Goal: Transaction & Acquisition: Purchase product/service

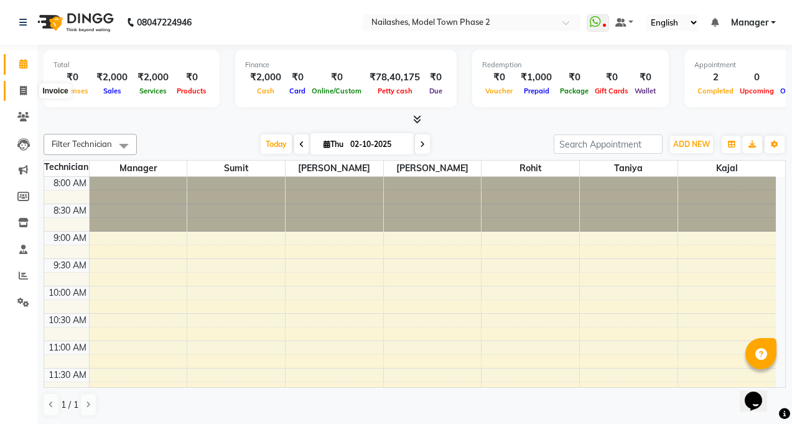
click at [21, 91] on icon at bounding box center [23, 90] width 7 height 9
select select "service"
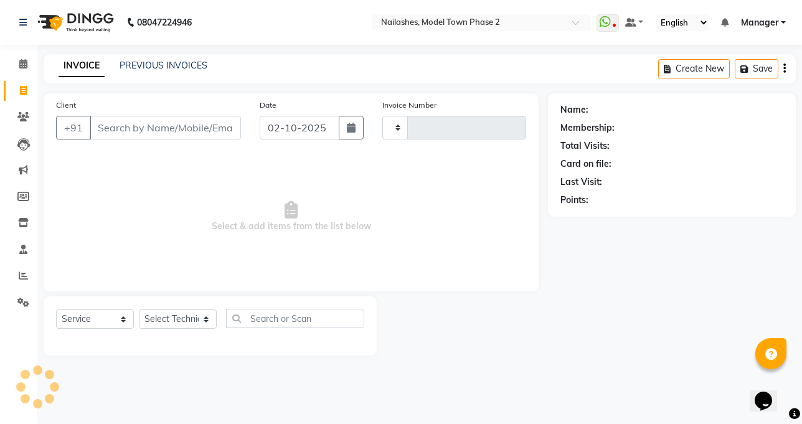
type input "1484"
select select "3840"
click at [108, 126] on input "Client" at bounding box center [165, 128] width 151 height 24
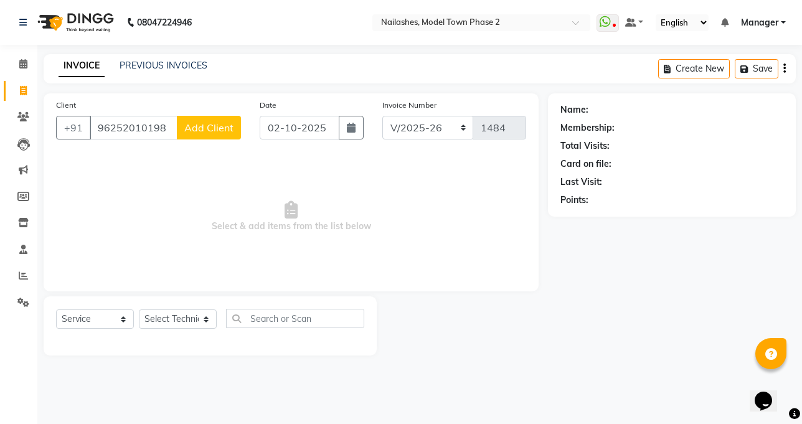
click at [132, 133] on input "96252010198" at bounding box center [134, 128] width 88 height 24
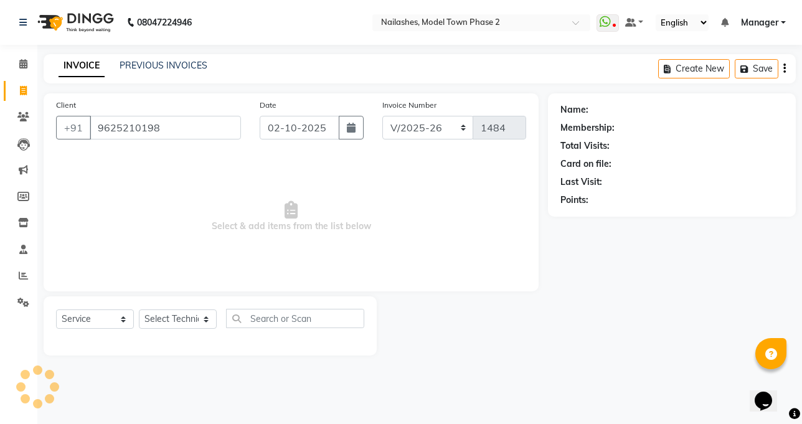
type input "9625210198"
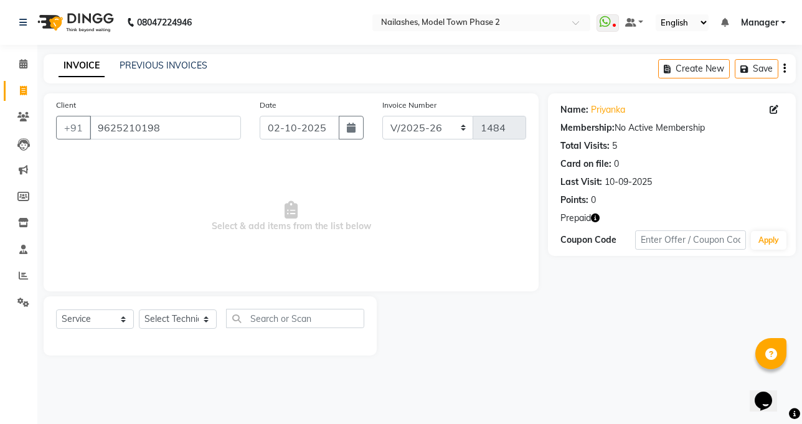
click at [463, 279] on div "Client +91 9625210198 Date 02-10-2025 Invoice Number BTH/2025-26 RED/2025-26 V/…" at bounding box center [291, 192] width 495 height 198
click at [192, 321] on select "Select Technician [PERSON_NAME] Manager [PERSON_NAME] Sumit [PERSON_NAME]" at bounding box center [178, 318] width 78 height 19
click at [597, 217] on icon "button" at bounding box center [595, 217] width 9 height 9
click at [545, 256] on div "Client +91 9625210198 Date 02-10-2025 Invoice Number BTH/2025-26 RED/2025-26 V/…" at bounding box center [291, 224] width 514 height 262
click at [196, 310] on select "Select Technician Jaspreet Kaur kajal Manager rohit shaan Sumit taniya" at bounding box center [178, 318] width 78 height 19
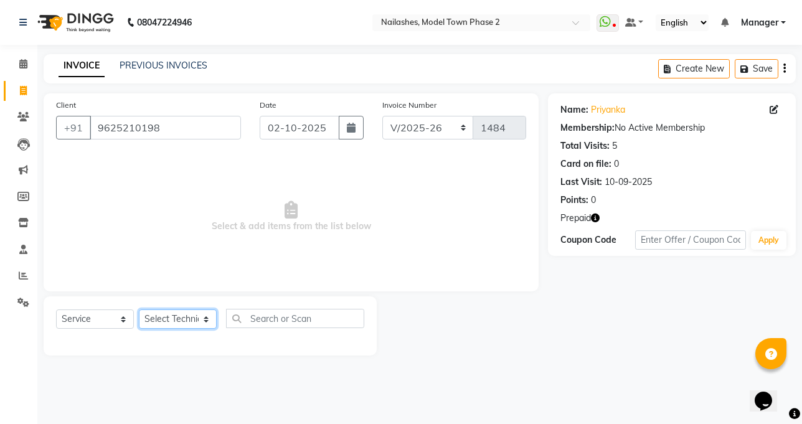
select select "85506"
click at [139, 309] on select "Select Technician Jaspreet Kaur kajal Manager rohit shaan Sumit taniya" at bounding box center [178, 318] width 78 height 19
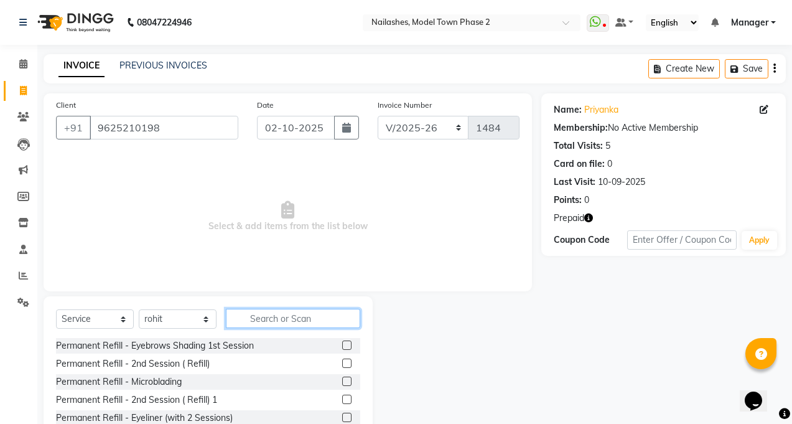
click at [270, 313] on input "text" at bounding box center [293, 318] width 134 height 19
click at [268, 316] on input "text" at bounding box center [293, 318] width 134 height 19
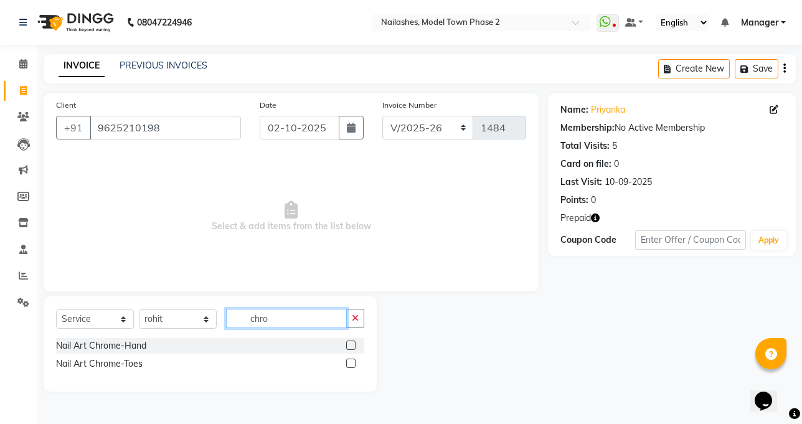
type input "chro"
click at [348, 341] on label at bounding box center [350, 344] width 9 height 9
click at [348, 342] on input "checkbox" at bounding box center [350, 346] width 8 height 8
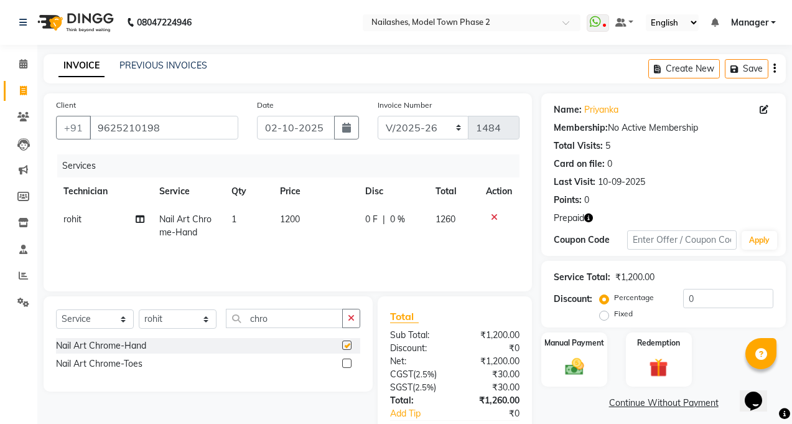
checkbox input "false"
click at [492, 217] on icon at bounding box center [494, 217] width 7 height 9
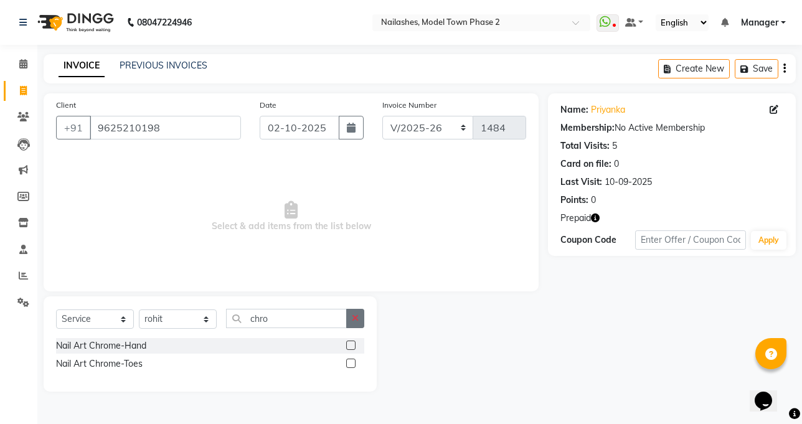
click at [355, 311] on button "button" at bounding box center [355, 318] width 18 height 19
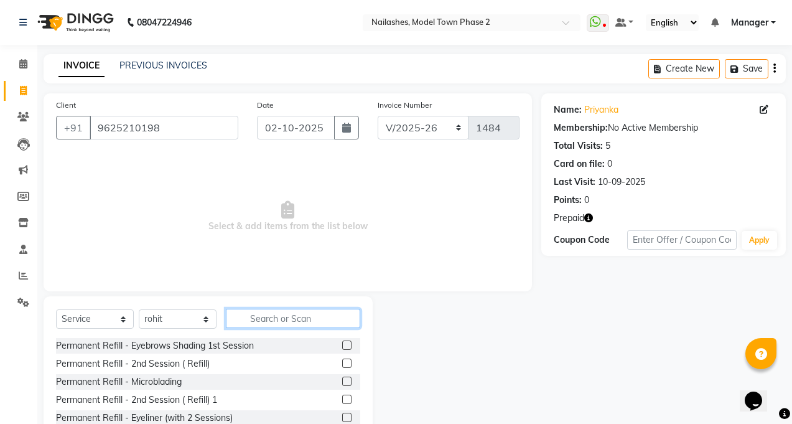
click at [286, 320] on input "text" at bounding box center [293, 318] width 134 height 19
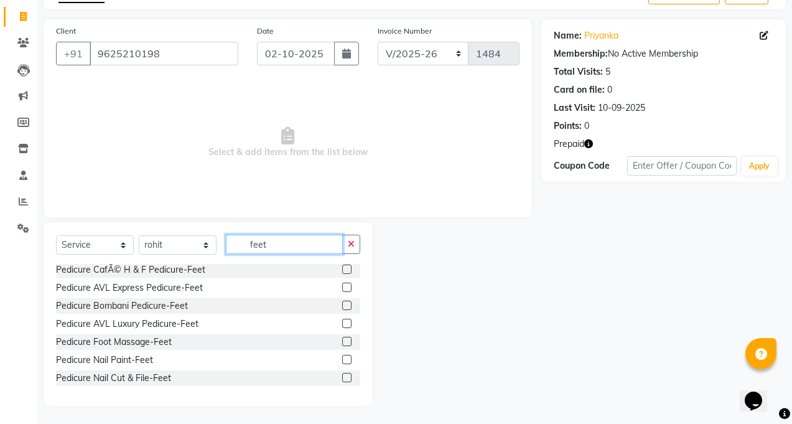
scroll to position [75, 0]
type input "feet"
click at [342, 378] on label at bounding box center [346, 376] width 9 height 9
click at [342, 378] on input "checkbox" at bounding box center [346, 377] width 8 height 8
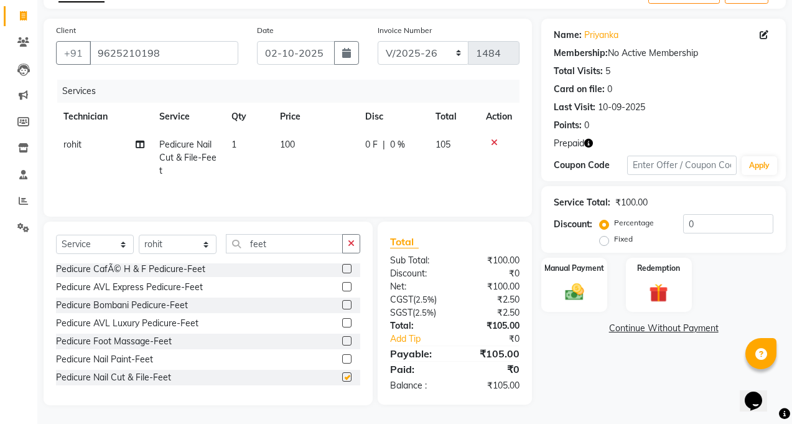
checkbox input "false"
click at [342, 359] on label at bounding box center [346, 358] width 9 height 9
click at [342, 359] on input "checkbox" at bounding box center [346, 359] width 8 height 8
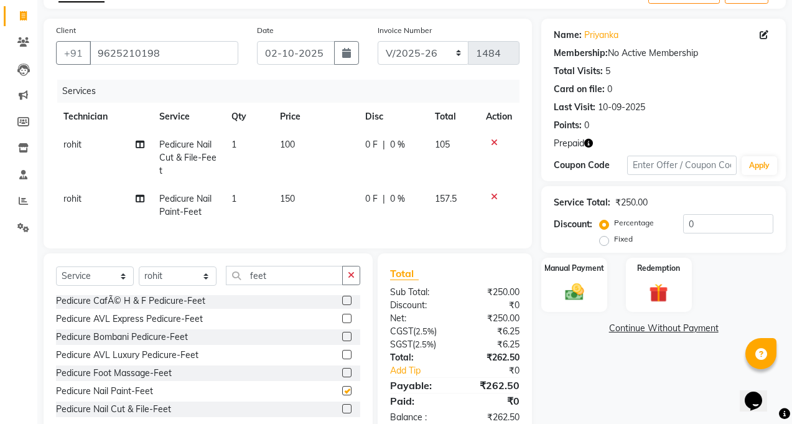
checkbox input "false"
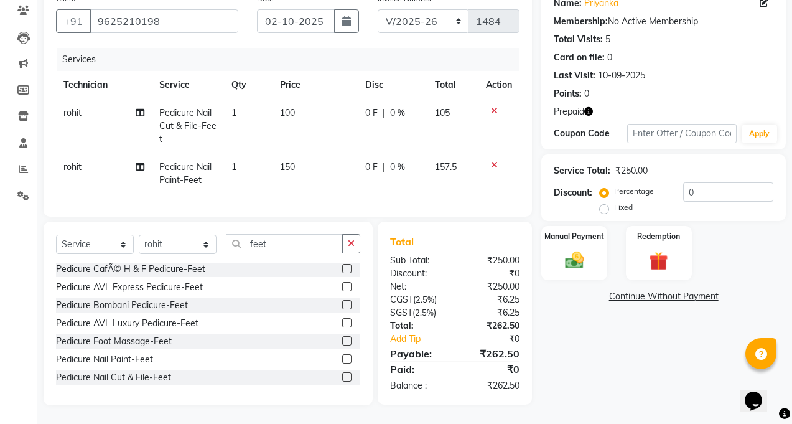
scroll to position [0, 0]
click at [349, 242] on icon "button" at bounding box center [351, 243] width 7 height 9
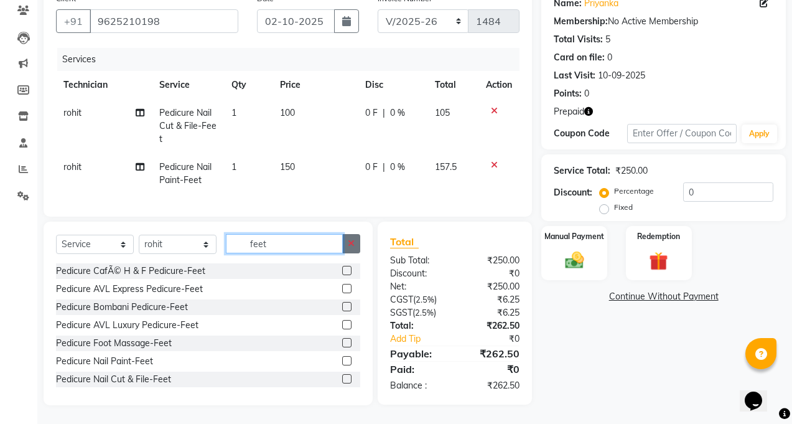
click at [343, 242] on input "feet" at bounding box center [284, 243] width 117 height 19
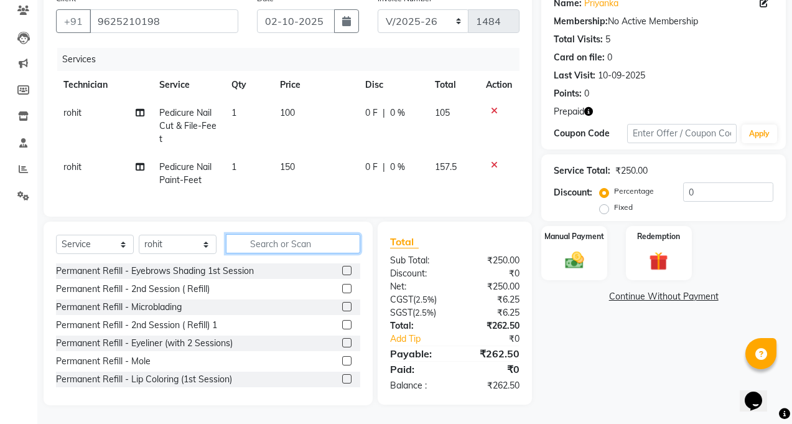
click at [324, 245] on input "text" at bounding box center [293, 243] width 134 height 19
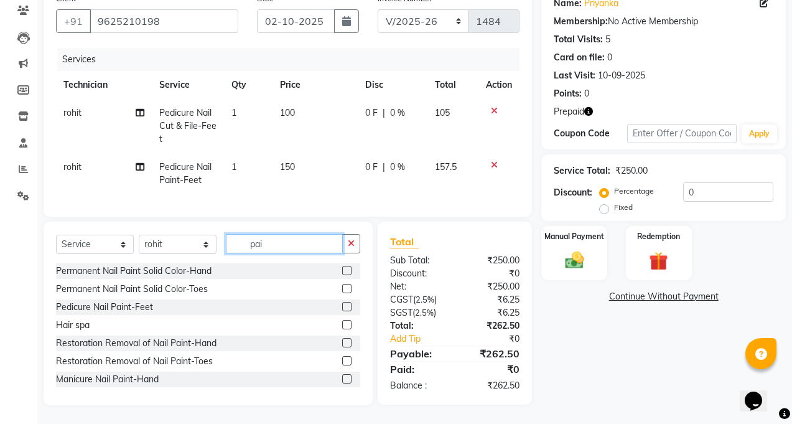
scroll to position [115, 0]
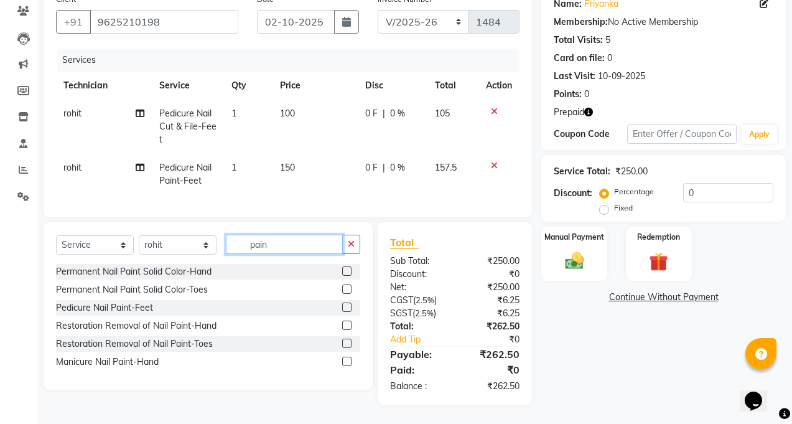
type input "pain"
click at [344, 304] on label at bounding box center [346, 307] width 9 height 9
click at [344, 304] on input "checkbox" at bounding box center [346, 308] width 8 height 8
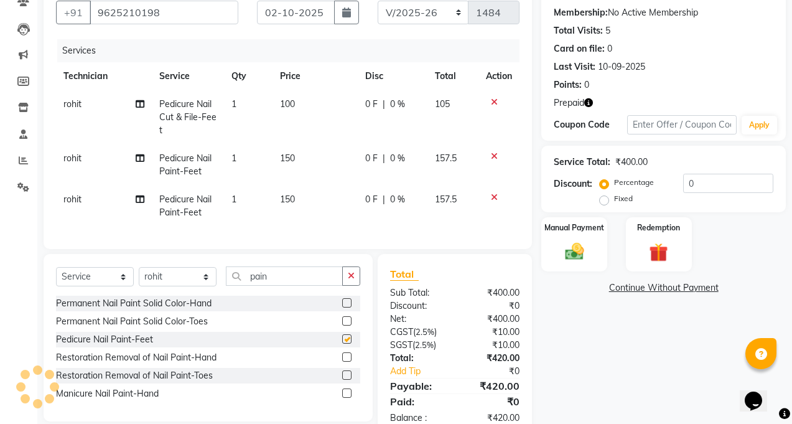
checkbox input "false"
click at [489, 156] on div at bounding box center [499, 156] width 26 height 9
click at [489, 99] on div at bounding box center [499, 102] width 26 height 9
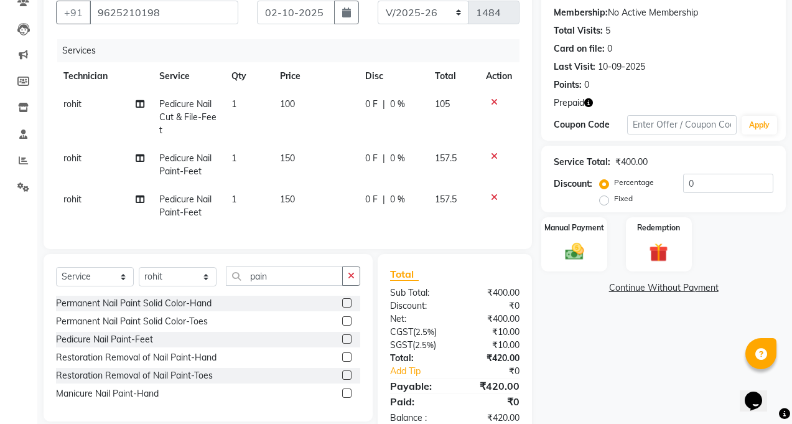
click at [492, 99] on icon at bounding box center [494, 102] width 7 height 9
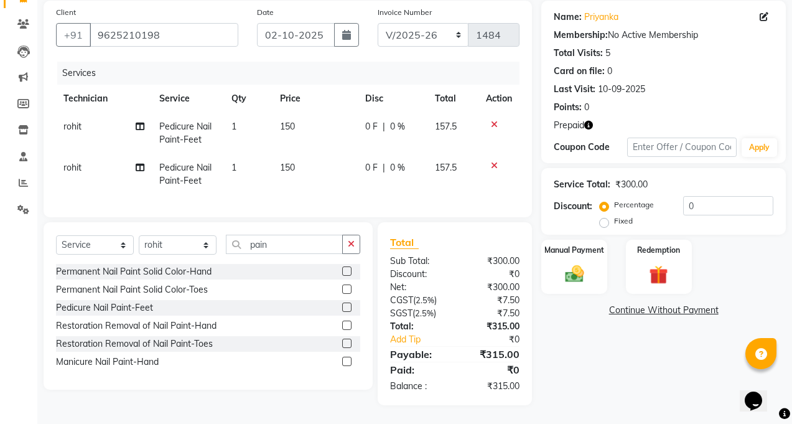
scroll to position [102, 0]
click at [492, 99] on th "Action" at bounding box center [499, 99] width 41 height 28
click at [493, 120] on icon at bounding box center [494, 124] width 7 height 9
click at [493, 113] on th "Action" at bounding box center [499, 99] width 41 height 28
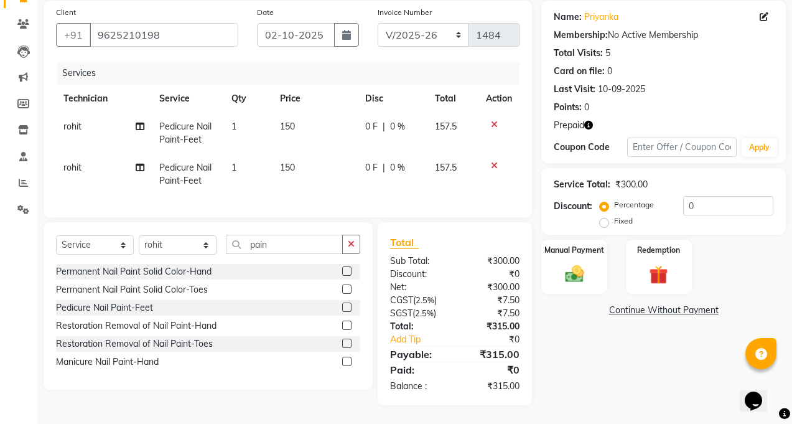
scroll to position [74, 0]
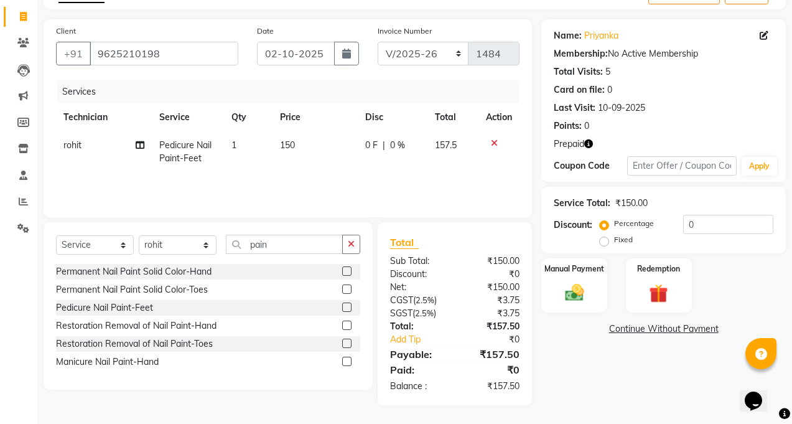
click at [494, 140] on icon at bounding box center [494, 143] width 7 height 9
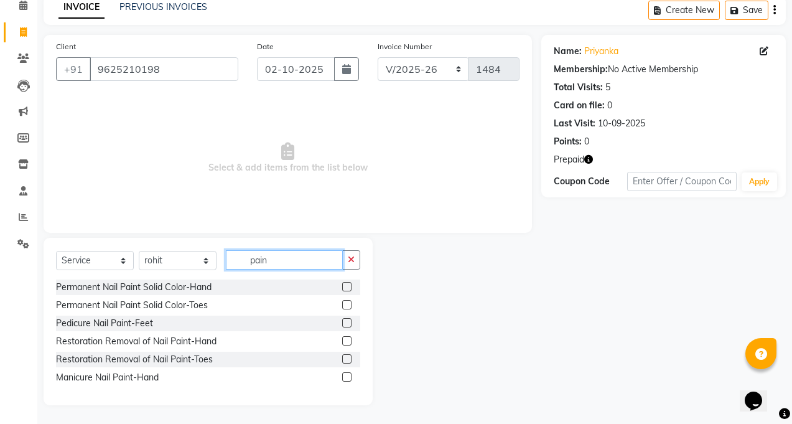
click at [310, 265] on input "pain" at bounding box center [284, 259] width 117 height 19
type input "p"
type input "nail pa"
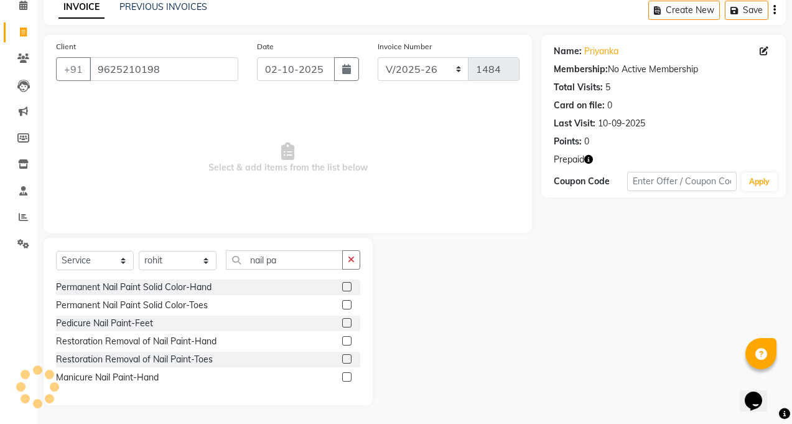
click at [349, 305] on label at bounding box center [346, 304] width 9 height 9
click at [349, 305] on input "checkbox" at bounding box center [346, 305] width 8 height 8
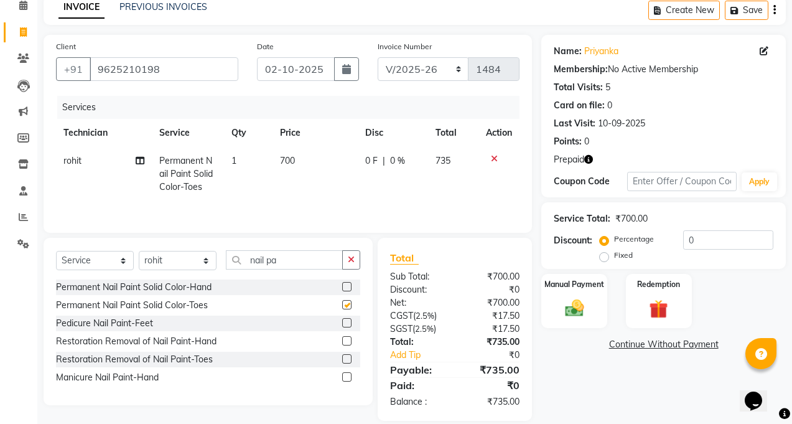
checkbox input "false"
click at [293, 165] on span "700" at bounding box center [287, 160] width 15 height 11
select select "85506"
click at [288, 164] on span "700" at bounding box center [287, 160] width 15 height 11
select select "85506"
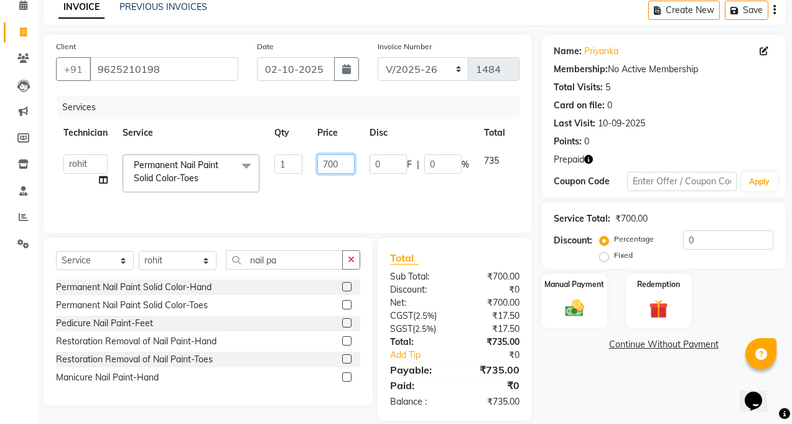
click at [329, 160] on input "700" at bounding box center [335, 163] width 37 height 19
type input "500"
click at [337, 188] on td "500" at bounding box center [336, 173] width 52 height 53
select select "85506"
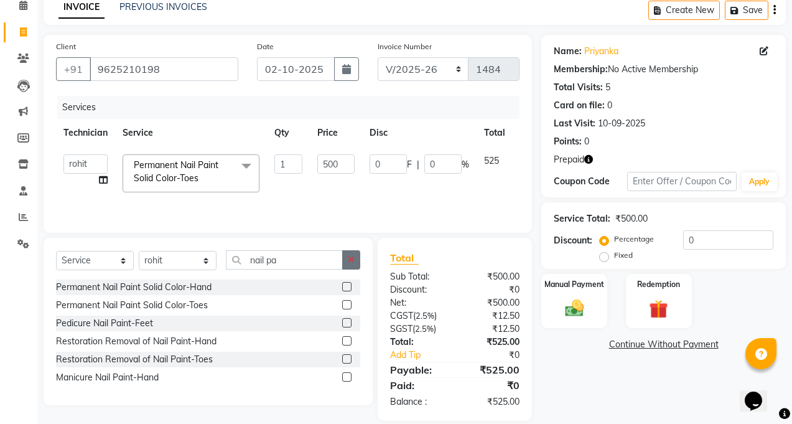
click at [352, 254] on button "button" at bounding box center [351, 259] width 18 height 19
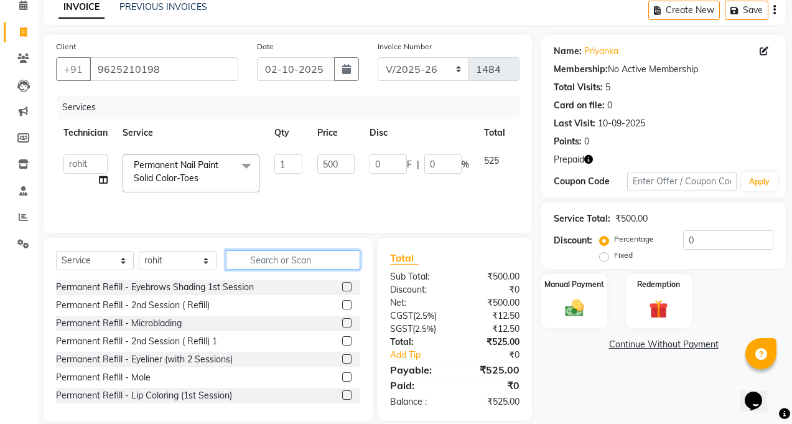
click at [307, 253] on input "text" at bounding box center [293, 259] width 134 height 19
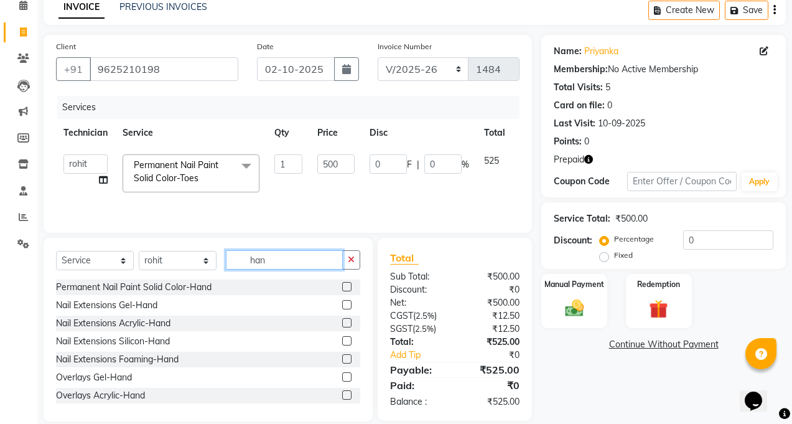
type input "han"
click at [342, 377] on label at bounding box center [346, 376] width 9 height 9
click at [342, 377] on input "checkbox" at bounding box center [346, 377] width 8 height 8
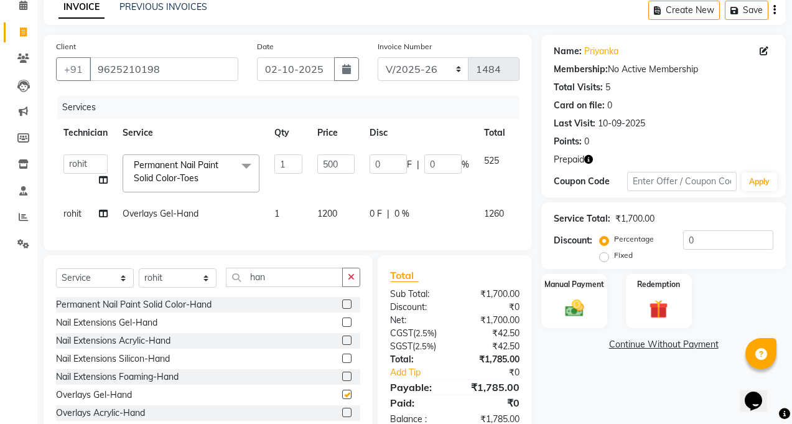
checkbox input "false"
click at [337, 212] on span "1200" at bounding box center [327, 213] width 20 height 11
select select "85506"
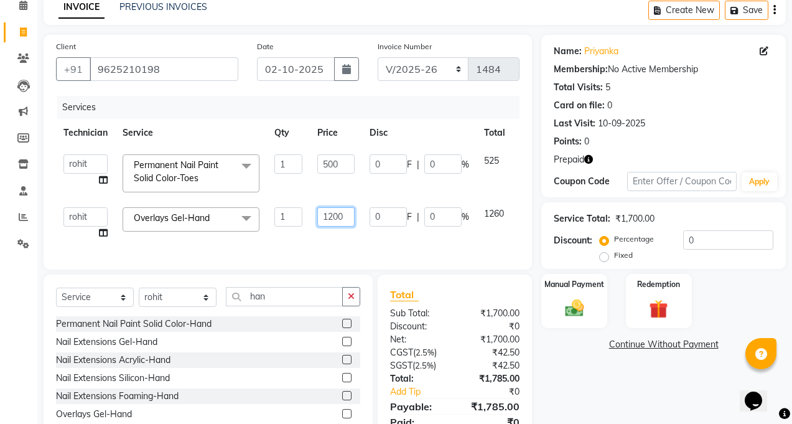
click at [351, 221] on input "1200" at bounding box center [335, 216] width 37 height 19
type input "1"
type input "800"
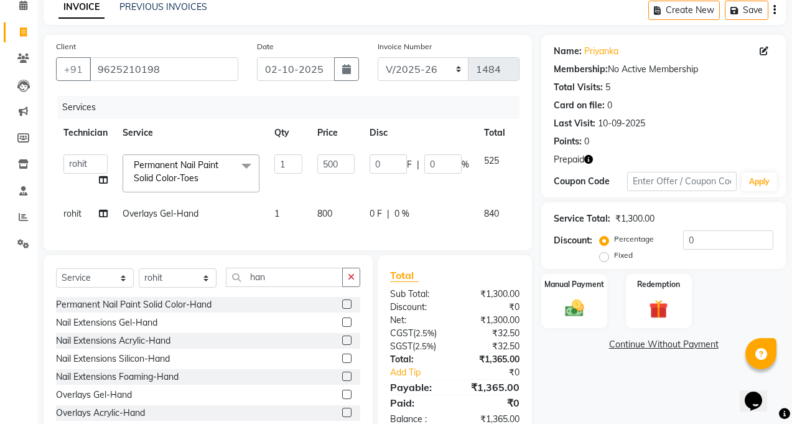
click at [378, 238] on div "Services Technician Service Qty Price Disc Total Action Jaspreet Kaur kajal Man…" at bounding box center [288, 167] width 464 height 142
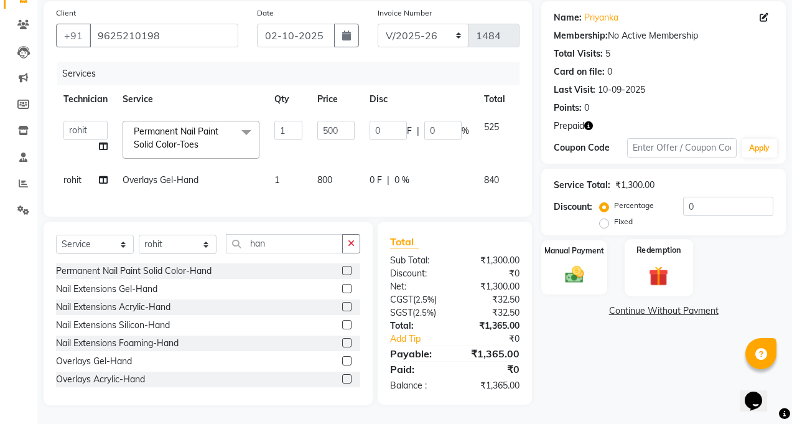
click at [647, 263] on img at bounding box center [659, 275] width 32 height 24
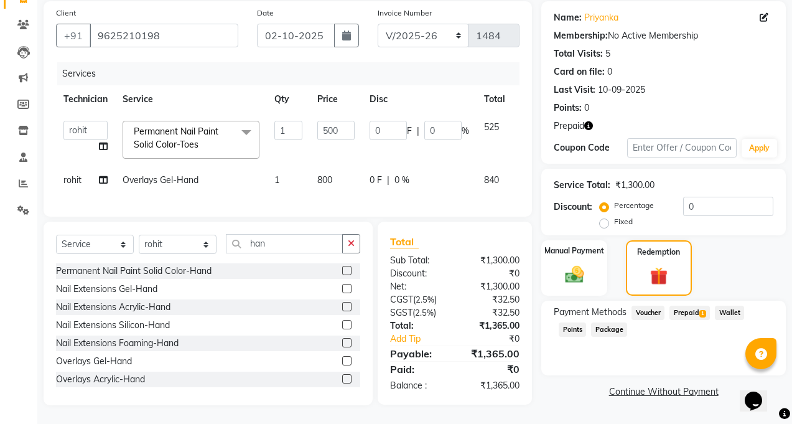
click at [691, 306] on span "Prepaid 1" at bounding box center [690, 313] width 40 height 14
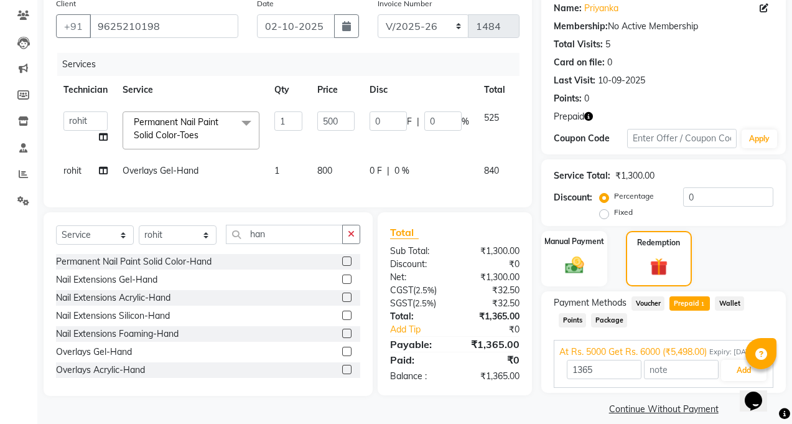
scroll to position [128, 0]
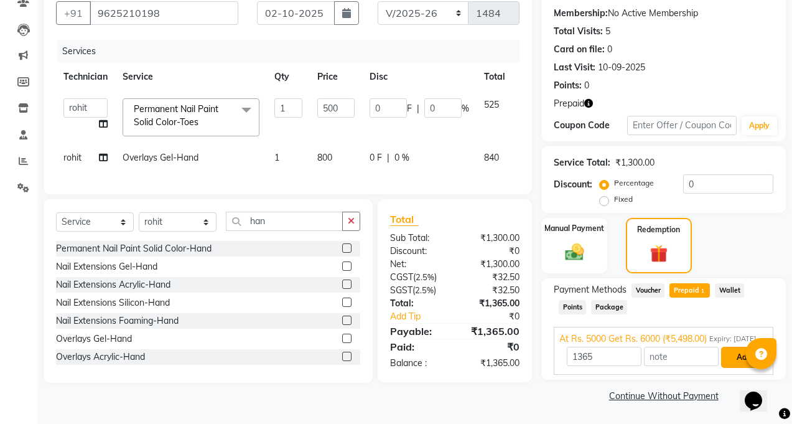
click at [731, 351] on button "Add" at bounding box center [743, 357] width 45 height 21
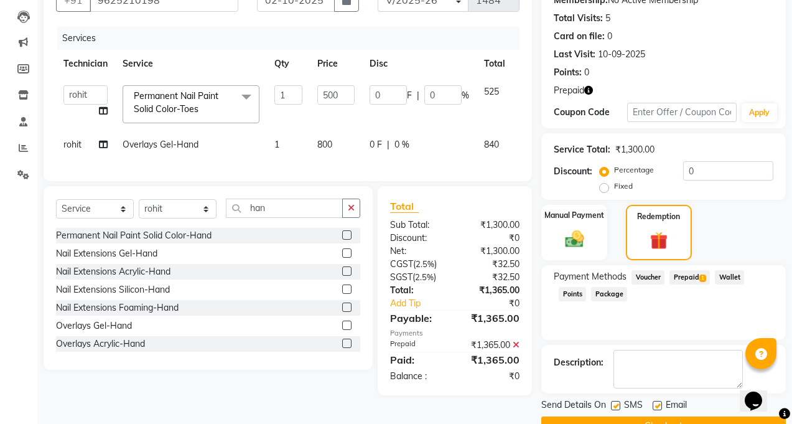
scroll to position [158, 0]
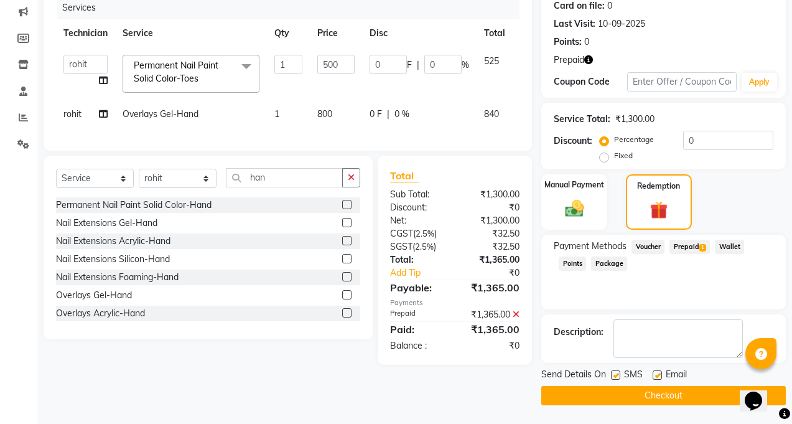
click at [616, 377] on label at bounding box center [615, 374] width 9 height 9
click at [616, 377] on input "checkbox" at bounding box center [615, 376] width 8 height 8
checkbox input "false"
click at [654, 373] on label at bounding box center [657, 374] width 9 height 9
click at [654, 373] on input "checkbox" at bounding box center [657, 376] width 8 height 8
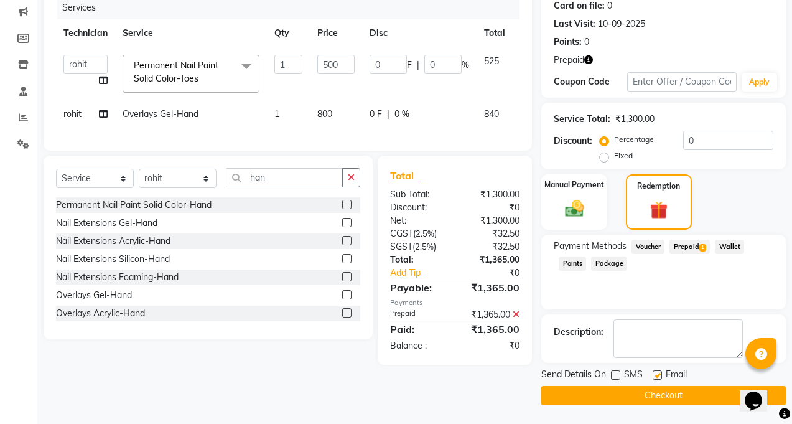
checkbox input "false"
click at [617, 372] on label at bounding box center [615, 374] width 9 height 9
click at [617, 372] on input "checkbox" at bounding box center [615, 376] width 8 height 8
checkbox input "true"
click at [654, 375] on label at bounding box center [657, 374] width 9 height 9
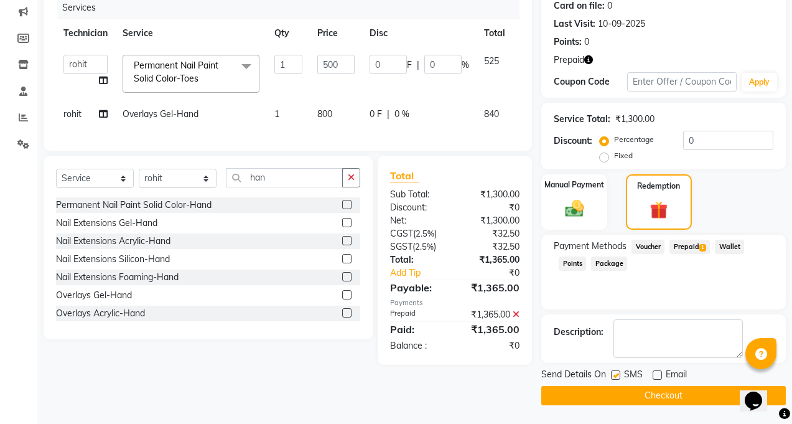
click at [654, 375] on input "checkbox" at bounding box center [657, 376] width 8 height 8
checkbox input "true"
click at [652, 395] on button "Checkout" at bounding box center [664, 395] width 245 height 19
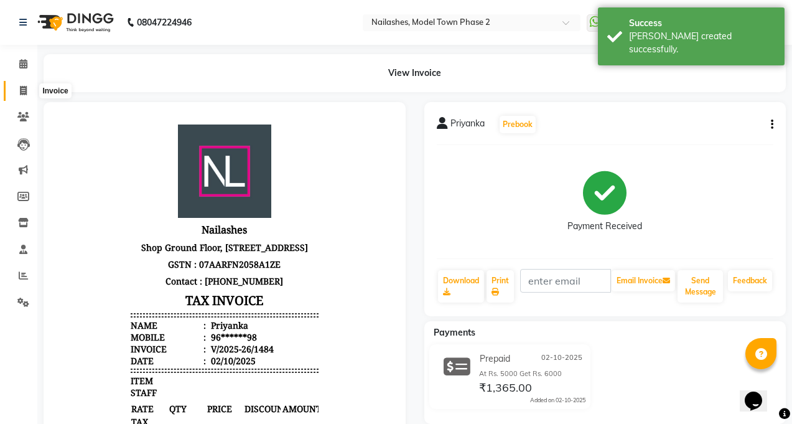
click at [23, 91] on icon at bounding box center [23, 90] width 7 height 9
select select "service"
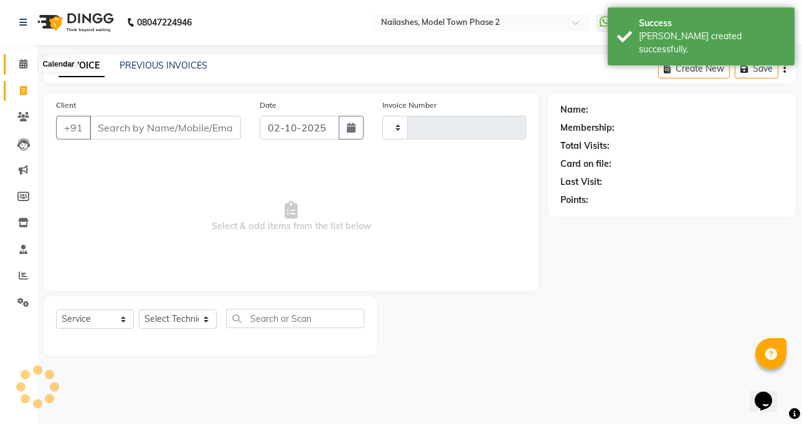
click at [27, 64] on icon at bounding box center [23, 63] width 8 height 9
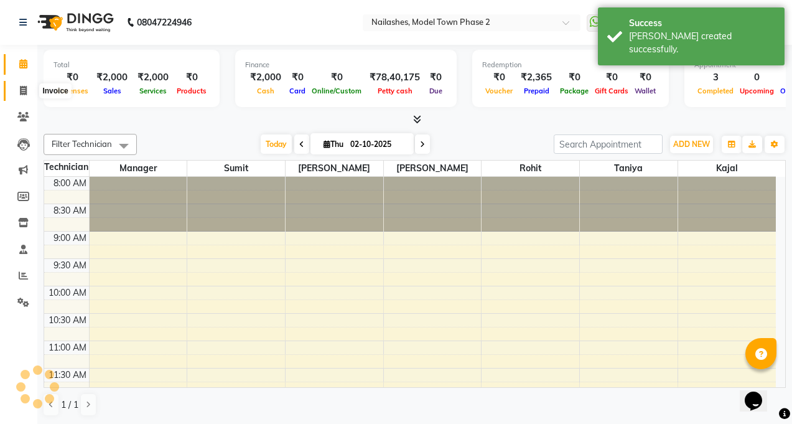
click at [21, 91] on icon at bounding box center [23, 90] width 7 height 9
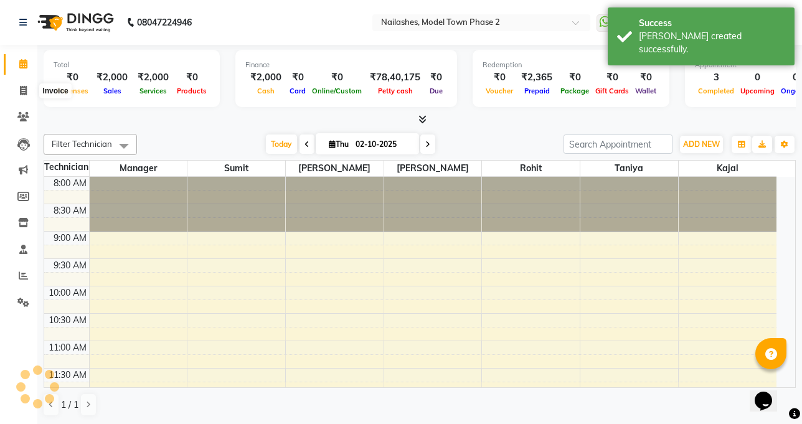
select select "service"
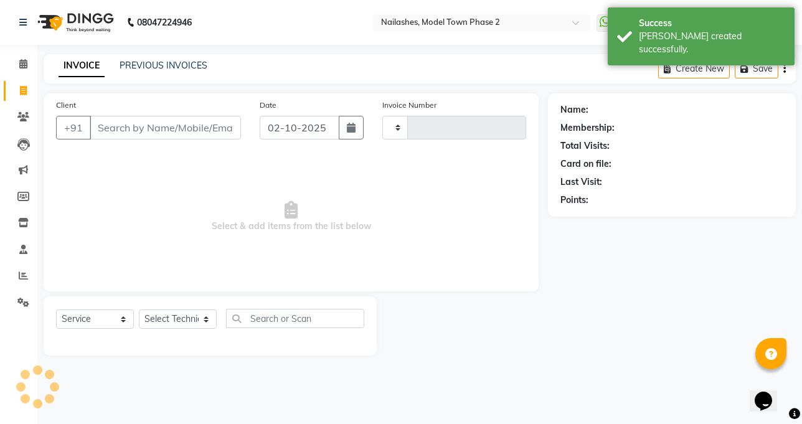
type input "1485"
select select "3840"
click at [107, 131] on input "Client" at bounding box center [165, 128] width 151 height 24
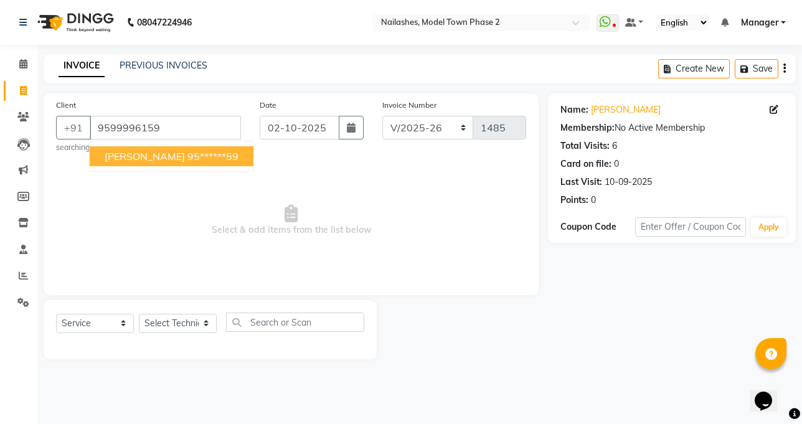
click at [187, 157] on ngb-highlight "95******59" at bounding box center [212, 156] width 51 height 12
type input "95******59"
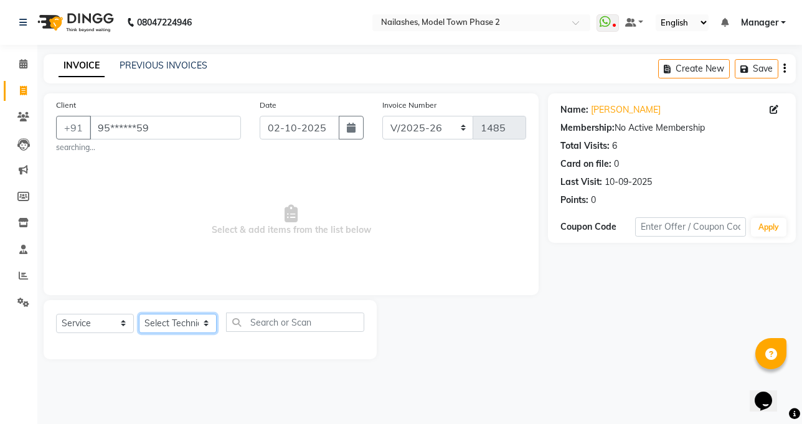
click at [189, 321] on select "Select Technician [PERSON_NAME] Manager [PERSON_NAME] Sumit [PERSON_NAME]" at bounding box center [178, 323] width 78 height 19
click at [139, 314] on select "Select Technician [PERSON_NAME] Manager [PERSON_NAME] Sumit [PERSON_NAME]" at bounding box center [178, 323] width 78 height 19
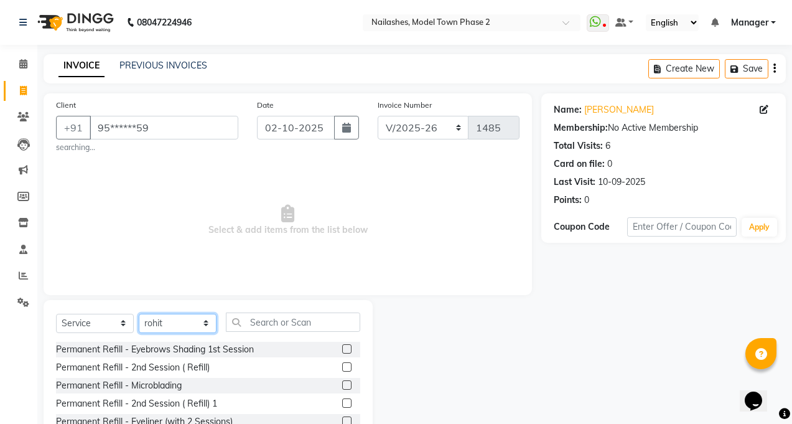
select select "65819"
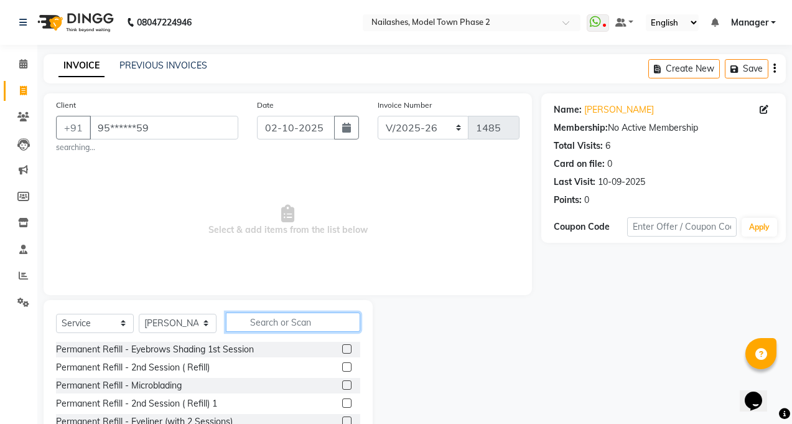
click at [279, 325] on input "text" at bounding box center [293, 321] width 134 height 19
type input "remov"
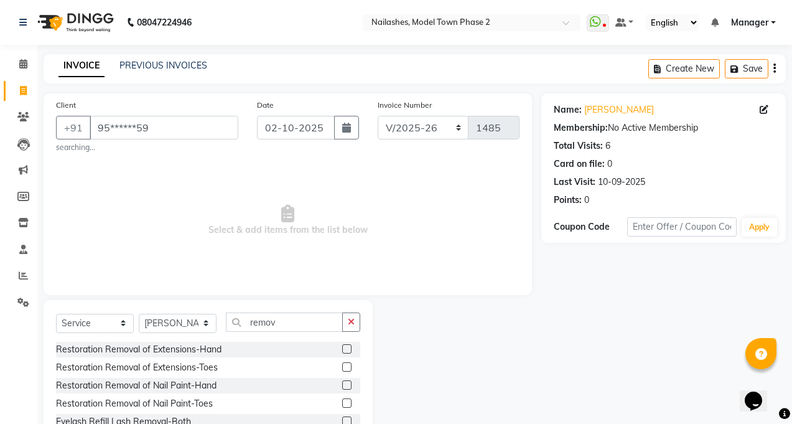
click at [349, 350] on label at bounding box center [346, 348] width 9 height 9
click at [349, 350] on input "checkbox" at bounding box center [346, 349] width 8 height 8
click at [349, 350] on label at bounding box center [346, 348] width 9 height 9
click at [349, 350] on input "checkbox" at bounding box center [346, 349] width 8 height 8
checkbox input "false"
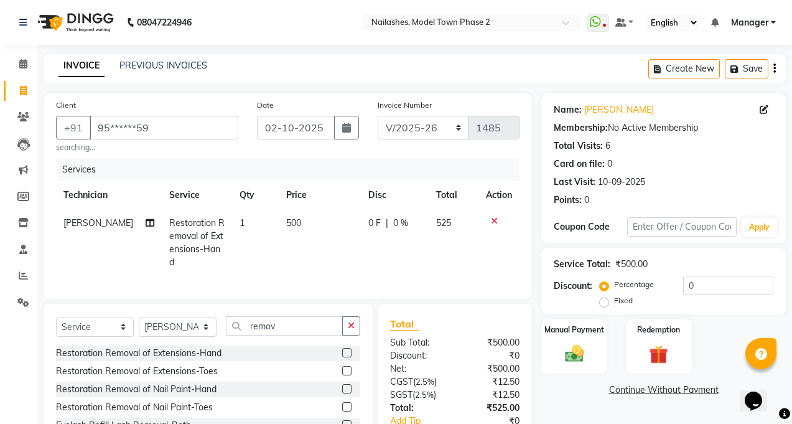
scroll to position [78, 0]
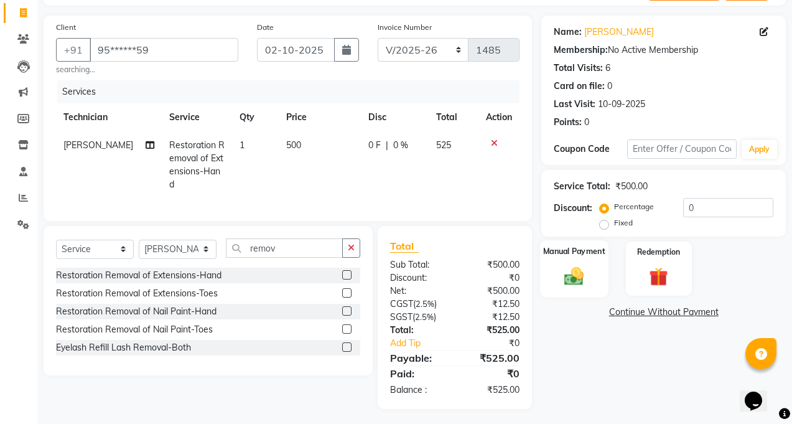
click at [576, 271] on img at bounding box center [575, 276] width 32 height 22
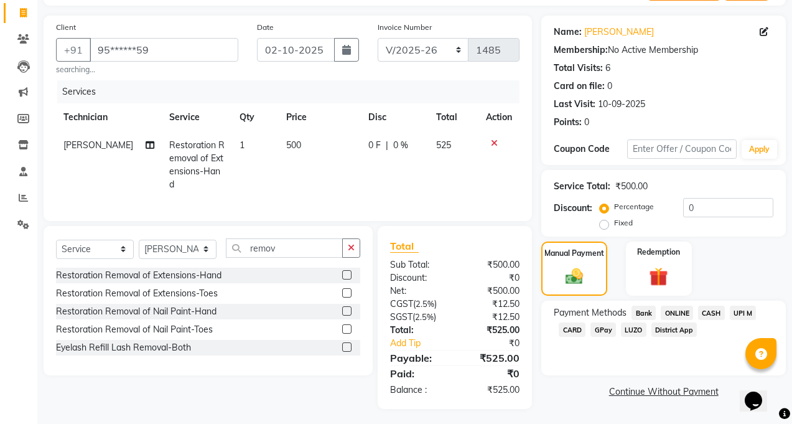
click at [705, 305] on div "Payment Methods Bank ONLINE CASH UPI M CARD GPay LUZO District App" at bounding box center [664, 338] width 245 height 75
click at [706, 313] on span "CASH" at bounding box center [711, 313] width 27 height 14
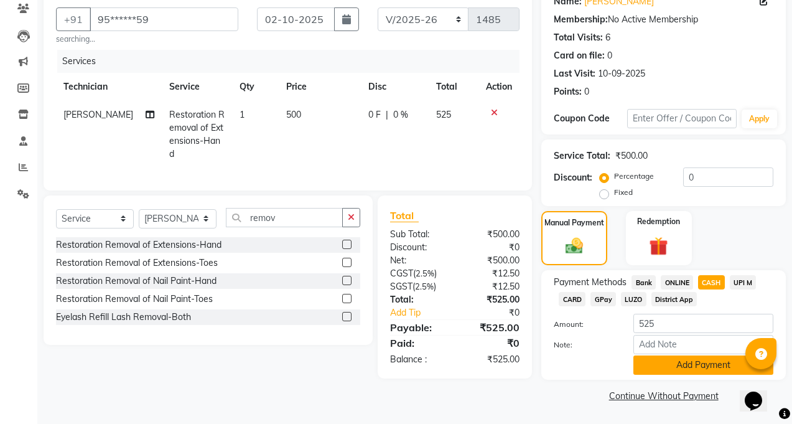
click at [696, 366] on button "Add Payment" at bounding box center [704, 364] width 140 height 19
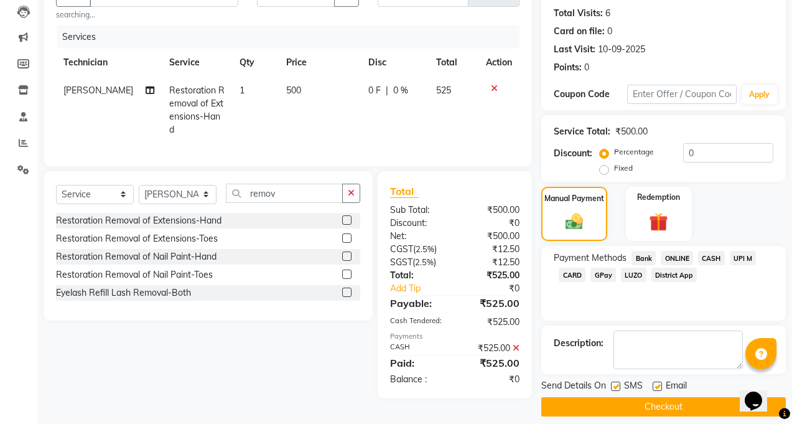
scroll to position [144, 0]
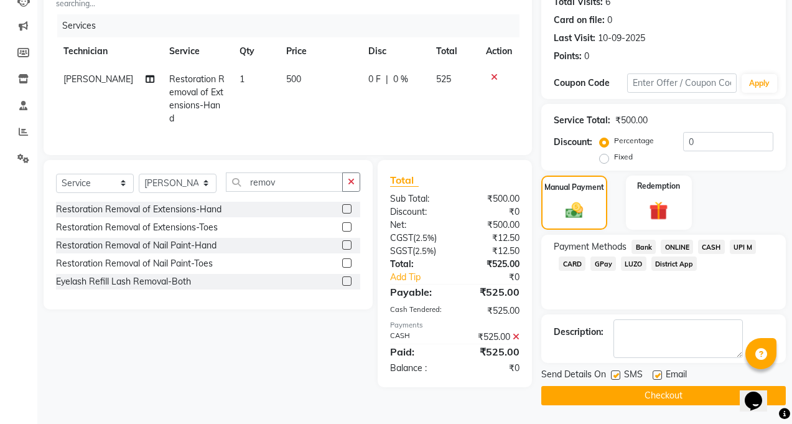
click at [675, 396] on button "Checkout" at bounding box center [664, 395] width 245 height 19
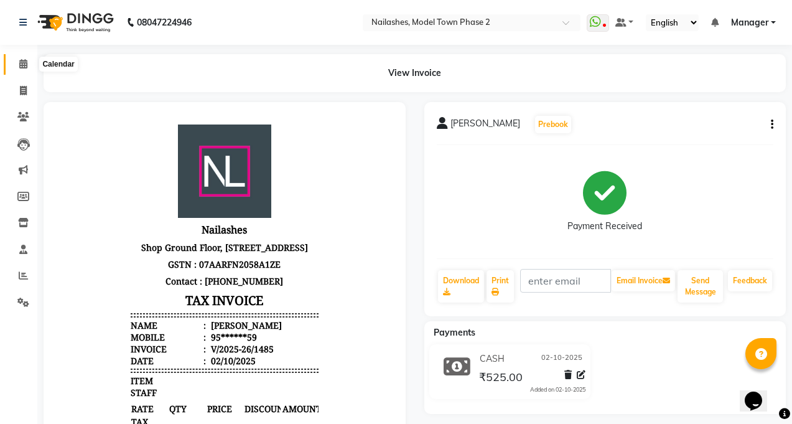
click at [19, 68] on icon at bounding box center [23, 63] width 8 height 9
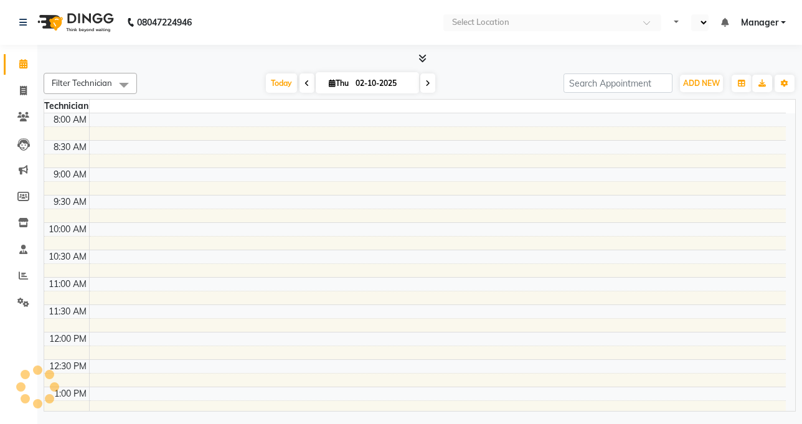
select select "en"
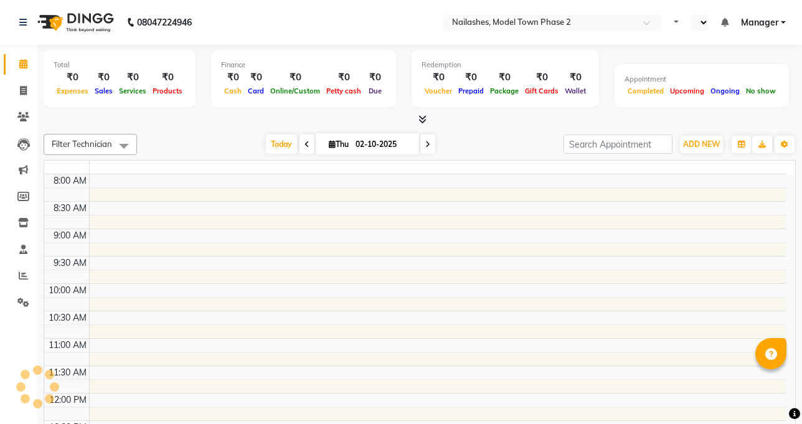
select select "en"
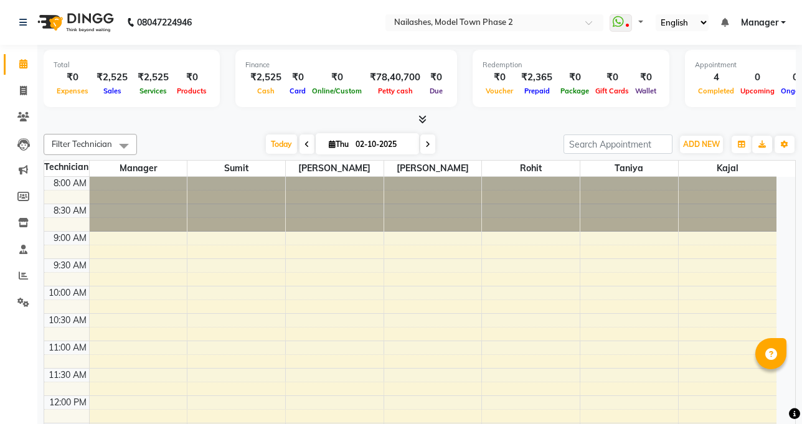
select select "en"
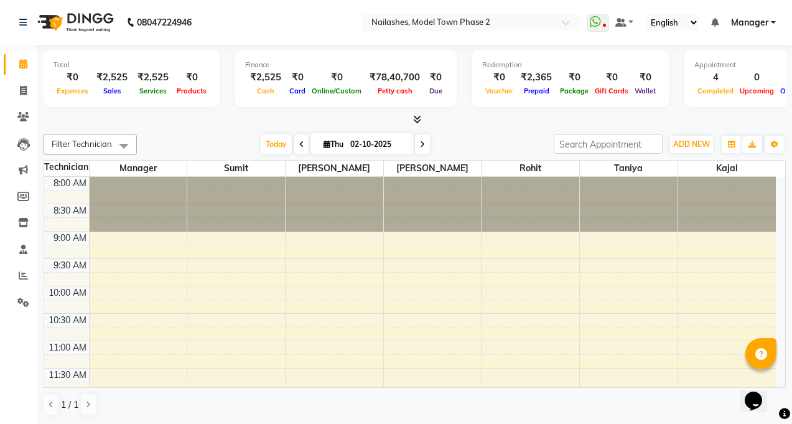
click at [415, 120] on icon at bounding box center [417, 119] width 8 height 9
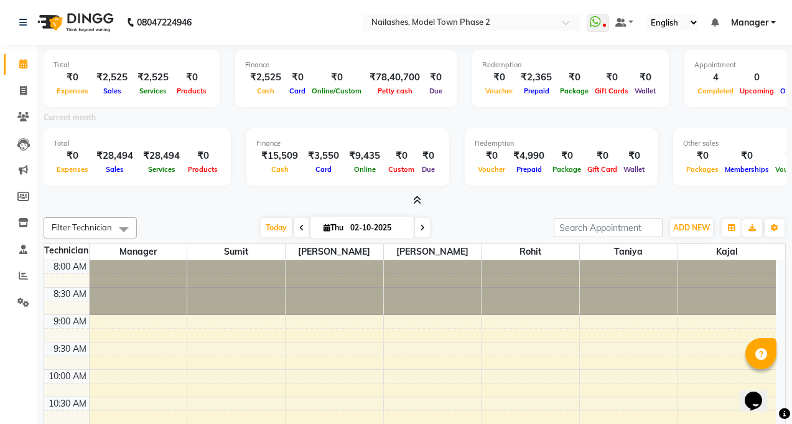
click at [417, 200] on icon at bounding box center [417, 199] width 8 height 9
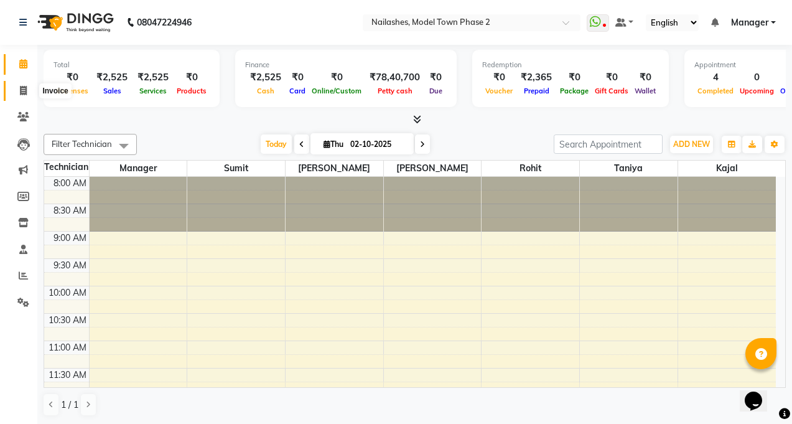
click at [20, 86] on icon at bounding box center [23, 90] width 7 height 9
select select "service"
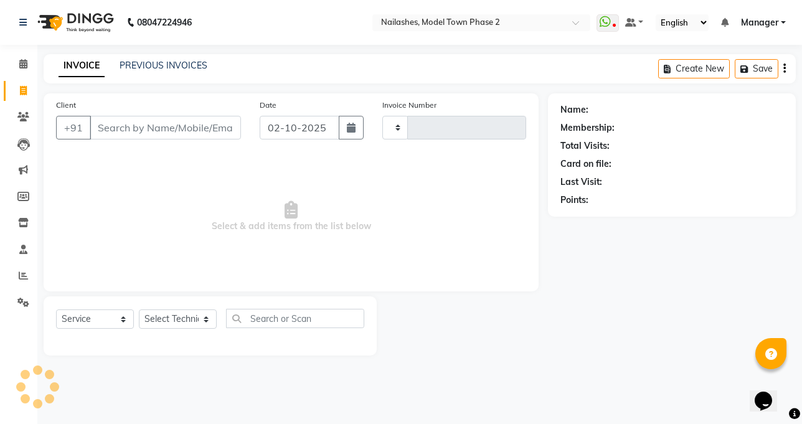
type input "1486"
select select "3840"
click at [148, 60] on link "PREVIOUS INVOICES" at bounding box center [164, 65] width 88 height 11
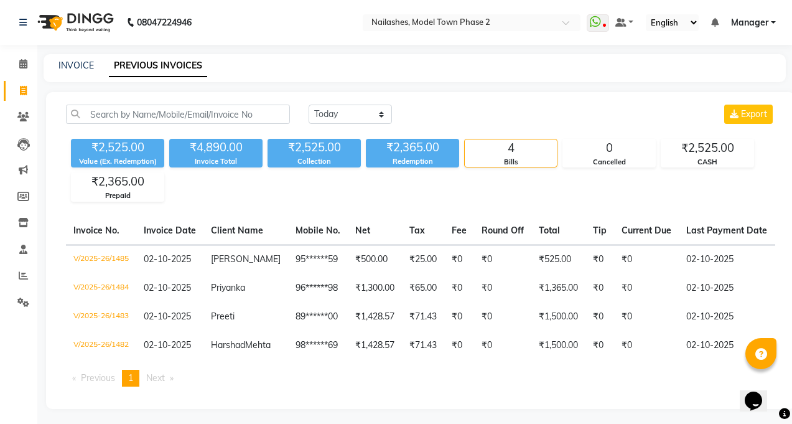
click at [204, 387] on ul "Previous page 1 / 1 You're on page 1 Next page" at bounding box center [421, 378] width 710 height 17
click at [21, 62] on icon at bounding box center [23, 63] width 8 height 9
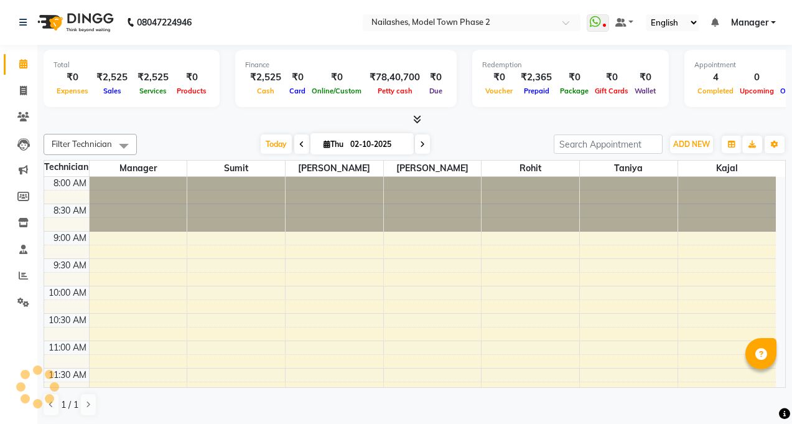
select select "en"
click at [20, 90] on icon at bounding box center [23, 90] width 7 height 9
select select "service"
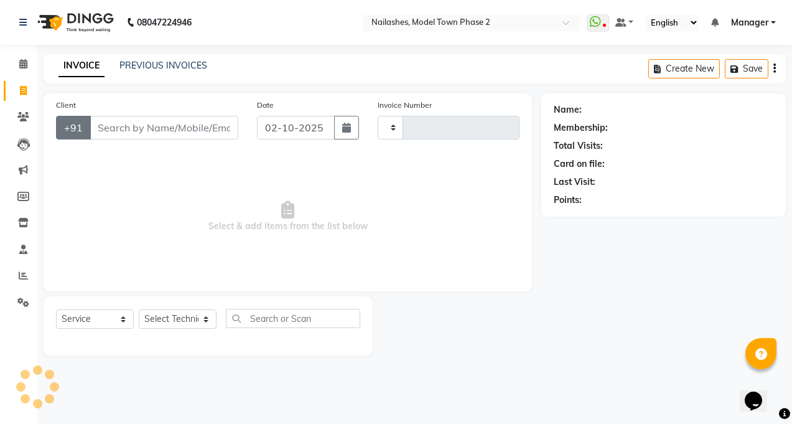
type input "1486"
select select "3840"
click at [114, 129] on input "Client" at bounding box center [165, 128] width 151 height 24
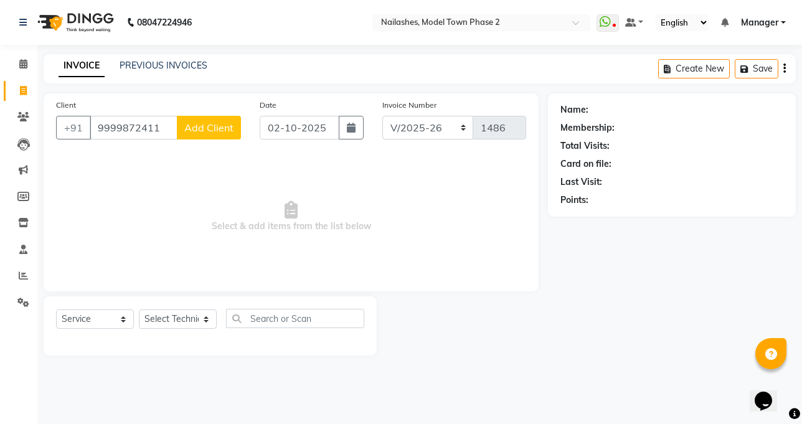
type input "9999872411"
click at [194, 132] on span "Add Client" at bounding box center [208, 127] width 49 height 12
select select "21"
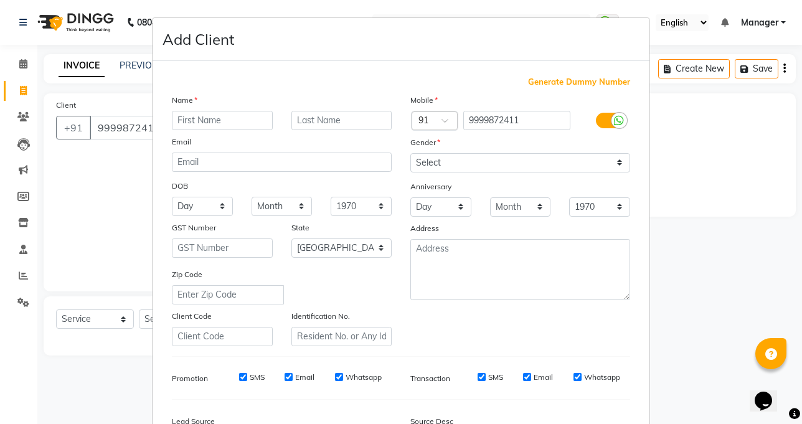
click at [201, 124] on input "text" at bounding box center [222, 120] width 101 height 19
type input "Sukriti"
click at [305, 120] on input "text" at bounding box center [341, 120] width 101 height 19
type input "Sehgal"
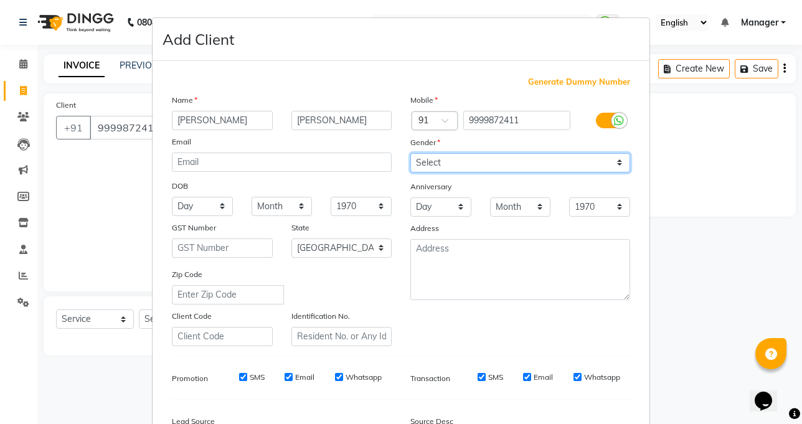
click at [466, 157] on select "Select Male Female Other Prefer Not To Say" at bounding box center [520, 162] width 220 height 19
select select "female"
click at [410, 153] on select "Select [DEMOGRAPHIC_DATA] [DEMOGRAPHIC_DATA] Other Prefer Not To Say" at bounding box center [520, 162] width 220 height 19
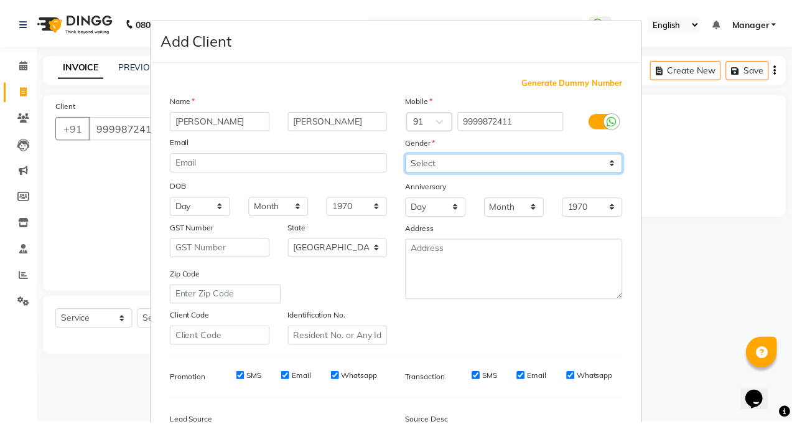
scroll to position [151, 0]
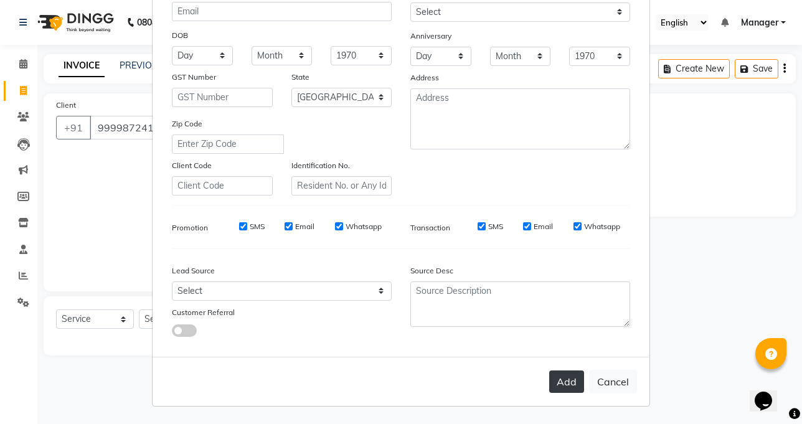
click at [571, 381] on button "Add" at bounding box center [566, 381] width 35 height 22
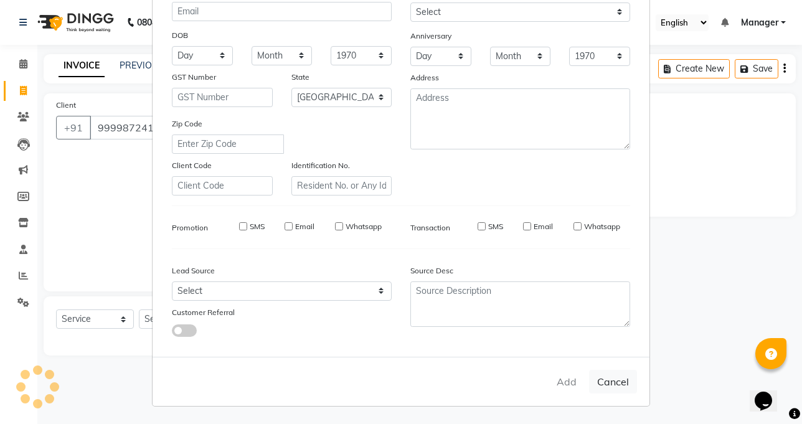
type input "99******11"
select select
select select "null"
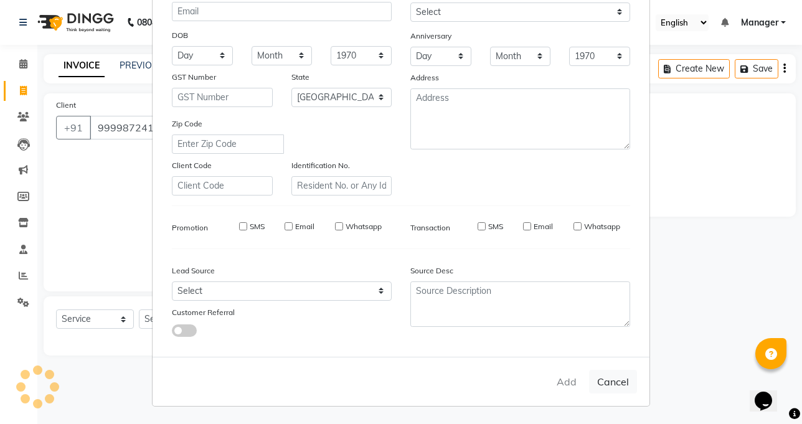
select select
checkbox input "false"
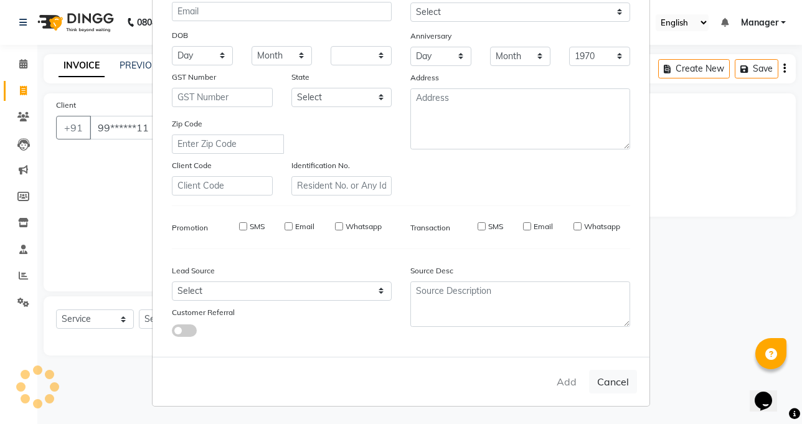
checkbox input "false"
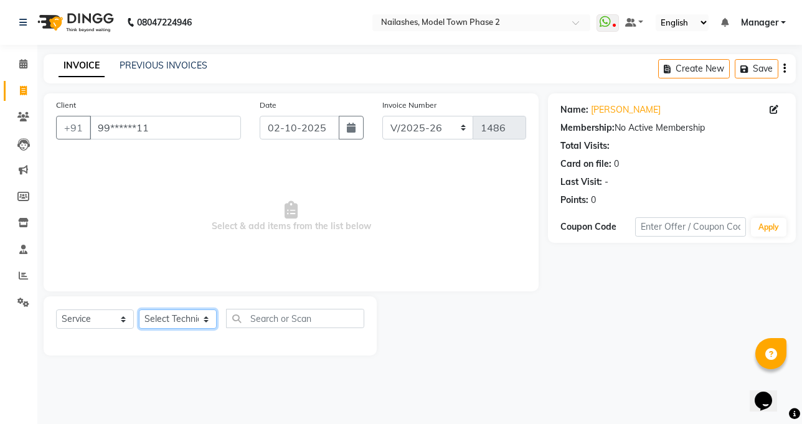
click at [199, 319] on select "Select Technician Jaspreet Kaur kajal Manager rohit shaan Sumit taniya" at bounding box center [178, 318] width 78 height 19
select select "87816"
click at [139, 309] on select "Select Technician [PERSON_NAME] Manager [PERSON_NAME] Sumit [PERSON_NAME]" at bounding box center [178, 318] width 78 height 19
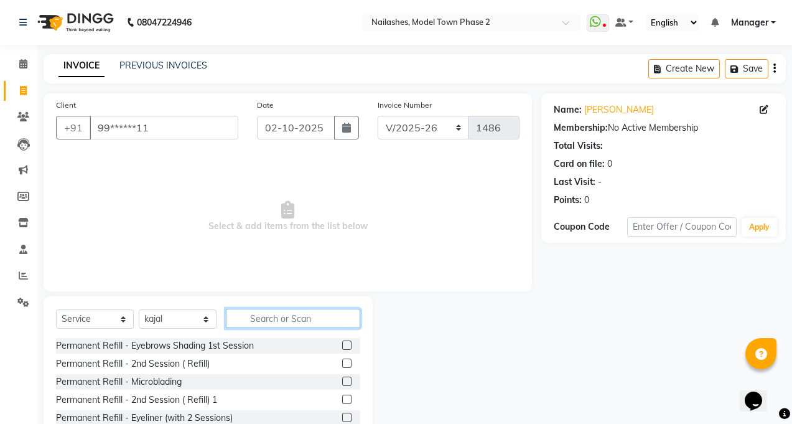
click at [256, 317] on input "text" at bounding box center [293, 318] width 134 height 19
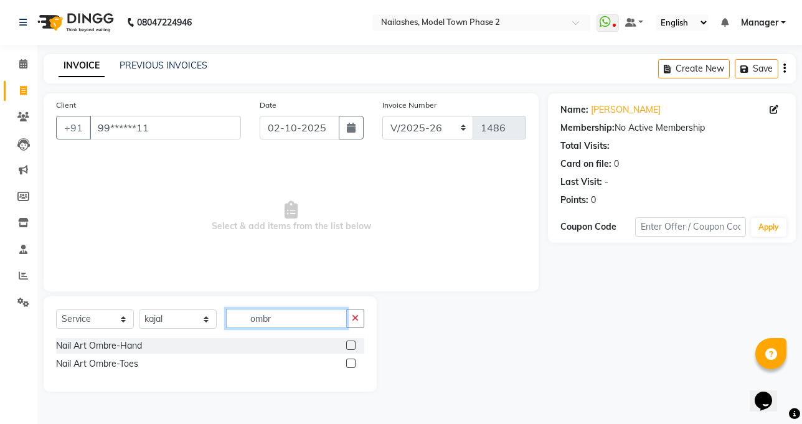
type input "ombr"
click at [351, 342] on label at bounding box center [350, 344] width 9 height 9
click at [351, 342] on input "checkbox" at bounding box center [350, 346] width 8 height 8
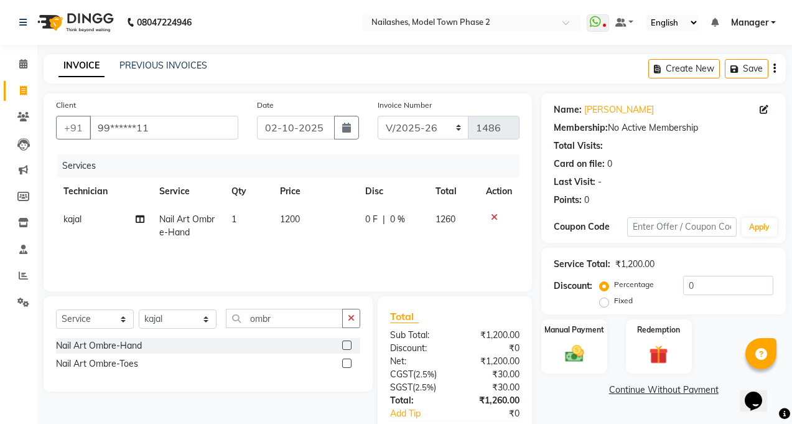
checkbox input "false"
click at [275, 218] on td "1200" at bounding box center [316, 225] width 86 height 41
select select "87816"
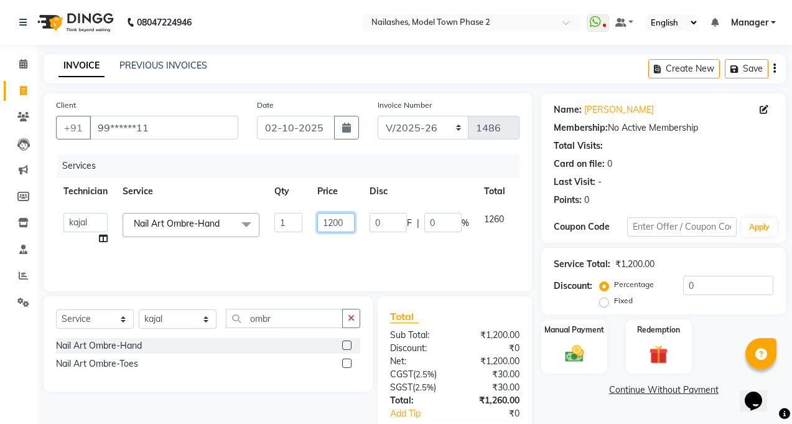
click at [336, 227] on input "1200" at bounding box center [335, 222] width 37 height 19
click at [324, 226] on input "70" at bounding box center [335, 222] width 37 height 19
click at [339, 227] on input "170" at bounding box center [335, 222] width 37 height 19
type input "1700"
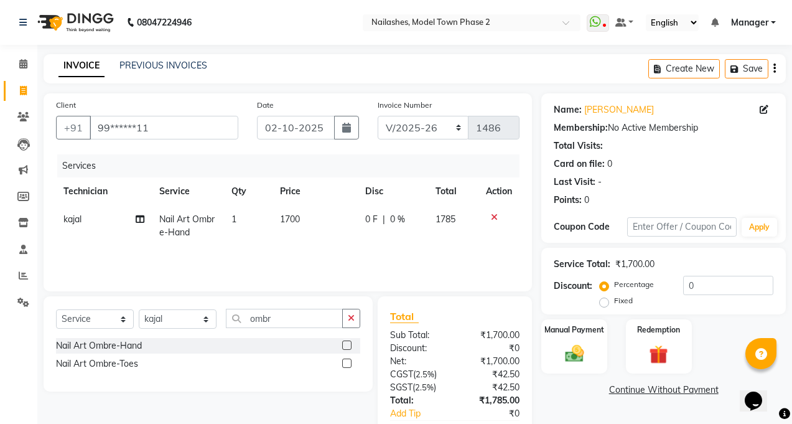
click at [330, 249] on div "Services Technician Service Qty Price Disc Total Action kajal Nail Art Ombre-Ha…" at bounding box center [288, 216] width 464 height 124
click at [348, 317] on icon "button" at bounding box center [351, 318] width 7 height 9
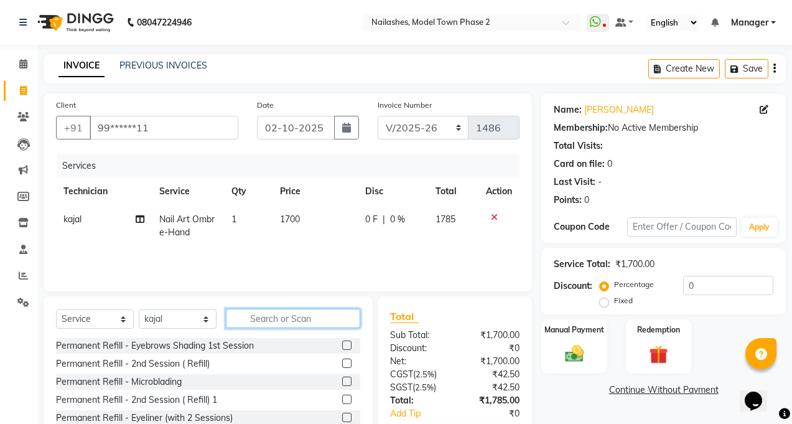
click at [296, 317] on input "text" at bounding box center [293, 318] width 134 height 19
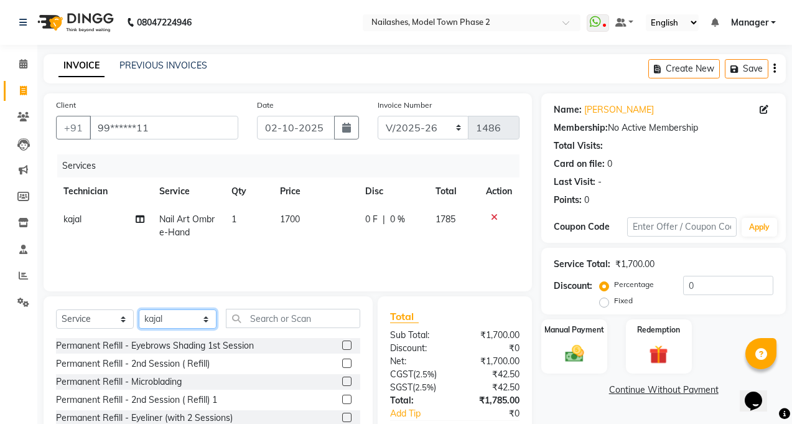
click at [206, 317] on select "Select Technician [PERSON_NAME] Manager [PERSON_NAME] Sumit [PERSON_NAME]" at bounding box center [178, 318] width 78 height 19
select select "86355"
click at [139, 309] on select "Select Technician [PERSON_NAME] Manager [PERSON_NAME] Sumit [PERSON_NAME]" at bounding box center [178, 318] width 78 height 19
drag, startPoint x: 165, startPoint y: 309, endPoint x: 252, endPoint y: 319, distance: 87.7
click at [190, 293] on div "Client +91 99******11 Date 02-10-2025 Invoice Number BTH/2025-26 RED/2025-26 V/…" at bounding box center [287, 286] width 507 height 387
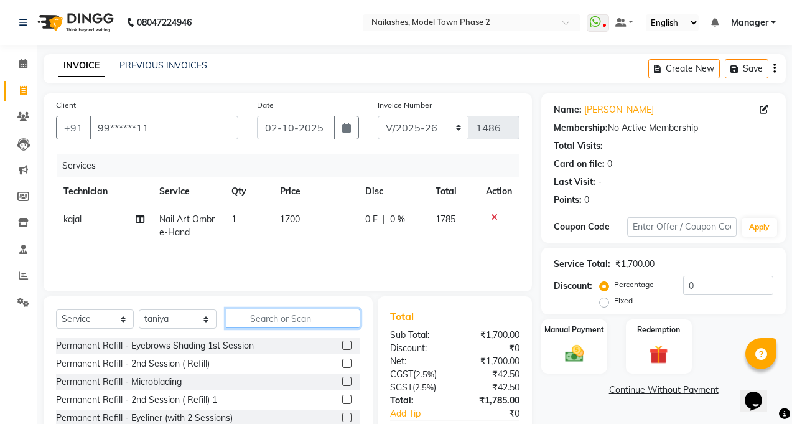
click at [258, 319] on input "text" at bounding box center [293, 318] width 134 height 19
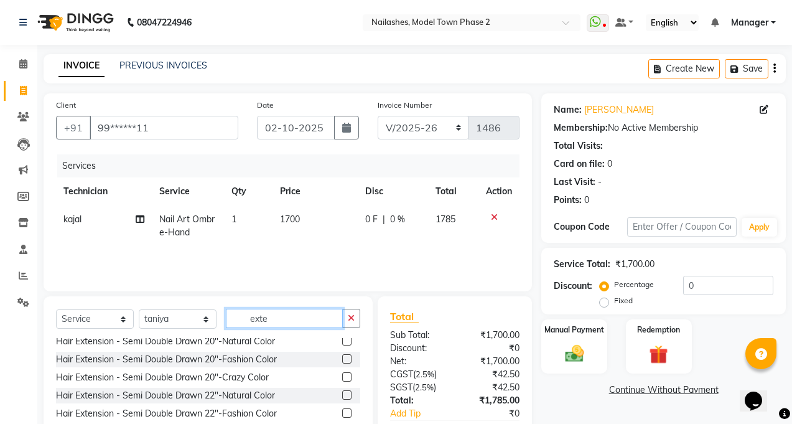
scroll to position [124, 0]
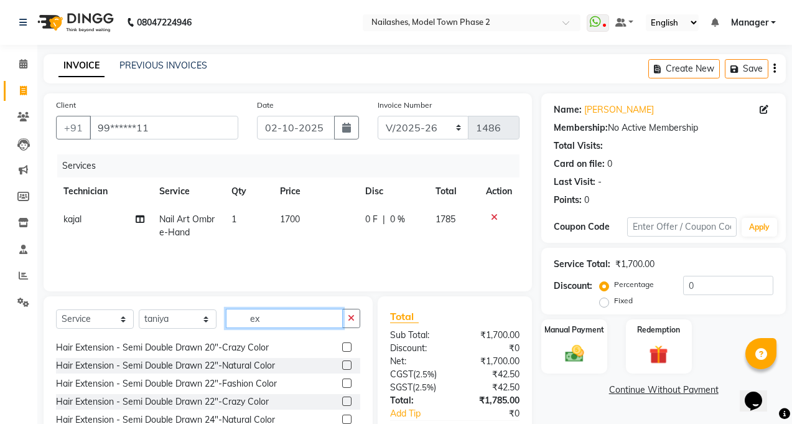
type input "e"
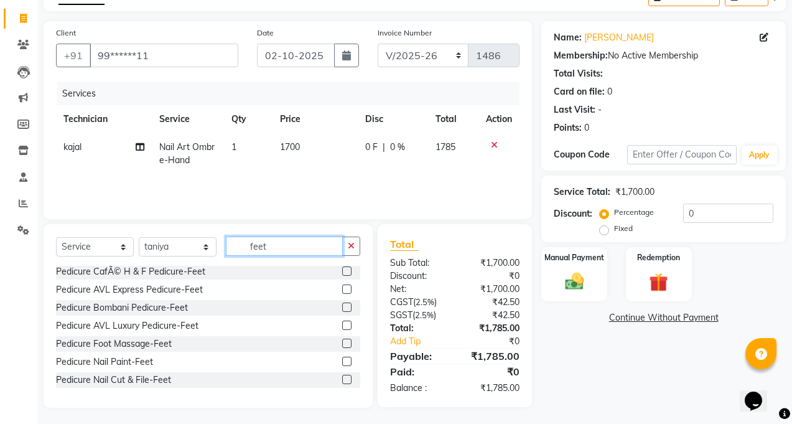
scroll to position [75, 0]
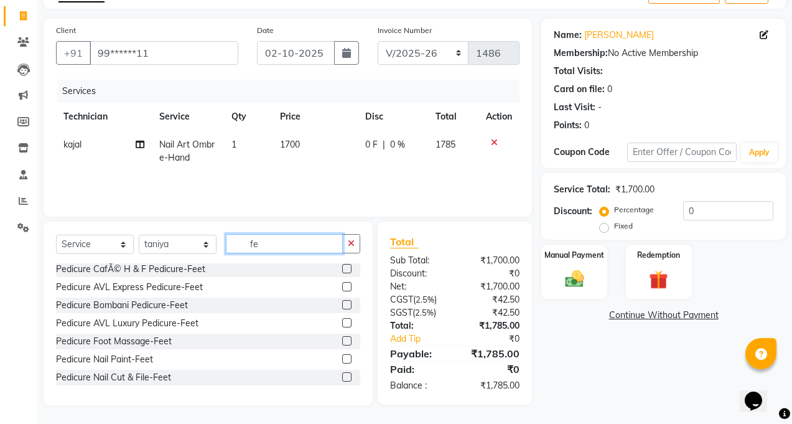
type input "f"
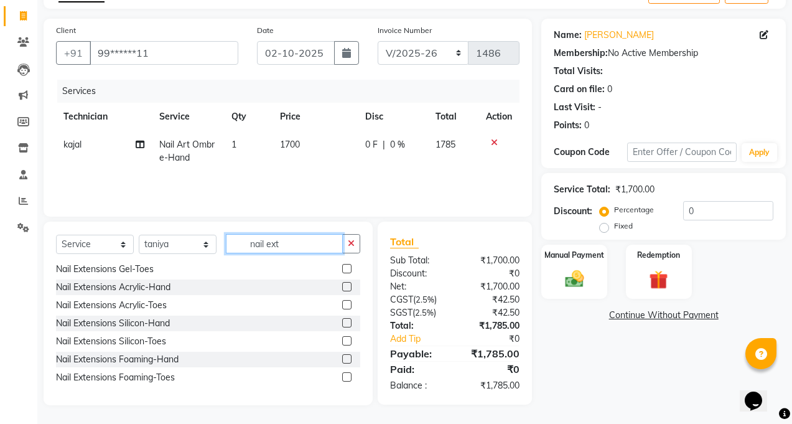
scroll to position [0, 0]
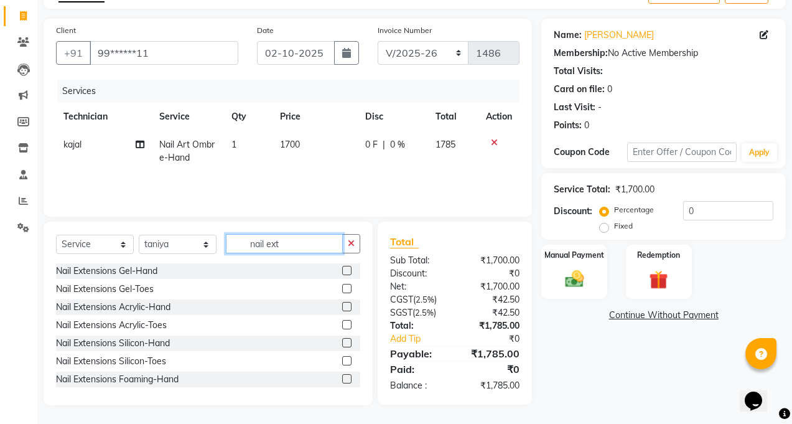
type input "nail ext"
click at [342, 291] on label at bounding box center [346, 288] width 9 height 9
click at [342, 291] on input "checkbox" at bounding box center [346, 289] width 8 height 8
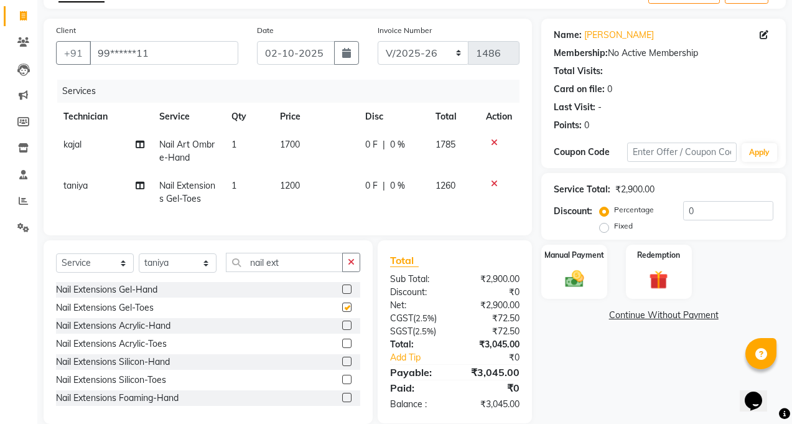
checkbox input "false"
click at [305, 187] on td "1200" at bounding box center [316, 192] width 86 height 41
select select "86355"
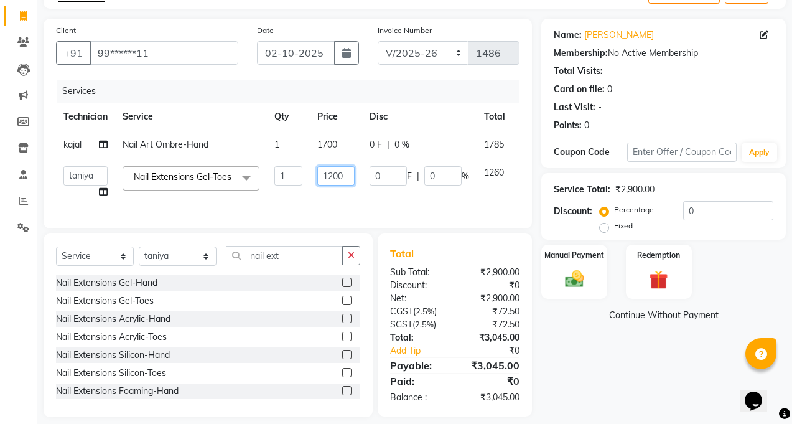
click at [334, 176] on input "1200" at bounding box center [335, 175] width 37 height 19
type input "1000"
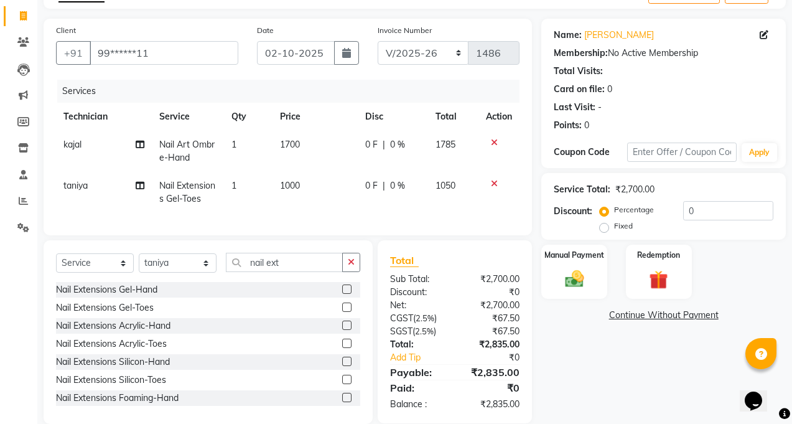
click at [367, 202] on td "0 F | 0 %" at bounding box center [393, 192] width 70 height 41
select select "86355"
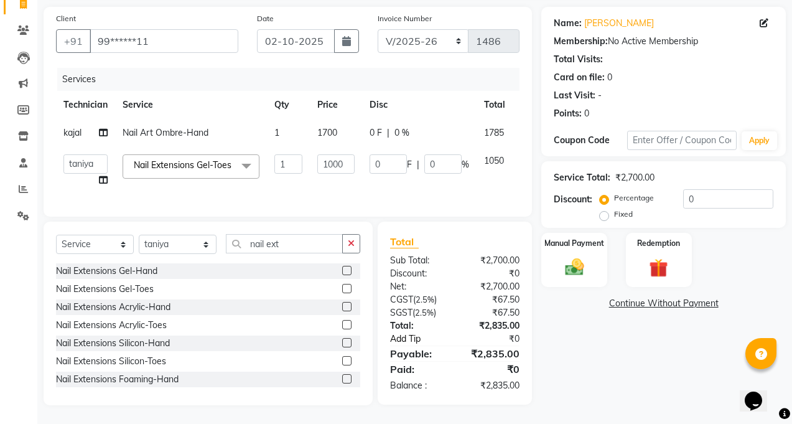
scroll to position [101, 0]
click at [614, 209] on label "Fixed" at bounding box center [623, 214] width 19 height 11
click at [606, 210] on input "Fixed" at bounding box center [607, 214] width 9 height 9
radio input "true"
click at [711, 189] on input "0" at bounding box center [728, 198] width 90 height 19
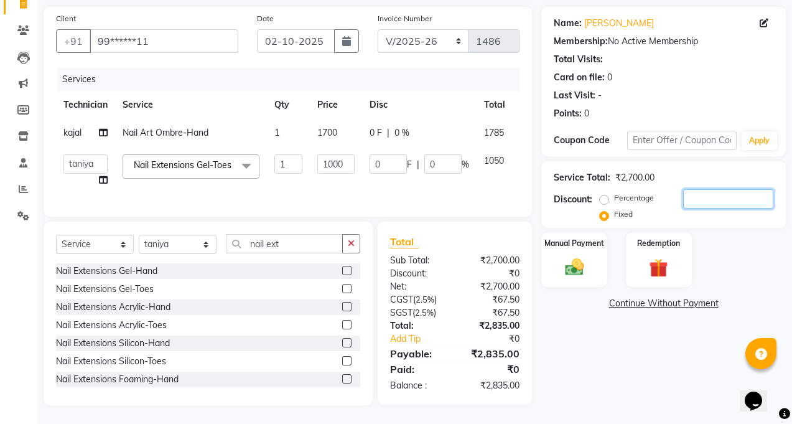
type input "1"
type input "0.37"
type input "0.04"
type input "13"
type input "4.81"
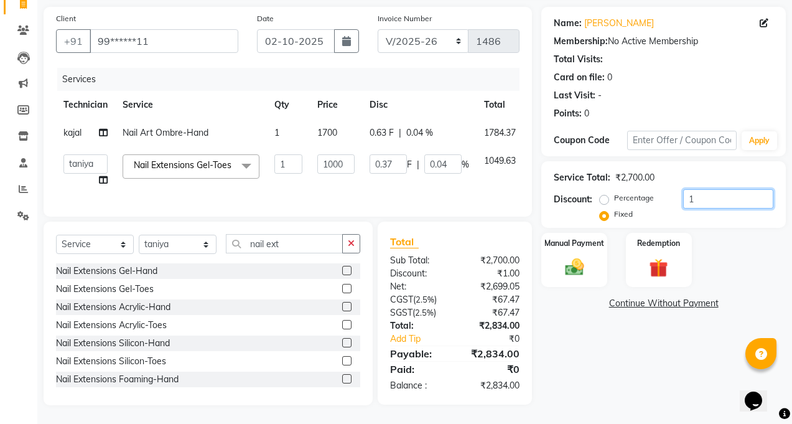
type input "0.48"
type input "135"
type input "50"
type input "5"
type input "135"
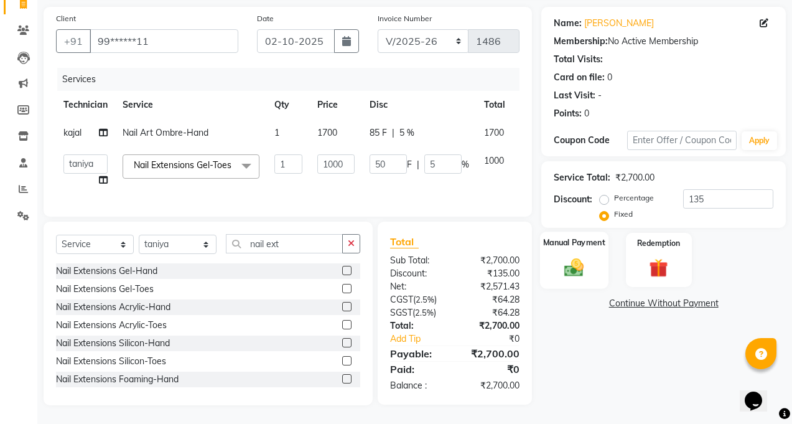
click at [579, 256] on img at bounding box center [575, 267] width 32 height 22
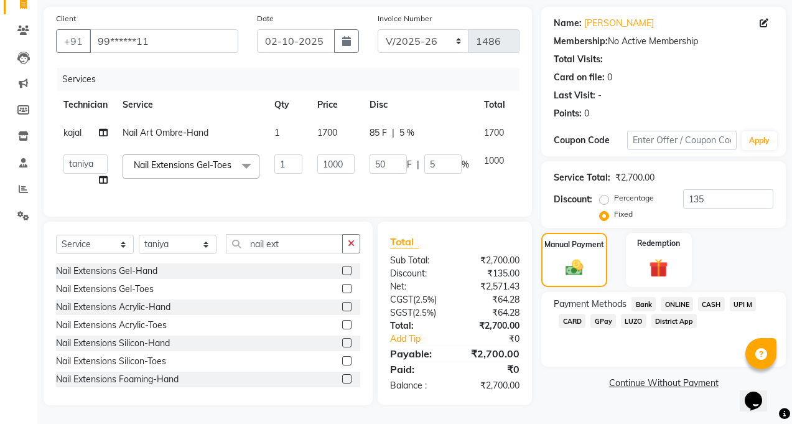
click at [738, 297] on span "UPI M" at bounding box center [743, 304] width 27 height 14
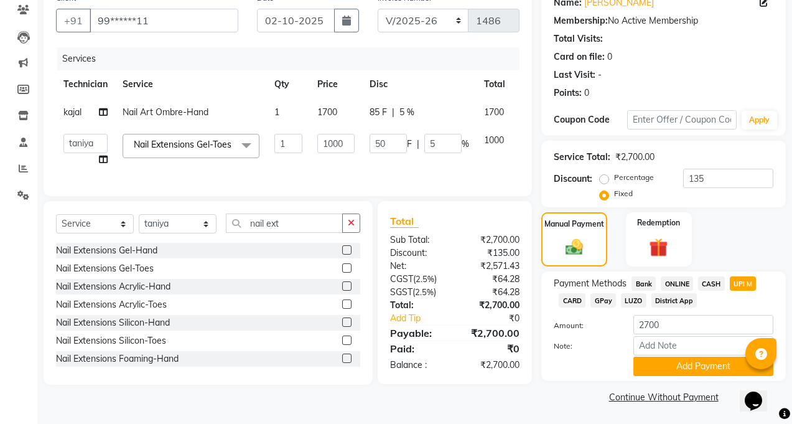
scroll to position [108, 0]
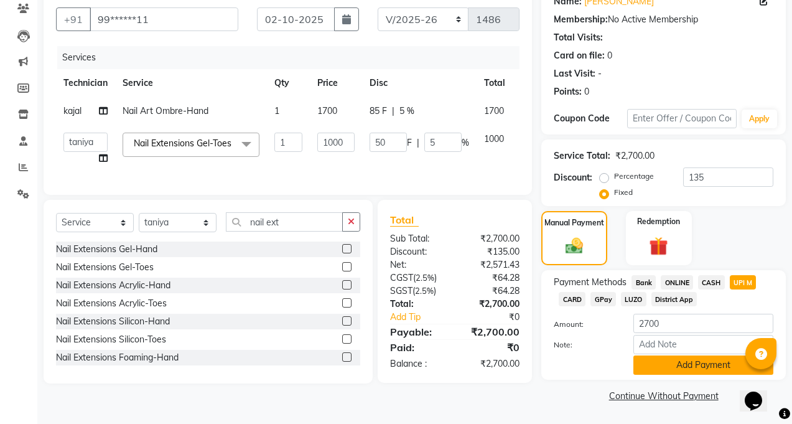
click at [697, 365] on button "Add Payment" at bounding box center [704, 364] width 140 height 19
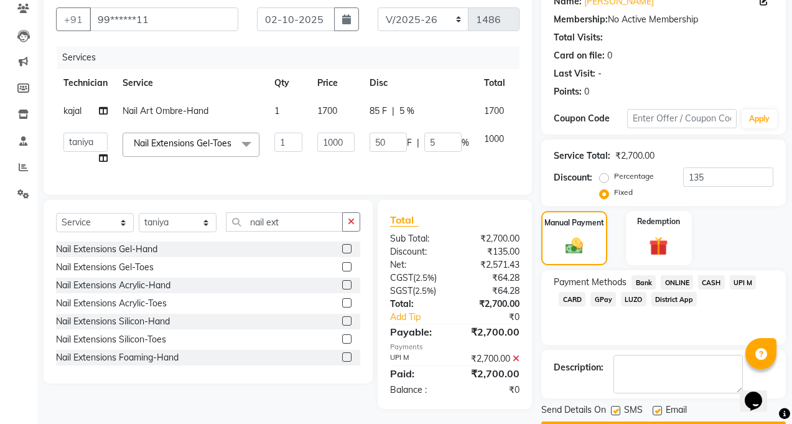
scroll to position [144, 0]
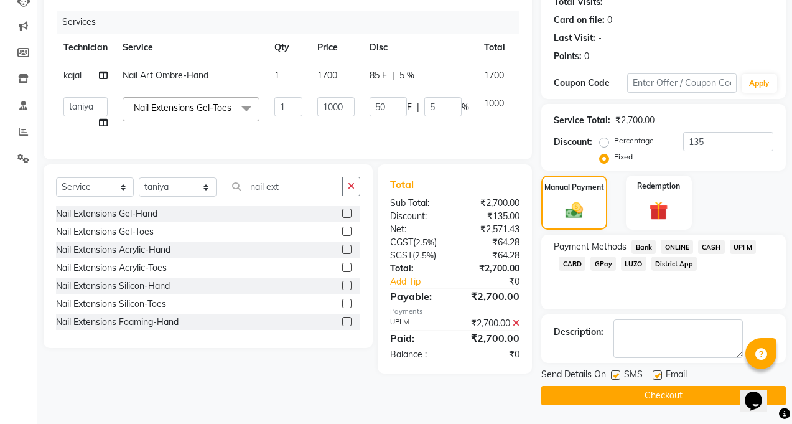
click at [680, 391] on button "Checkout" at bounding box center [664, 395] width 245 height 19
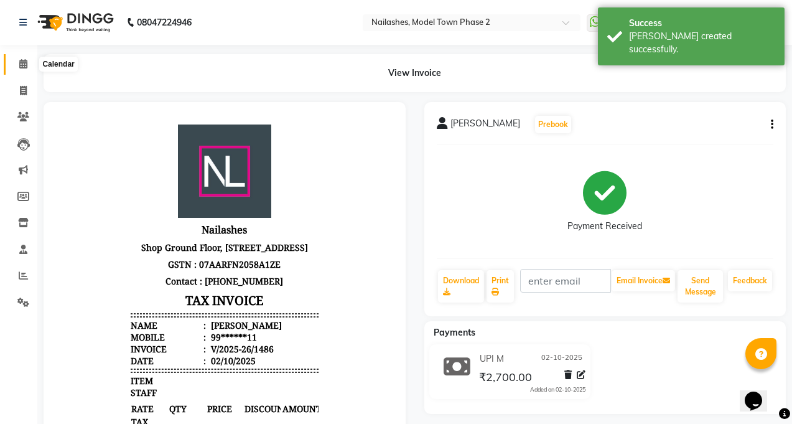
click at [22, 62] on icon at bounding box center [23, 63] width 8 height 9
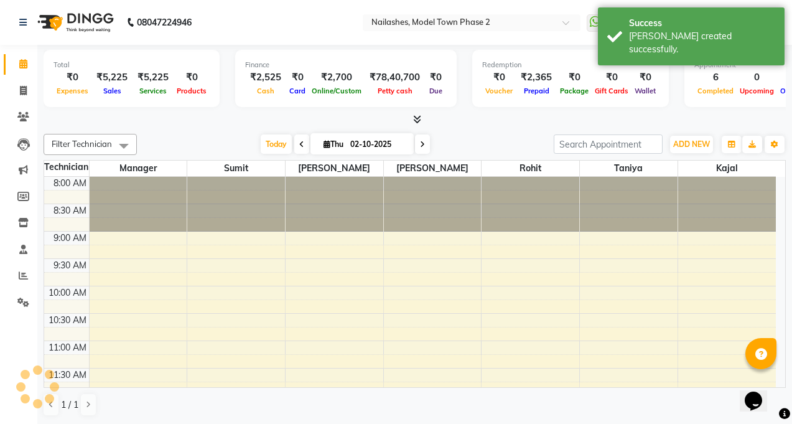
scroll to position [477, 0]
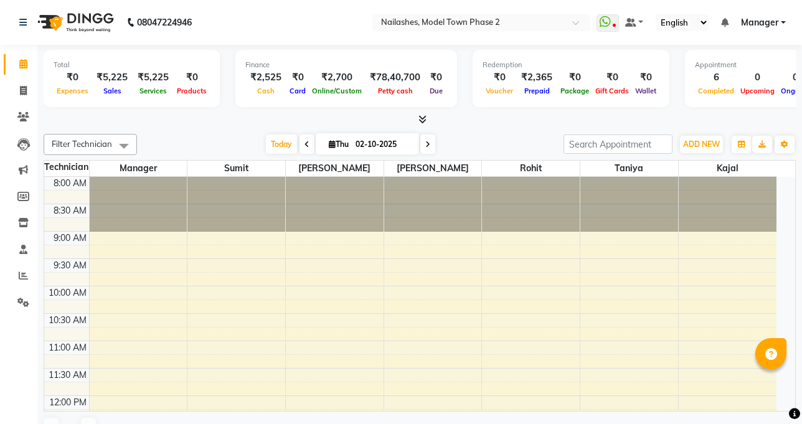
select select "en"
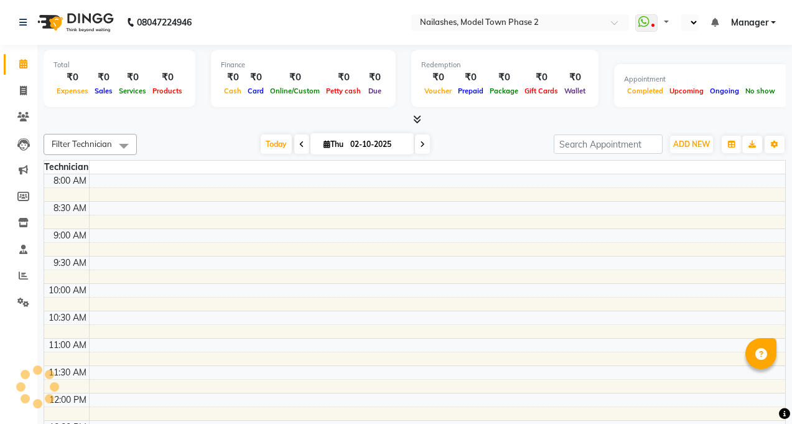
select select "en"
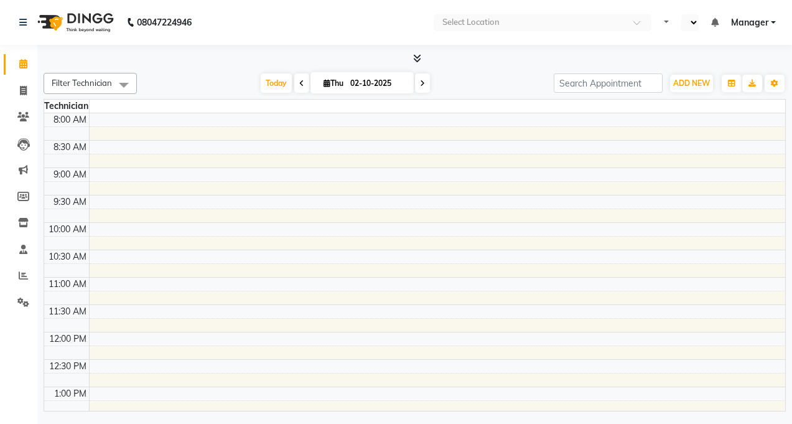
select select "en"
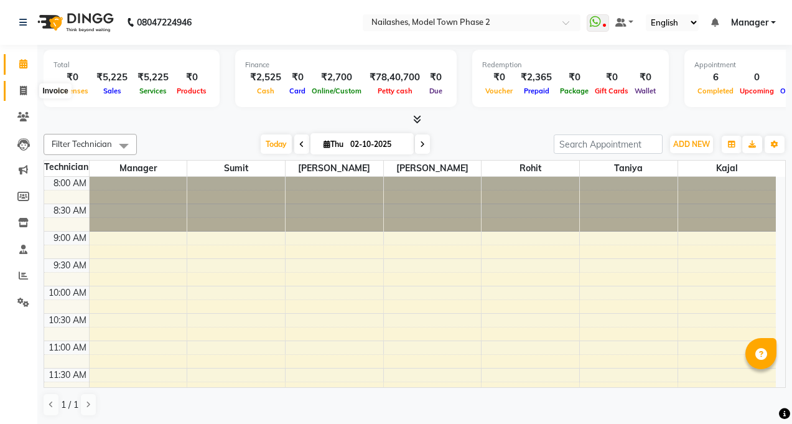
click at [21, 86] on icon at bounding box center [23, 90] width 7 height 9
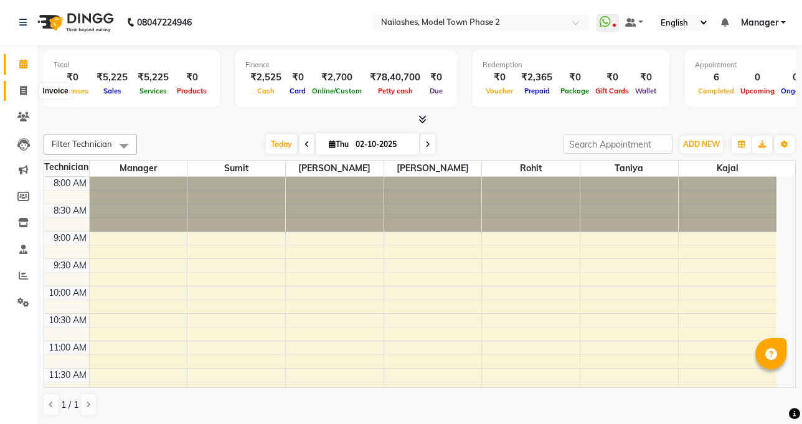
select select "service"
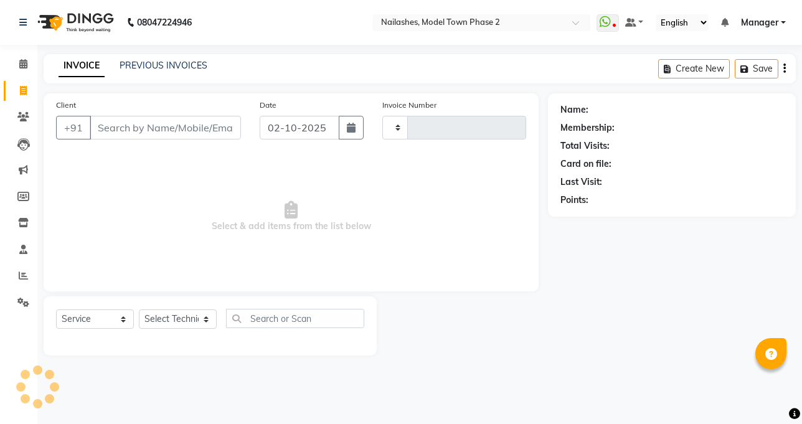
type input "1487"
select select "3840"
click at [22, 63] on icon at bounding box center [23, 63] width 8 height 9
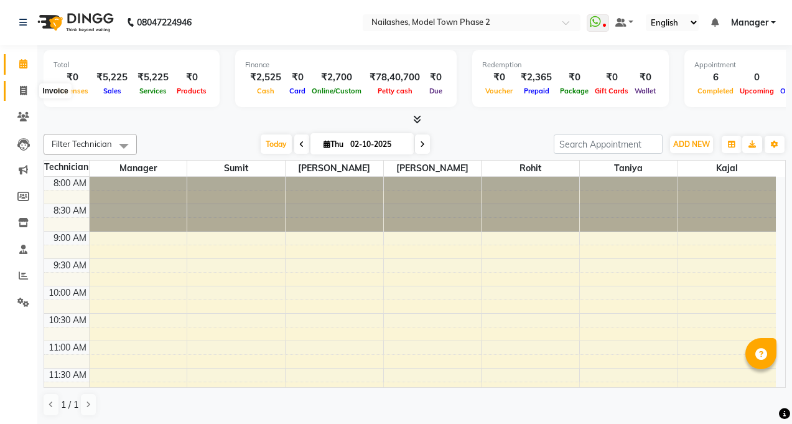
click at [24, 90] on icon at bounding box center [23, 90] width 7 height 9
select select "service"
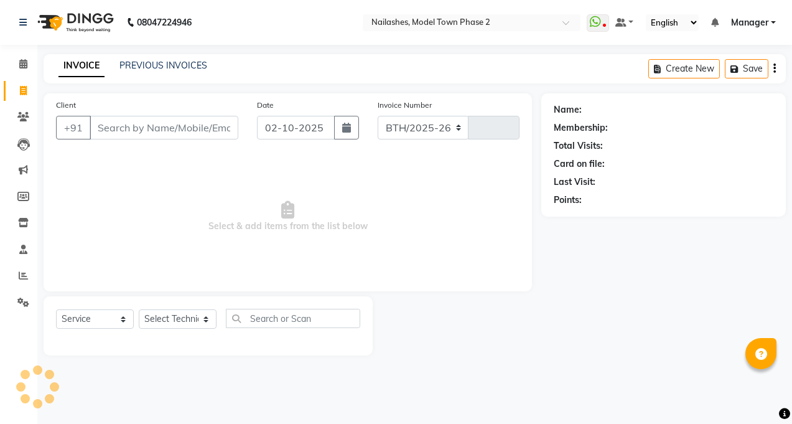
select select "3840"
type input "1487"
click at [783, 71] on button "button" at bounding box center [784, 68] width 2 height 29
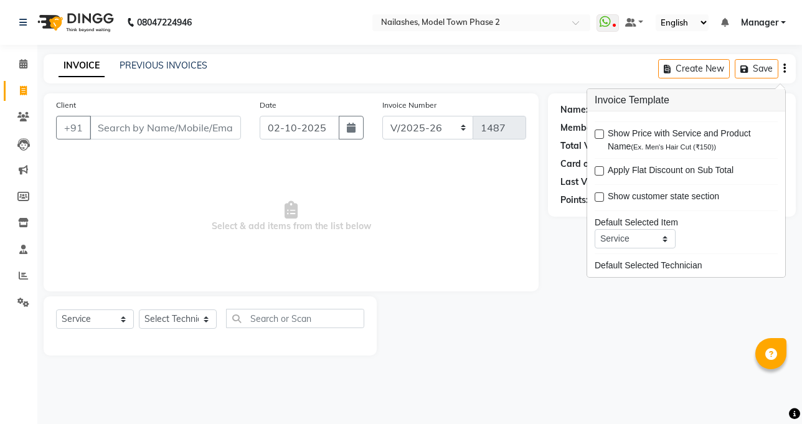
click at [591, 59] on div "INVOICE PREVIOUS INVOICES Create New Save" at bounding box center [420, 68] width 752 height 29
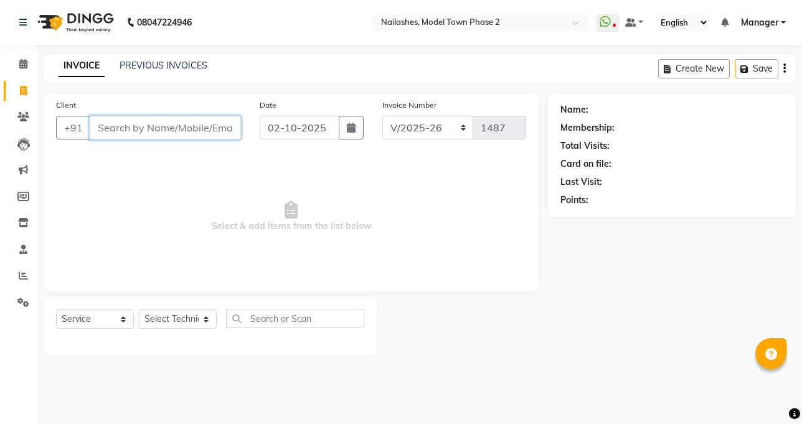
click at [108, 125] on input "Client" at bounding box center [165, 128] width 151 height 24
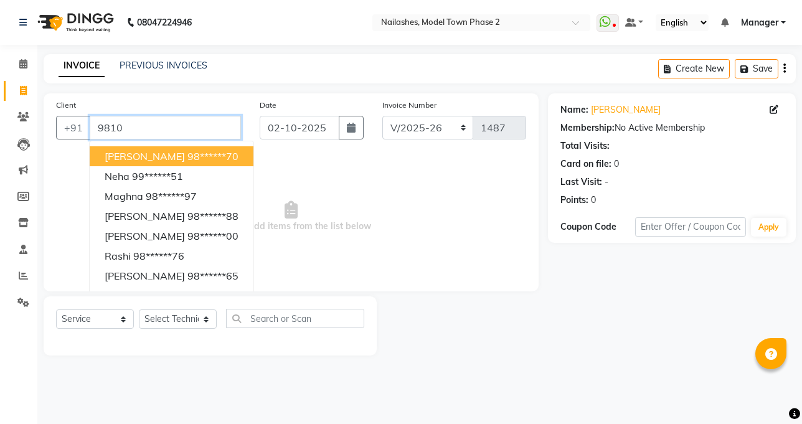
click at [133, 126] on input "9810" at bounding box center [165, 128] width 151 height 24
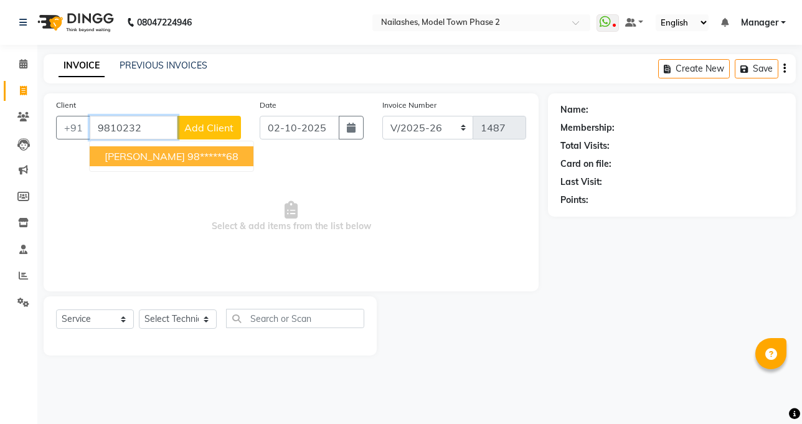
click at [187, 152] on ngb-highlight "98******68" at bounding box center [212, 156] width 51 height 12
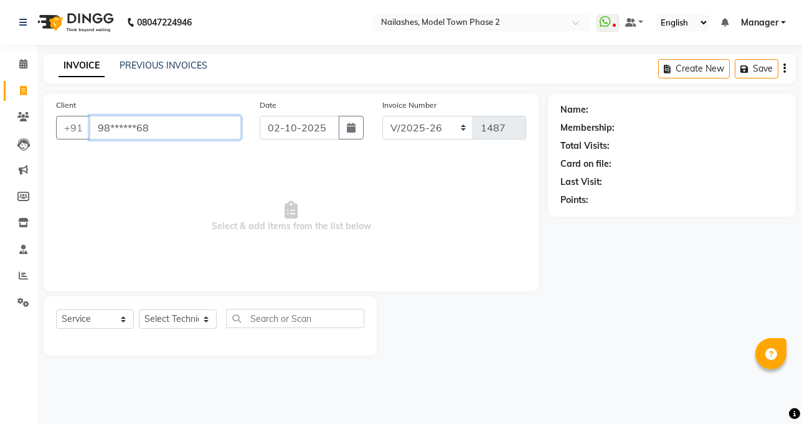
type input "98******68"
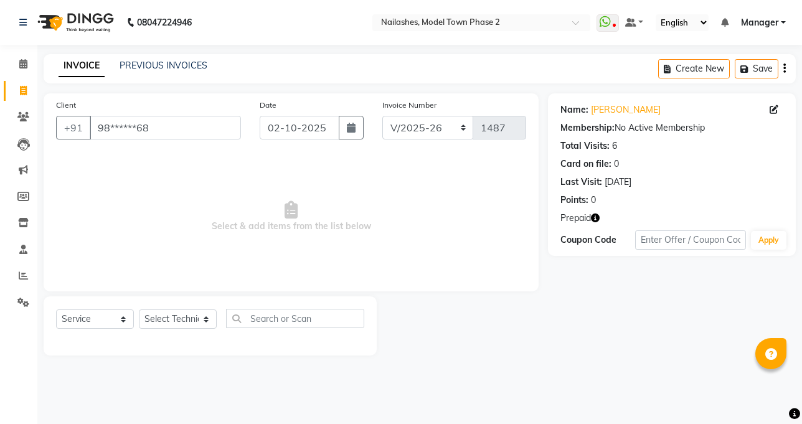
click at [594, 217] on icon "button" at bounding box center [595, 217] width 9 height 9
click at [541, 262] on div "Client +91 98******68 Date 02-10-2025 Invoice Number BTH/2025-26 RED/2025-26 V/…" at bounding box center [291, 224] width 514 height 262
click at [25, 118] on icon at bounding box center [23, 116] width 12 height 9
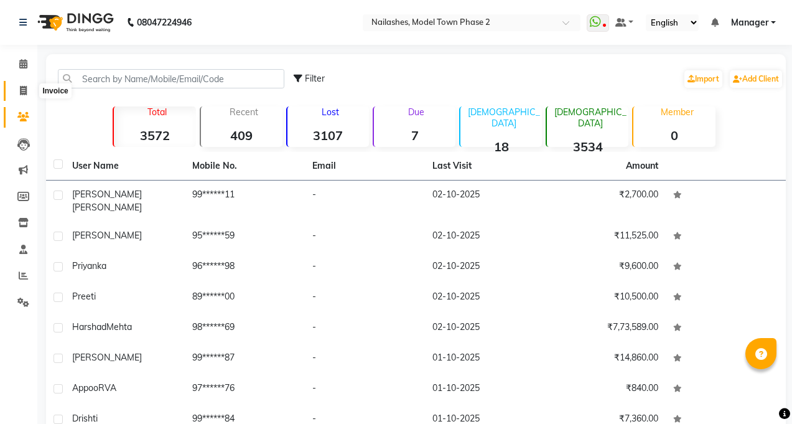
click at [21, 93] on icon at bounding box center [23, 90] width 7 height 9
select select "service"
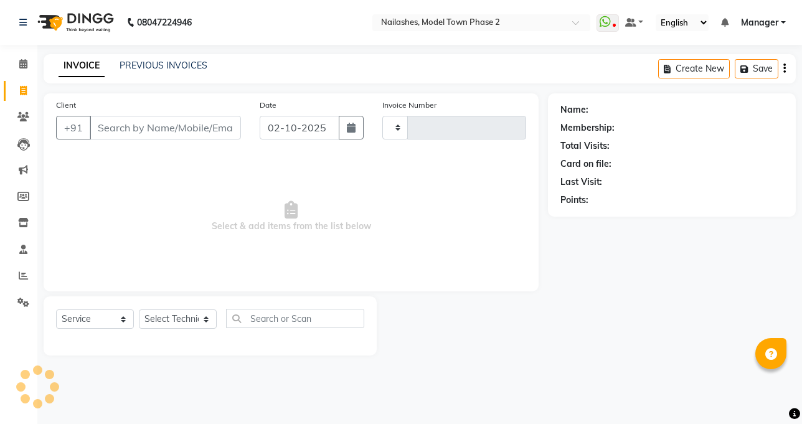
click at [179, 131] on input "Client" at bounding box center [165, 128] width 151 height 24
type input "1487"
select select "3840"
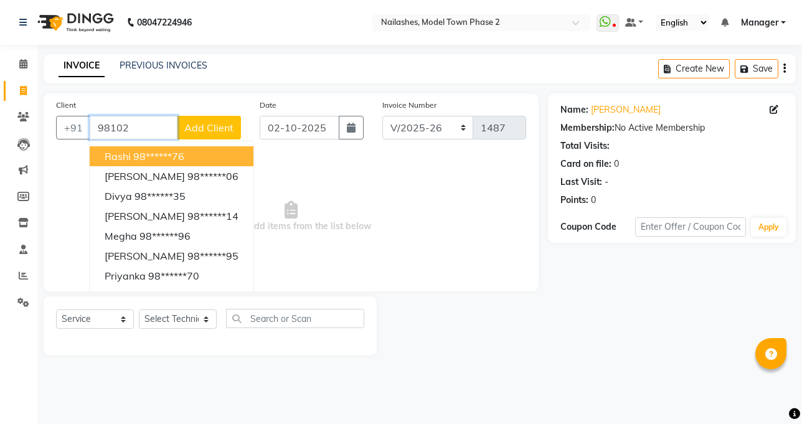
click at [164, 122] on input "98102" at bounding box center [134, 128] width 88 height 24
click at [161, 129] on input "98102" at bounding box center [134, 128] width 88 height 24
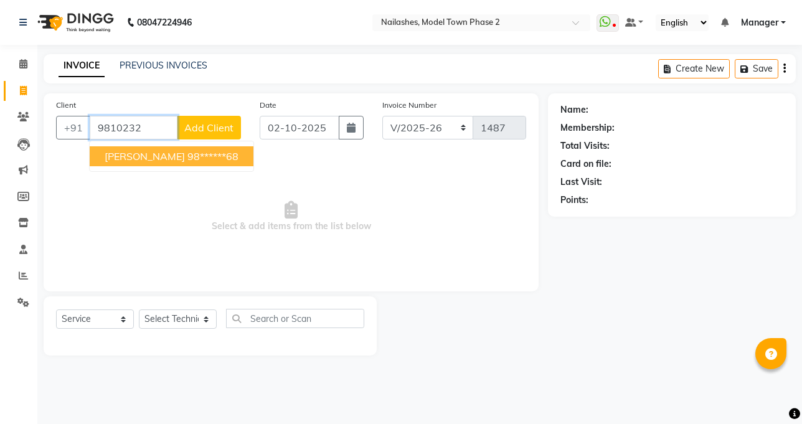
click at [187, 157] on ngb-highlight "98******68" at bounding box center [212, 156] width 51 height 12
type input "98******68"
click at [181, 157] on span "Select & add items from the list below" at bounding box center [291, 216] width 470 height 124
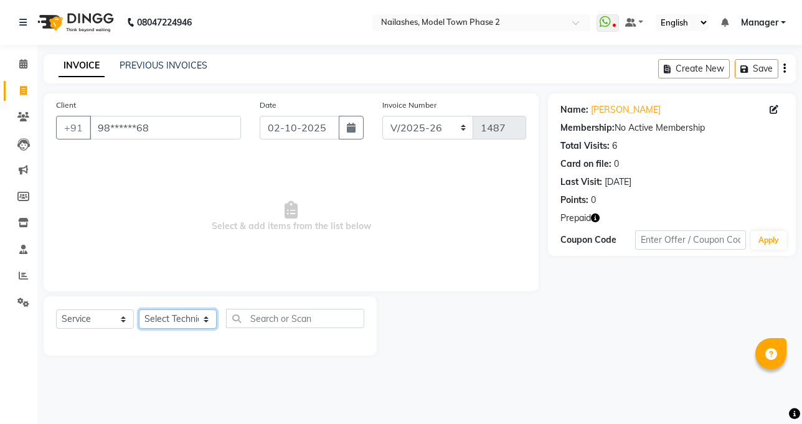
click at [202, 317] on select "Select Technician [PERSON_NAME] Manager [PERSON_NAME] Sumit [PERSON_NAME]" at bounding box center [178, 318] width 78 height 19
select select "87816"
click at [139, 309] on select "Select Technician Jaspreet Kaur kajal Manager rohit shaan Sumit taniya" at bounding box center [178, 318] width 78 height 19
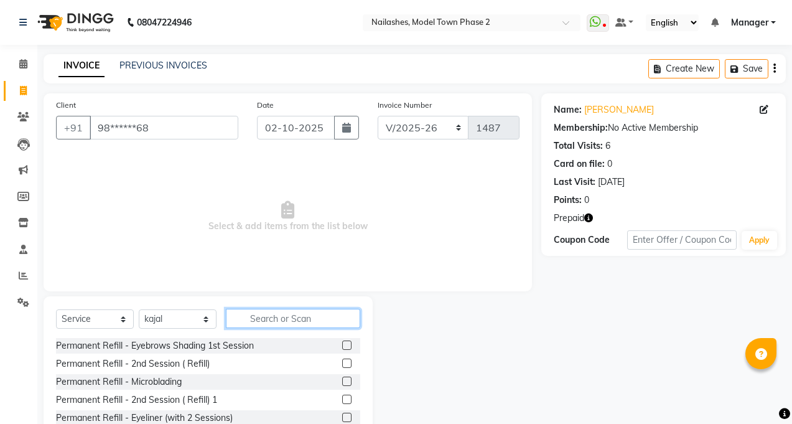
click at [256, 311] on input "text" at bounding box center [293, 318] width 134 height 19
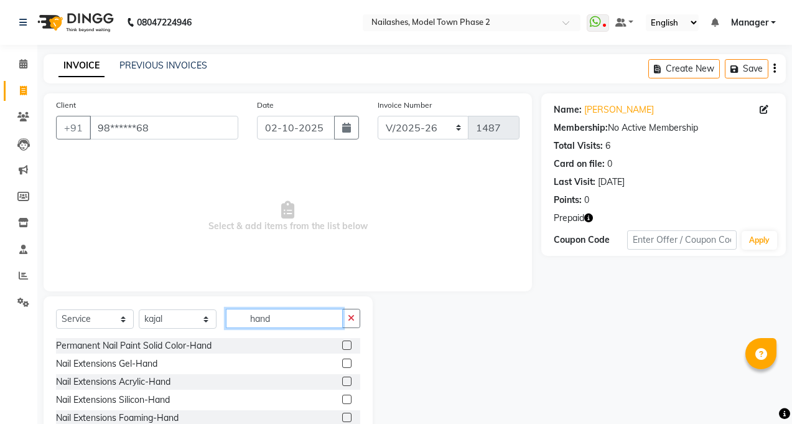
type input "hand"
click at [342, 362] on label at bounding box center [346, 363] width 9 height 9
click at [342, 362] on input "checkbox" at bounding box center [346, 364] width 8 height 8
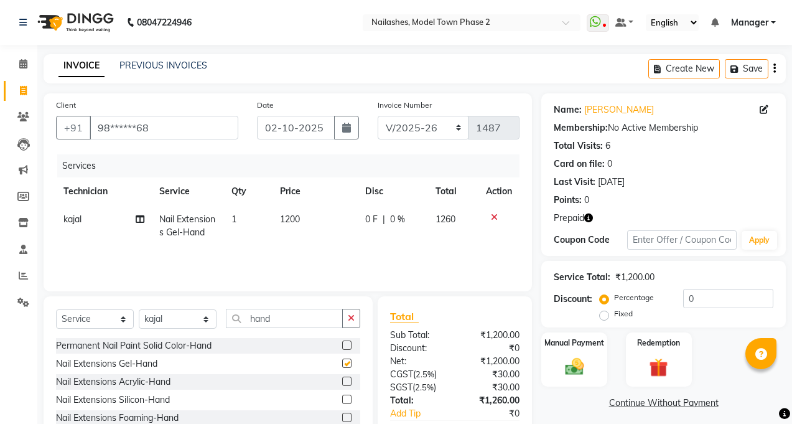
checkbox input "false"
click at [733, 69] on icon "button" at bounding box center [737, 69] width 12 height 9
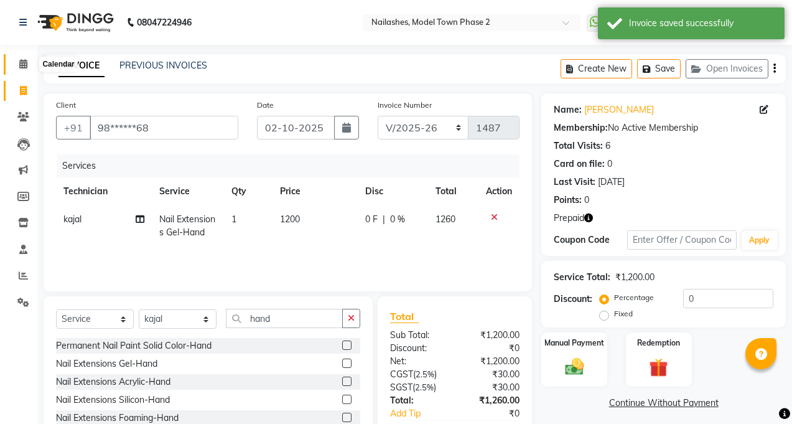
click at [28, 63] on span at bounding box center [23, 64] width 22 height 14
drag, startPoint x: 28, startPoint y: 63, endPoint x: 62, endPoint y: 2, distance: 69.6
click at [28, 63] on span at bounding box center [23, 64] width 22 height 14
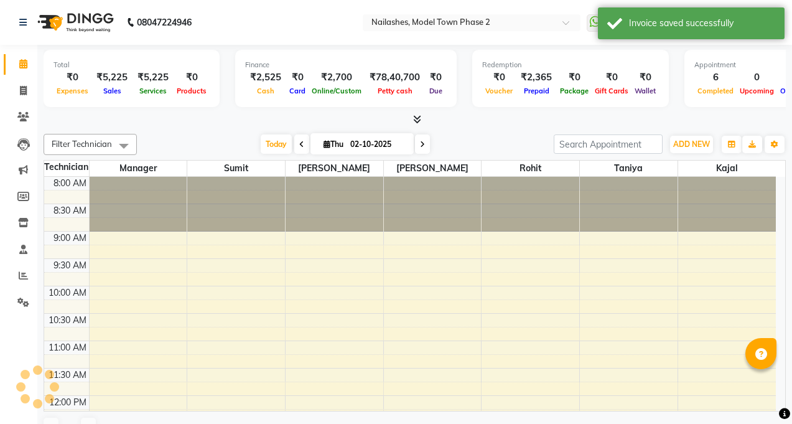
scroll to position [420, 0]
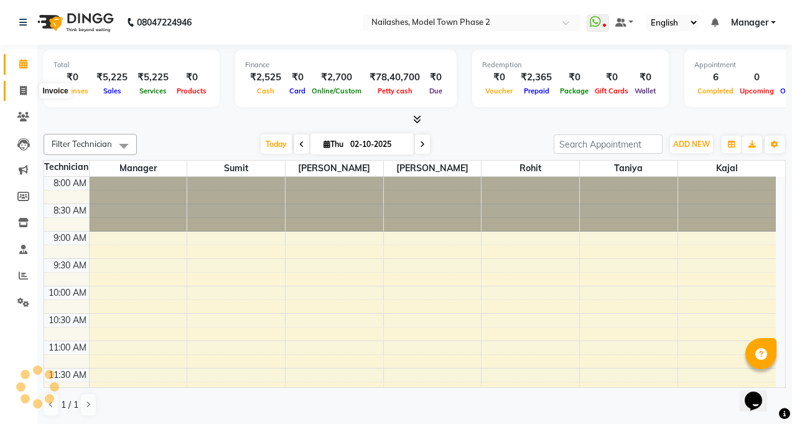
click at [28, 92] on span at bounding box center [23, 91] width 22 height 14
select select "service"
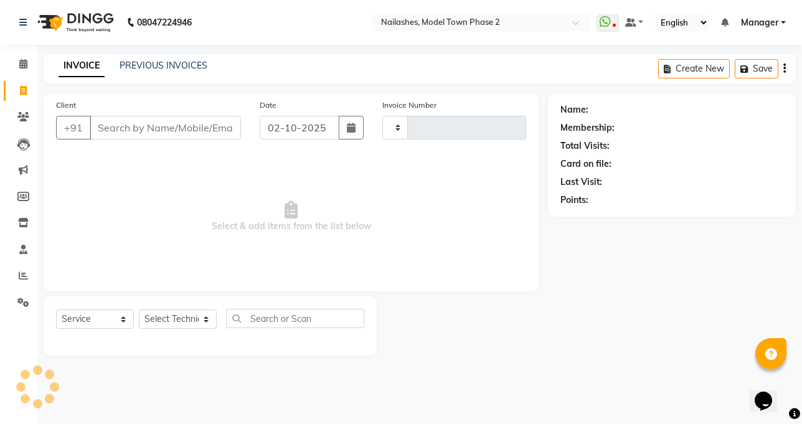
click at [115, 120] on input "Client" at bounding box center [165, 128] width 151 height 24
type input "1487"
select select "3840"
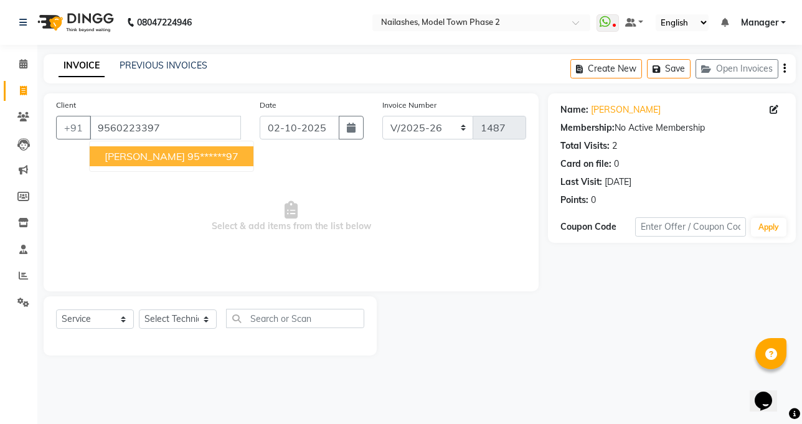
click at [140, 156] on span "tanishka" at bounding box center [145, 156] width 80 height 12
type input "95******97"
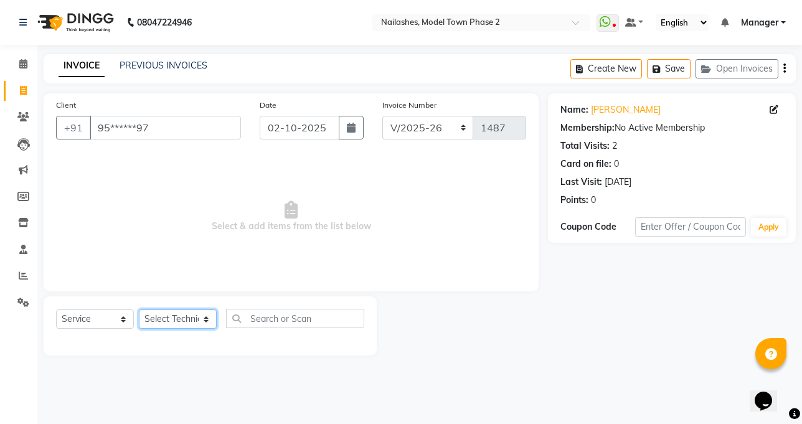
click at [188, 314] on select "Select Technician [PERSON_NAME] Manager [PERSON_NAME] Sumit [PERSON_NAME]" at bounding box center [178, 318] width 78 height 19
click at [189, 316] on select "Select Technician [PERSON_NAME] Manager [PERSON_NAME] Sumit [PERSON_NAME]" at bounding box center [178, 318] width 78 height 19
click at [202, 317] on select "Select Technician Jaspreet Kaur kajal Manager rohit shaan Sumit taniya" at bounding box center [178, 318] width 78 height 19
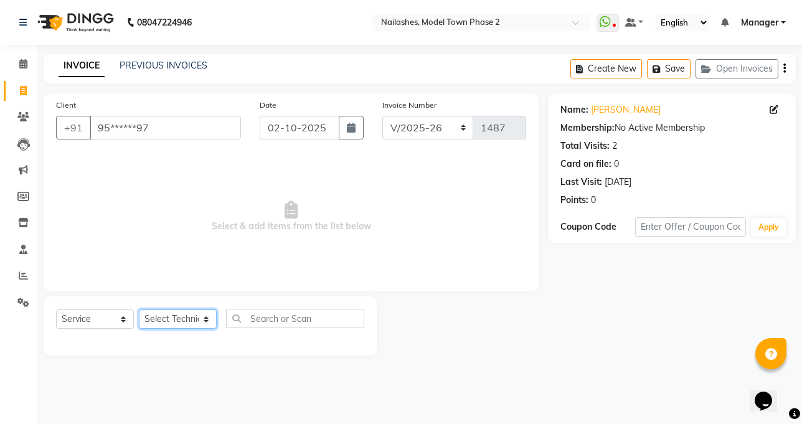
click at [202, 317] on select "Select Technician [PERSON_NAME] Manager [PERSON_NAME] Sumit [PERSON_NAME]" at bounding box center [178, 318] width 78 height 19
click at [199, 316] on select "Select Technician [PERSON_NAME] Manager [PERSON_NAME] Sumit [PERSON_NAME]" at bounding box center [178, 318] width 78 height 19
click at [211, 314] on select "Select Technician [PERSON_NAME] Manager [PERSON_NAME] Sumit [PERSON_NAME]" at bounding box center [178, 318] width 78 height 19
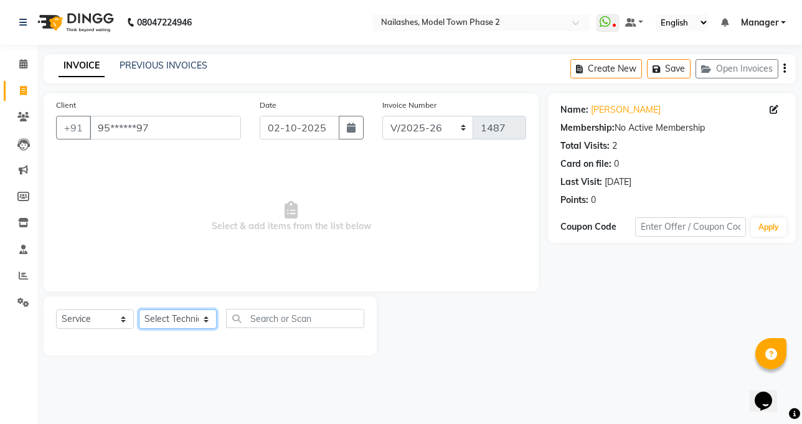
click at [205, 316] on select "Select Technician [PERSON_NAME] Manager [PERSON_NAME] Sumit [PERSON_NAME]" at bounding box center [178, 318] width 78 height 19
select select "65819"
click at [139, 309] on select "Select Technician [PERSON_NAME] Manager [PERSON_NAME] Sumit [PERSON_NAME]" at bounding box center [178, 318] width 78 height 19
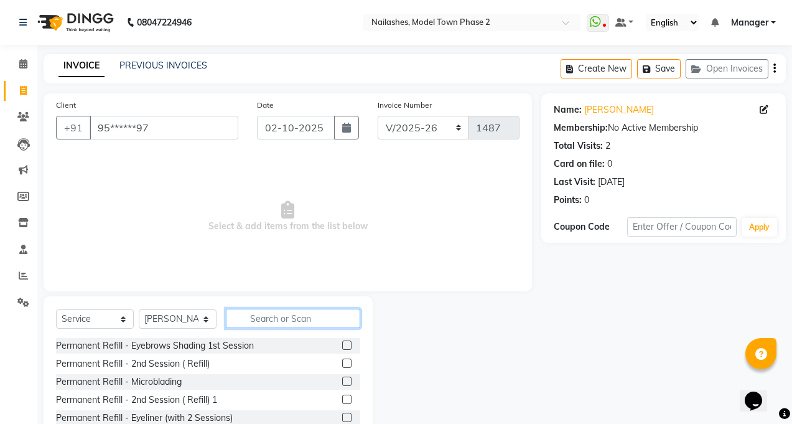
click at [253, 316] on input "text" at bounding box center [293, 318] width 134 height 19
type input "e"
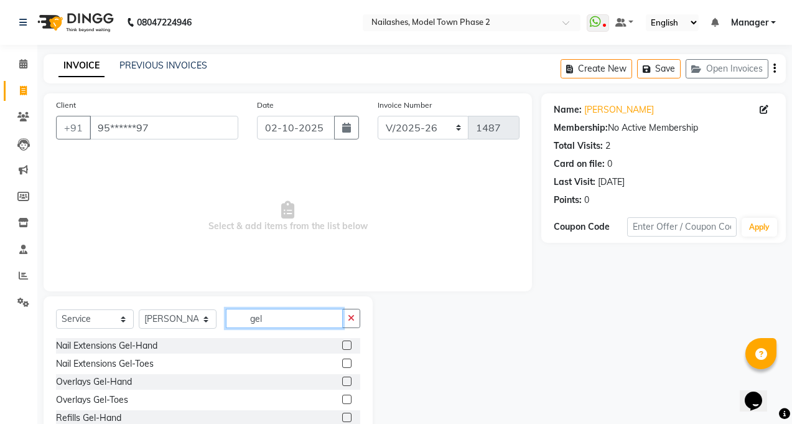
type input "gel"
click at [342, 347] on label at bounding box center [346, 344] width 9 height 9
click at [342, 347] on input "checkbox" at bounding box center [346, 346] width 8 height 8
click at [342, 347] on label at bounding box center [346, 344] width 9 height 9
click at [342, 347] on input "checkbox" at bounding box center [346, 346] width 8 height 8
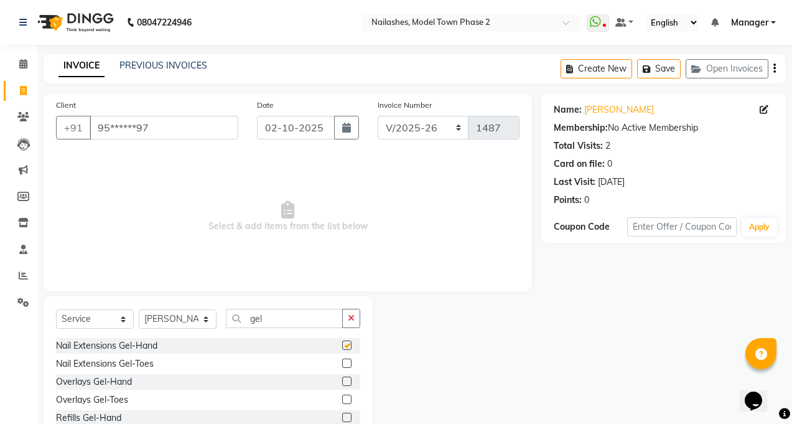
checkbox input "false"
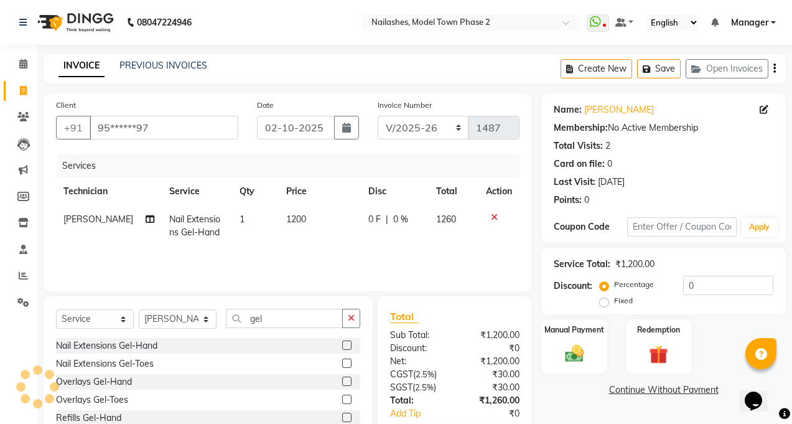
click at [307, 218] on td "1200" at bounding box center [320, 225] width 82 height 41
select select "65819"
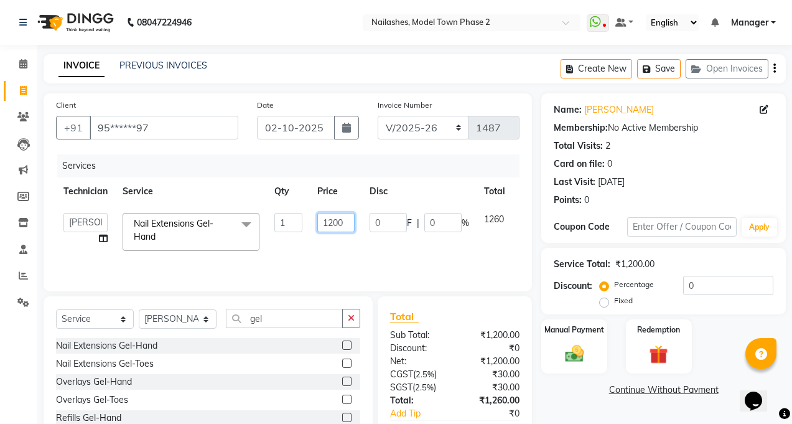
click at [334, 222] on input "1200" at bounding box center [335, 222] width 37 height 19
type input "1000"
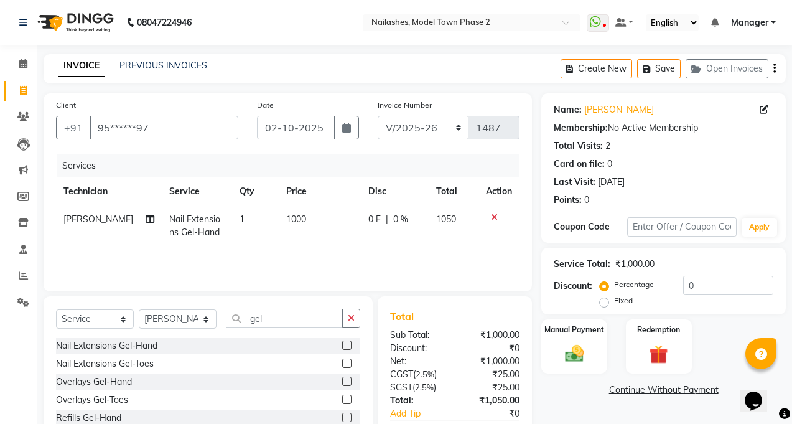
click at [326, 247] on div "Services Technician Service Qty Price Disc Total Action shaan Nail Extensions G…" at bounding box center [288, 216] width 464 height 124
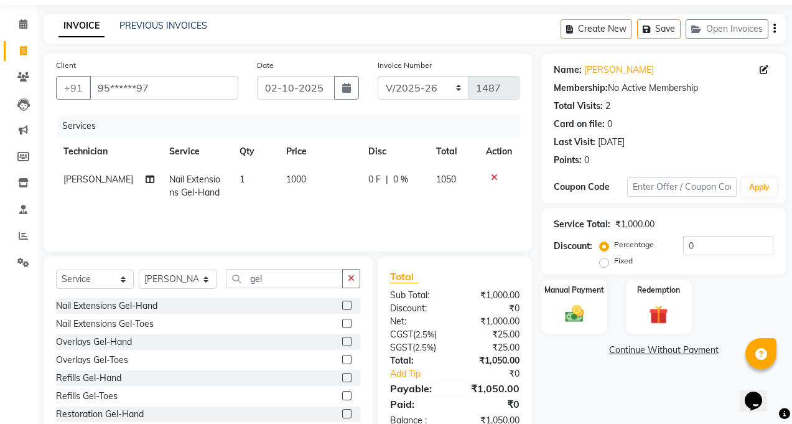
scroll to position [75, 0]
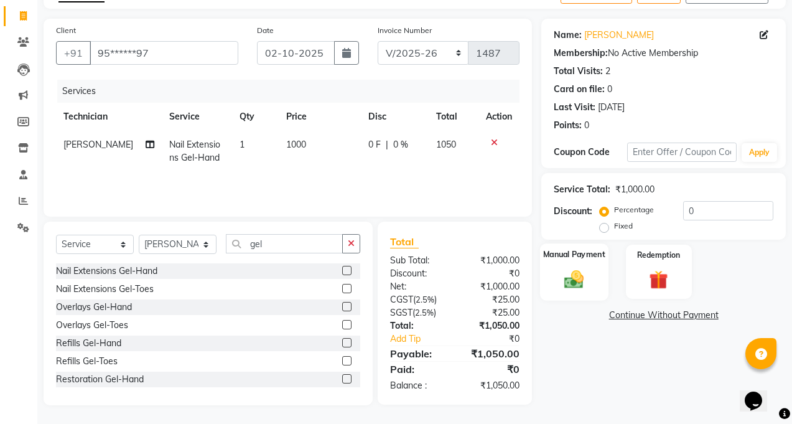
click at [566, 279] on img at bounding box center [575, 279] width 32 height 22
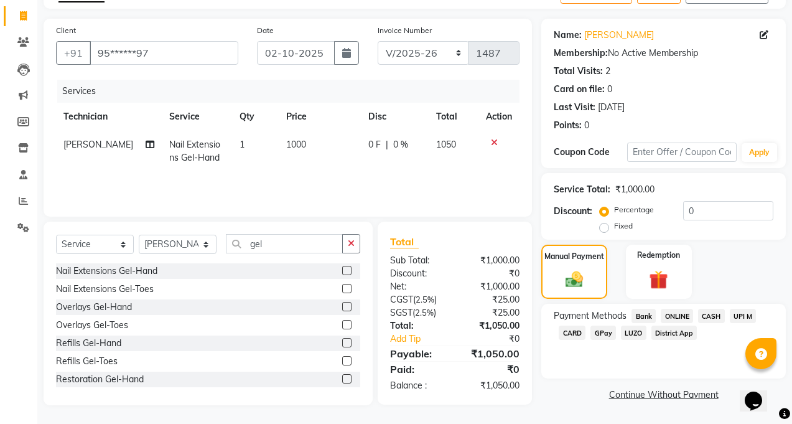
click at [741, 317] on span "UPI M" at bounding box center [743, 316] width 27 height 14
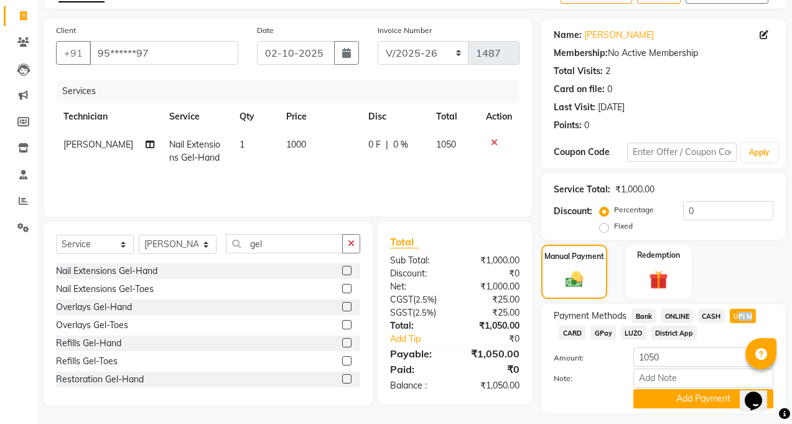
scroll to position [108, 0]
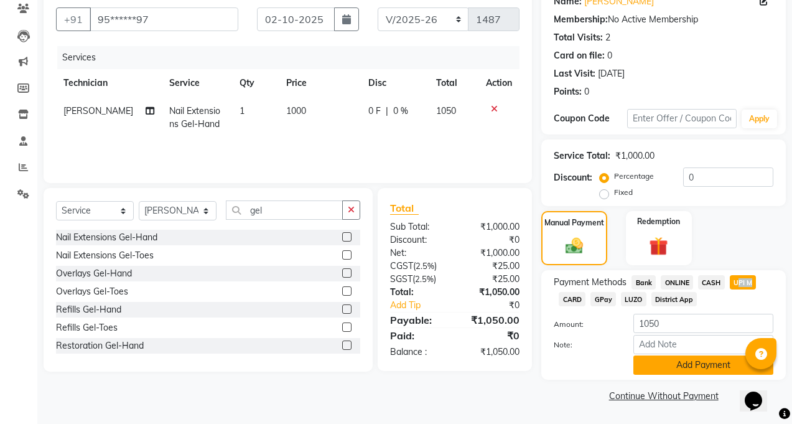
click at [669, 361] on button "Add Payment" at bounding box center [704, 364] width 140 height 19
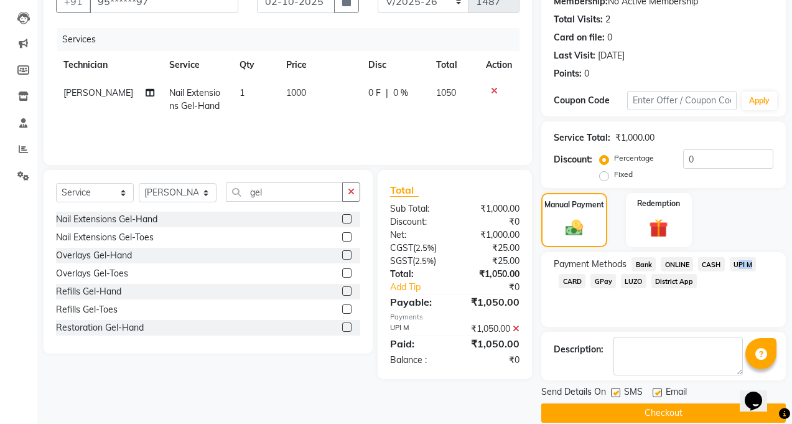
scroll to position [144, 0]
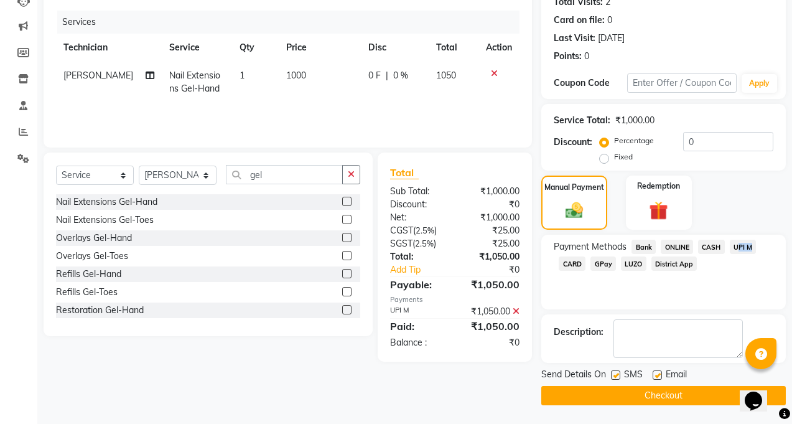
click at [650, 395] on button "Checkout" at bounding box center [664, 395] width 245 height 19
click at [650, 395] on div "Checkout" at bounding box center [664, 395] width 245 height 19
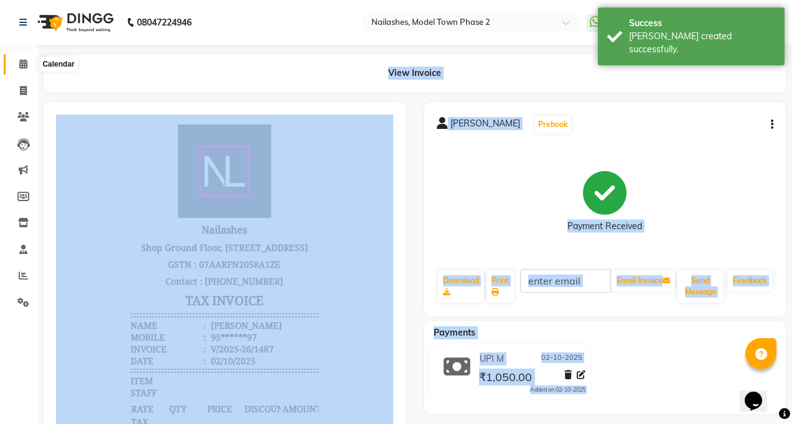
click at [17, 62] on span at bounding box center [23, 64] width 22 height 14
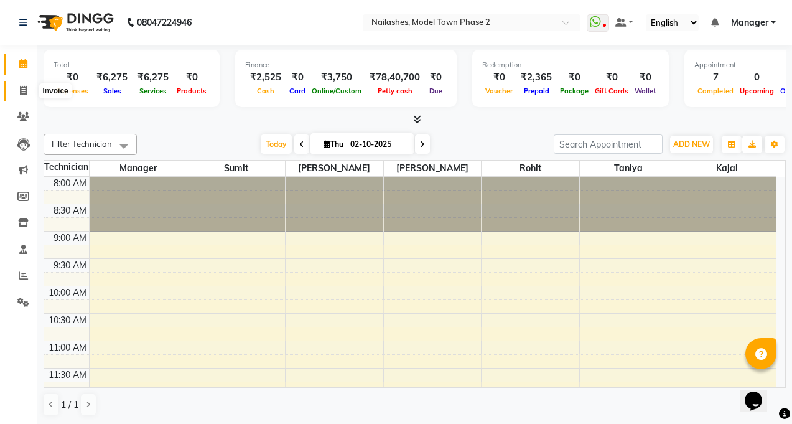
click at [20, 90] on icon at bounding box center [23, 90] width 7 height 9
select select "service"
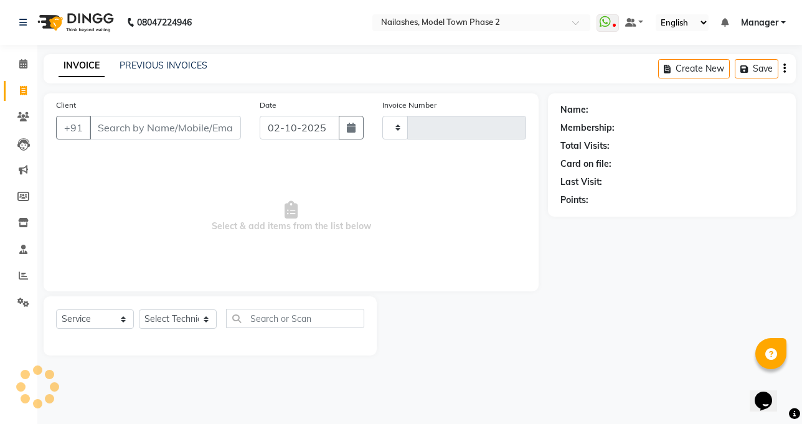
click at [136, 133] on input "Client" at bounding box center [165, 128] width 151 height 24
type input "1488"
select select "3840"
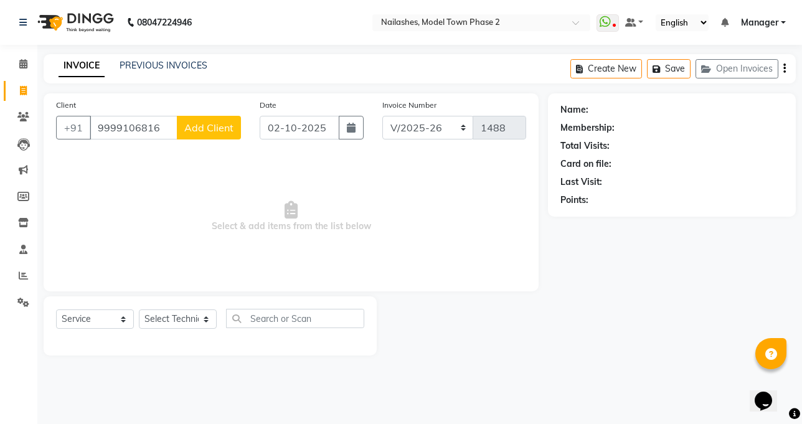
type input "9999106816"
click at [211, 122] on span "Add Client" at bounding box center [208, 127] width 49 height 12
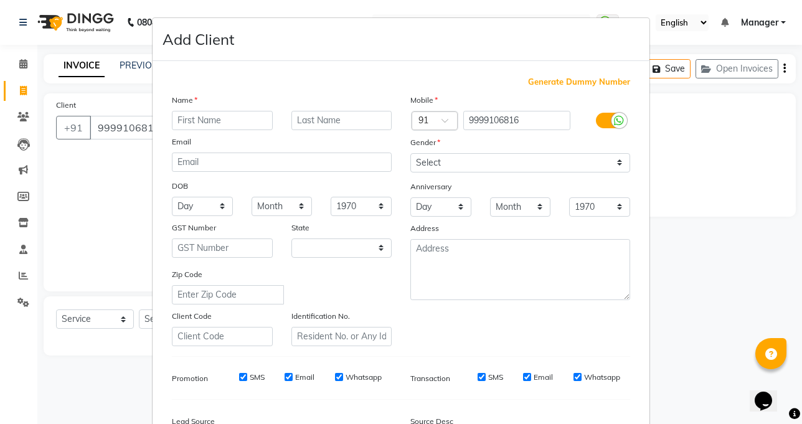
select select "21"
click at [216, 124] on input "text" at bounding box center [222, 120] width 101 height 19
type input "[DEMOGRAPHIC_DATA]"
click at [307, 123] on input "text" at bounding box center [341, 120] width 101 height 19
type input "Mathur"
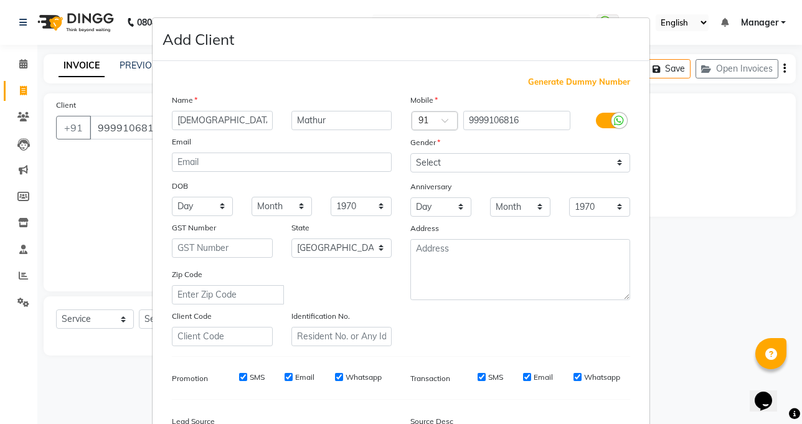
drag, startPoint x: 307, startPoint y: 123, endPoint x: 497, endPoint y: 183, distance: 198.6
click at [497, 183] on div "Anniversary" at bounding box center [520, 187] width 238 height 20
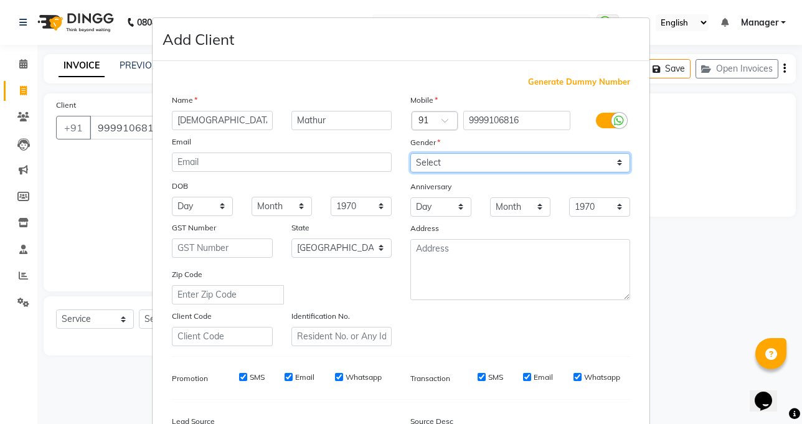
click at [612, 160] on select "Select [DEMOGRAPHIC_DATA] [DEMOGRAPHIC_DATA] Other Prefer Not To Say" at bounding box center [520, 162] width 220 height 19
select select "[DEMOGRAPHIC_DATA]"
click at [410, 153] on select "Select [DEMOGRAPHIC_DATA] [DEMOGRAPHIC_DATA] Other Prefer Not To Say" at bounding box center [520, 162] width 220 height 19
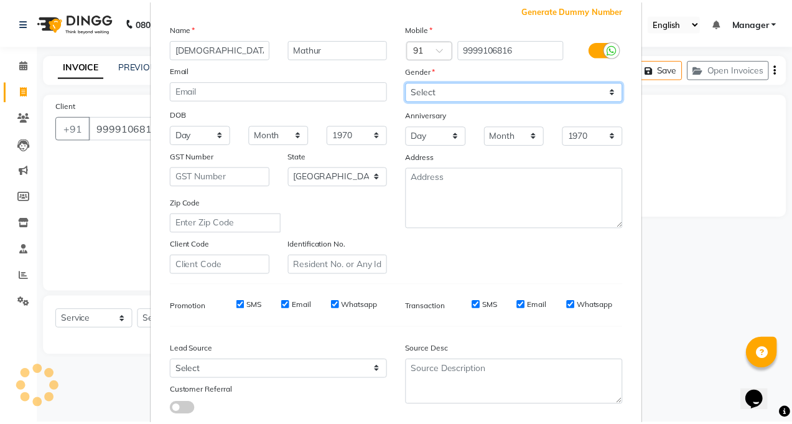
scroll to position [151, 0]
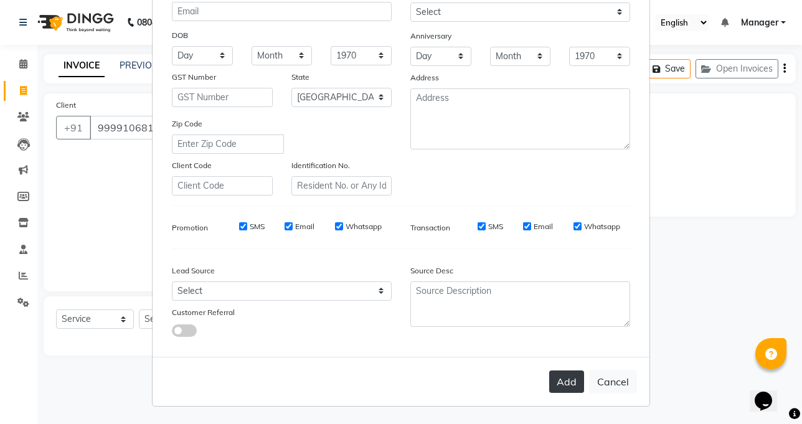
click at [549, 380] on button "Add" at bounding box center [566, 381] width 35 height 22
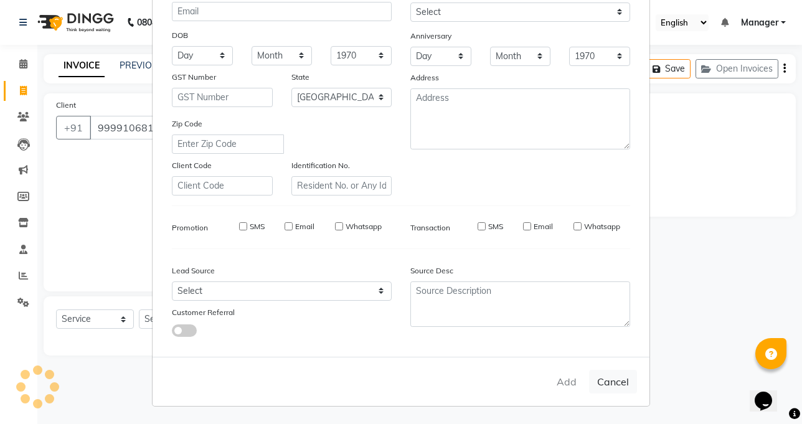
type input "99******16"
select select
select select "null"
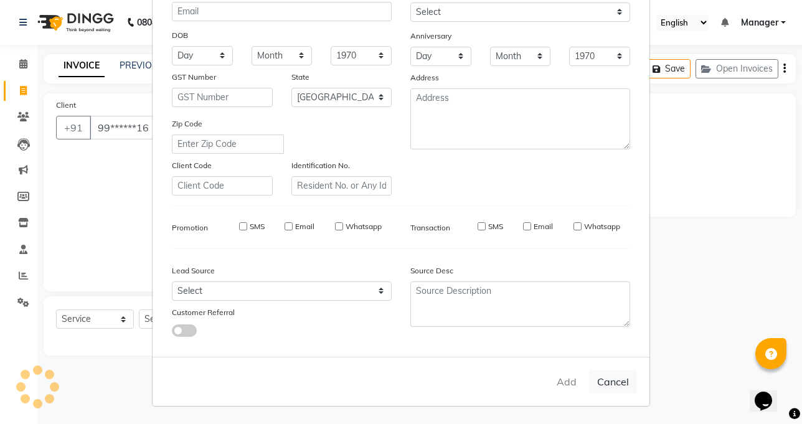
select select
checkbox input "false"
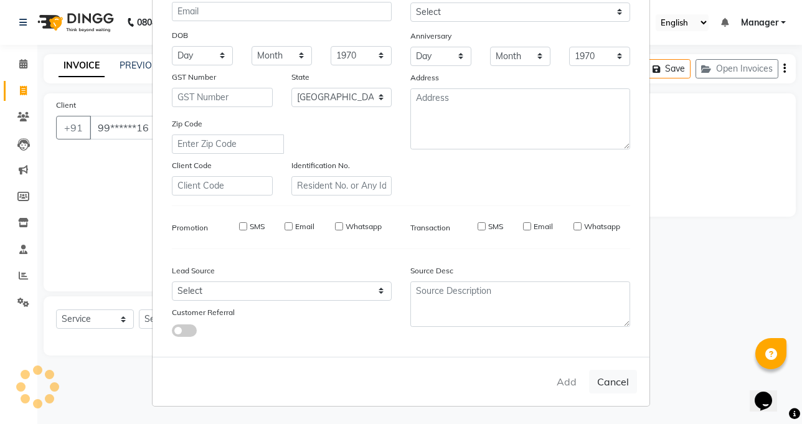
checkbox input "false"
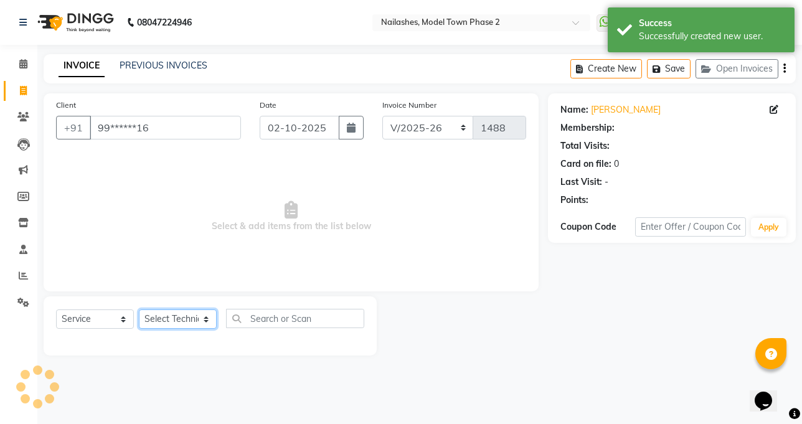
click at [145, 319] on select "Select Technician [PERSON_NAME] Manager [PERSON_NAME] Sumit [PERSON_NAME]" at bounding box center [178, 318] width 78 height 19
select select "87816"
click at [139, 309] on select "Select Technician [PERSON_NAME] Manager [PERSON_NAME] Sumit [PERSON_NAME]" at bounding box center [178, 318] width 78 height 19
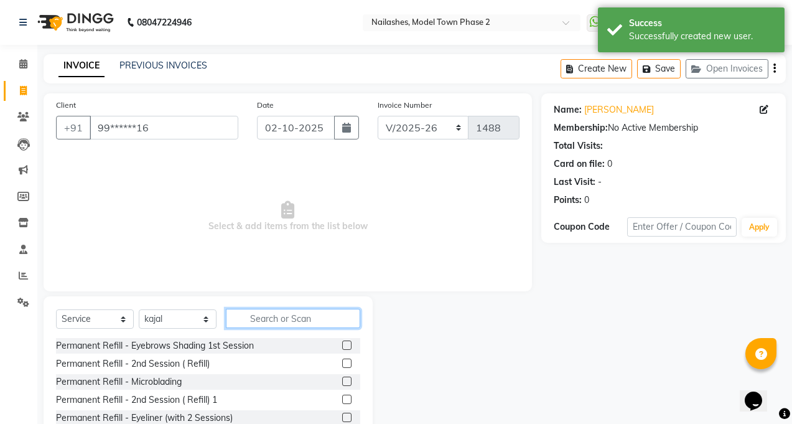
click at [263, 312] on input "text" at bounding box center [293, 318] width 134 height 19
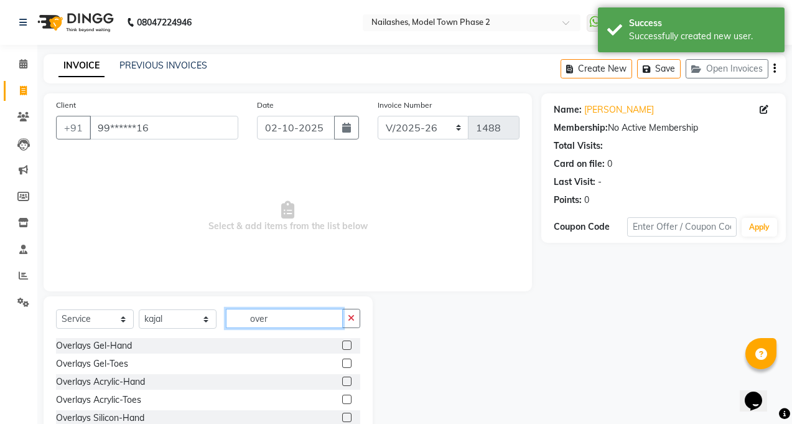
type input "over"
click at [350, 344] on label at bounding box center [346, 344] width 9 height 9
click at [350, 344] on input "checkbox" at bounding box center [346, 346] width 8 height 8
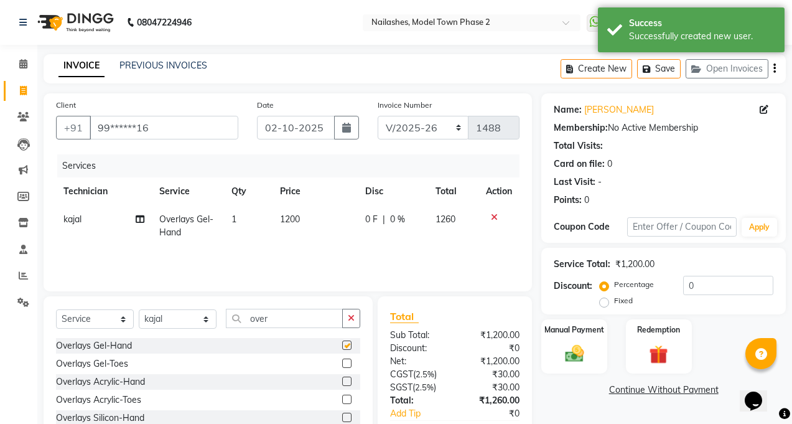
checkbox input "false"
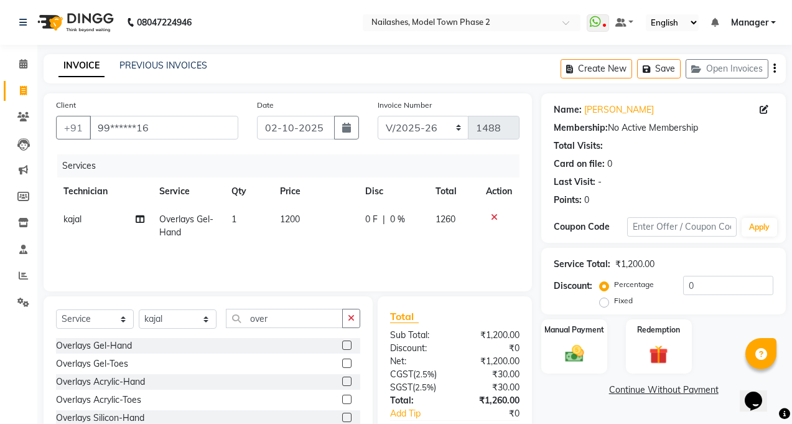
click at [295, 212] on td "1200" at bounding box center [316, 225] width 86 height 41
select select "87816"
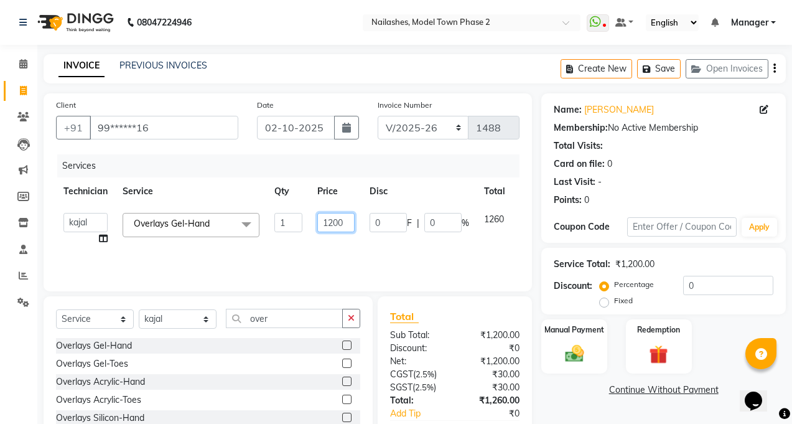
click at [336, 227] on input "1200" at bounding box center [335, 222] width 37 height 19
type input "1700"
click at [353, 241] on td "1700" at bounding box center [336, 228] width 52 height 47
select select "87816"
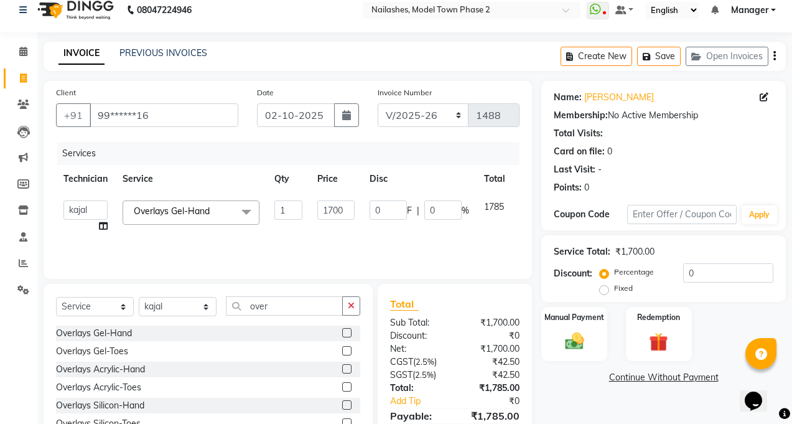
scroll to position [12, 0]
click at [667, 57] on button "Save" at bounding box center [659, 56] width 44 height 19
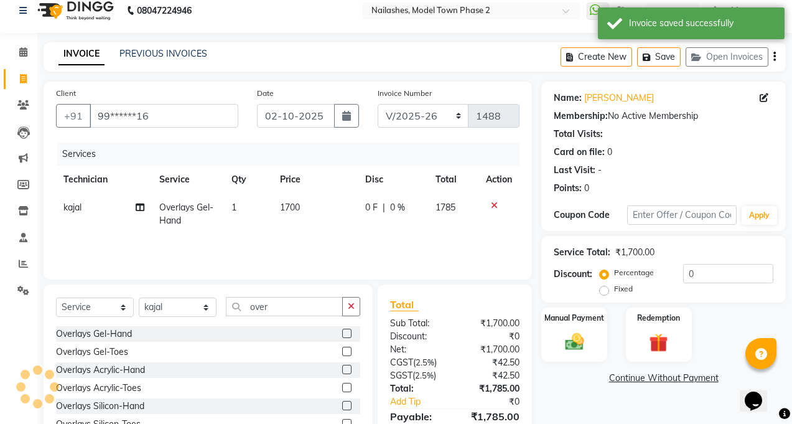
scroll to position [74, 0]
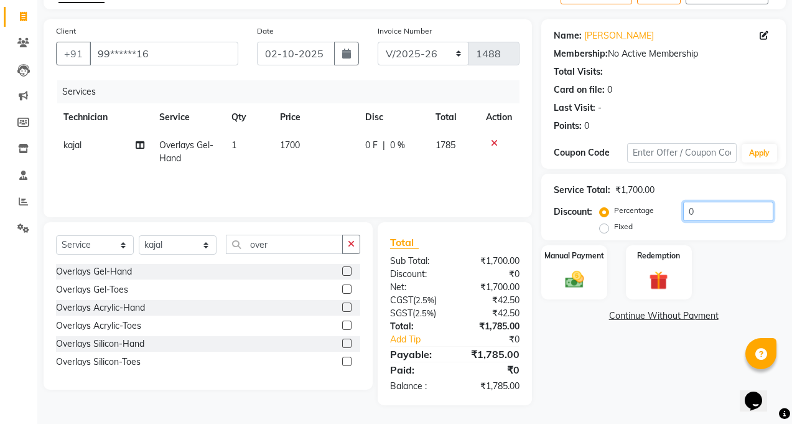
click at [705, 212] on input "0" at bounding box center [728, 211] width 90 height 19
click at [568, 270] on img at bounding box center [575, 279] width 32 height 22
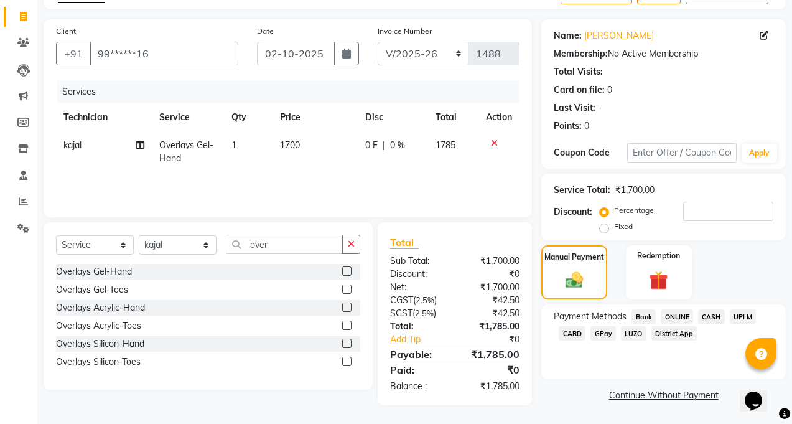
click at [741, 315] on span "UPI M" at bounding box center [743, 316] width 27 height 14
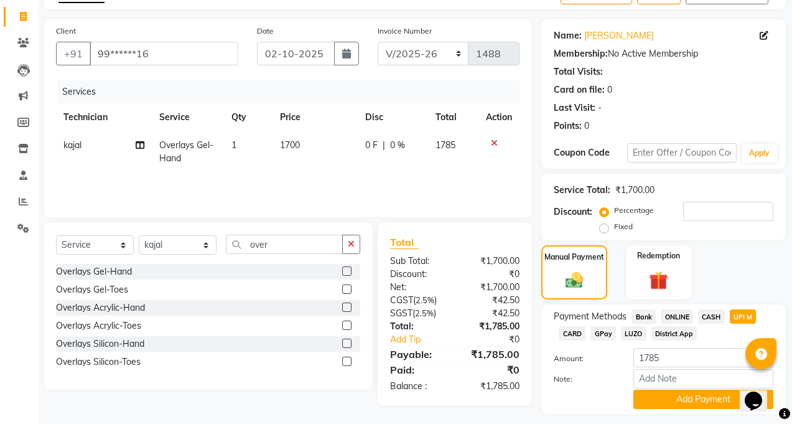
scroll to position [108, 0]
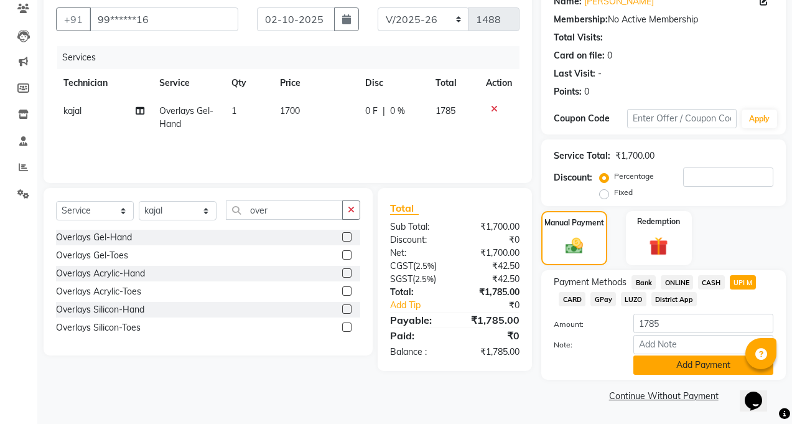
click at [711, 364] on button "Add Payment" at bounding box center [704, 364] width 140 height 19
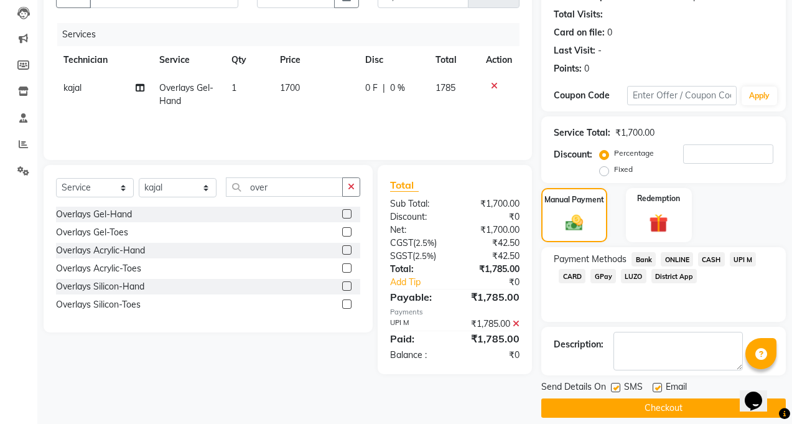
scroll to position [144, 0]
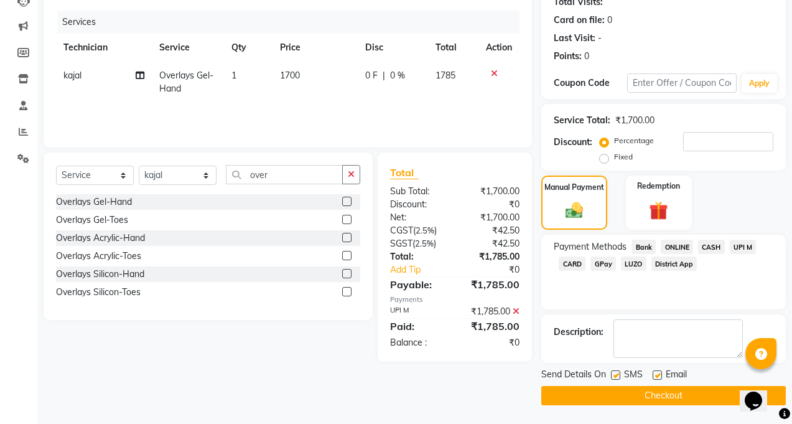
click at [682, 401] on button "Checkout" at bounding box center [664, 395] width 245 height 19
click at [682, 401] on div "Checkout" at bounding box center [664, 395] width 245 height 19
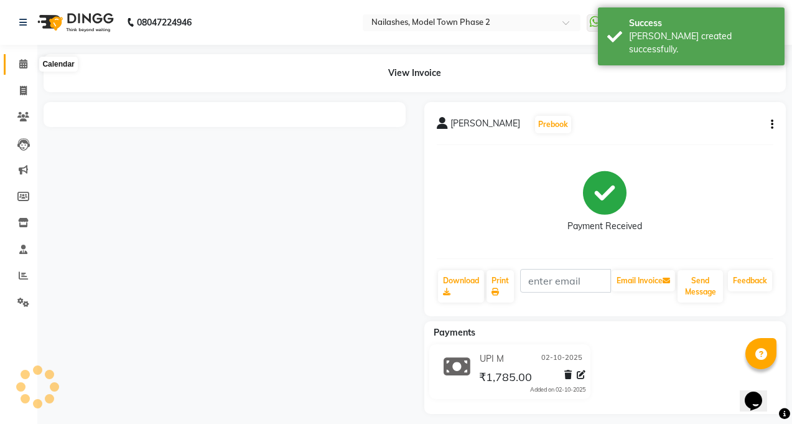
click at [20, 68] on icon at bounding box center [23, 63] width 8 height 9
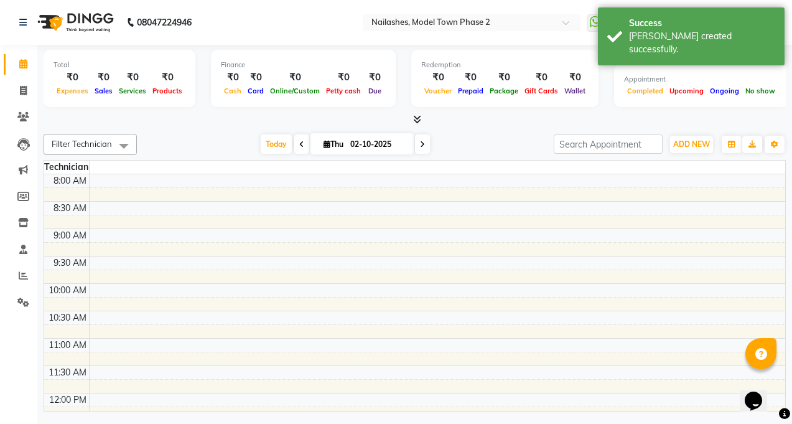
scroll to position [420, 0]
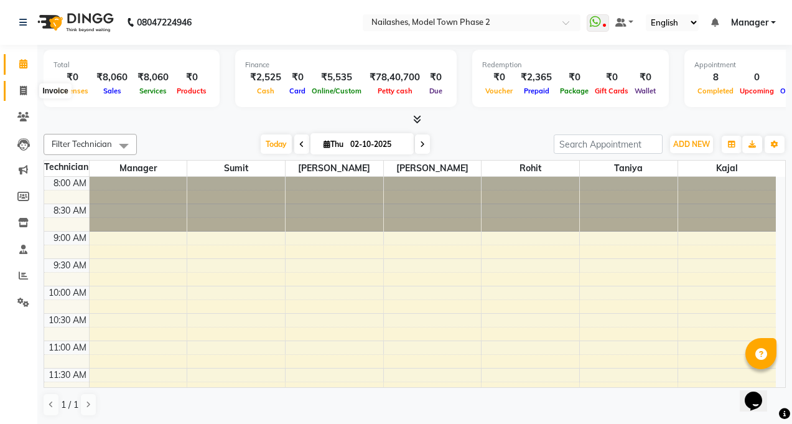
click at [17, 90] on span at bounding box center [23, 91] width 22 height 14
select select "service"
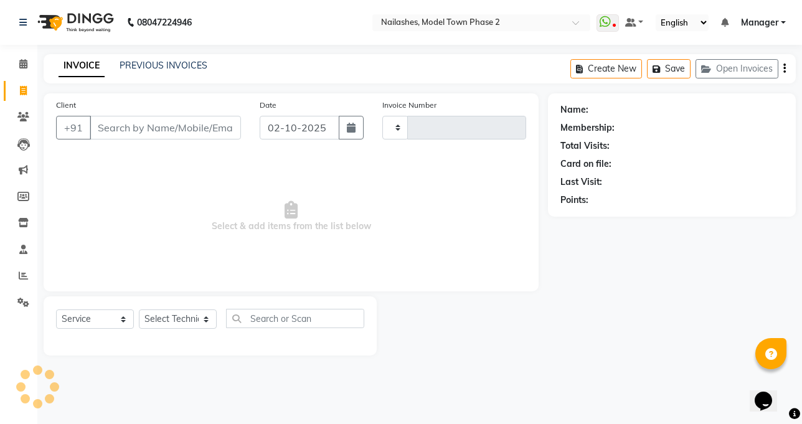
click at [111, 131] on input "Client" at bounding box center [165, 128] width 151 height 24
type input "1489"
select select "3840"
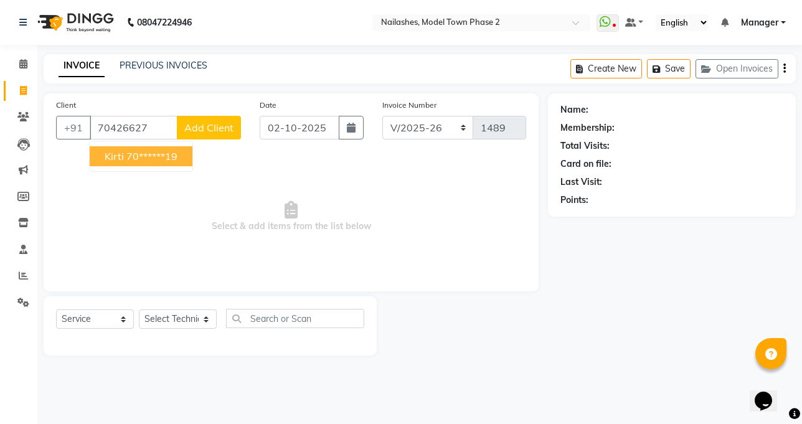
click at [99, 162] on button "[PERSON_NAME] 70******19" at bounding box center [141, 156] width 103 height 20
type input "70******19"
click at [99, 162] on span "Select & add items from the list below" at bounding box center [291, 216] width 470 height 124
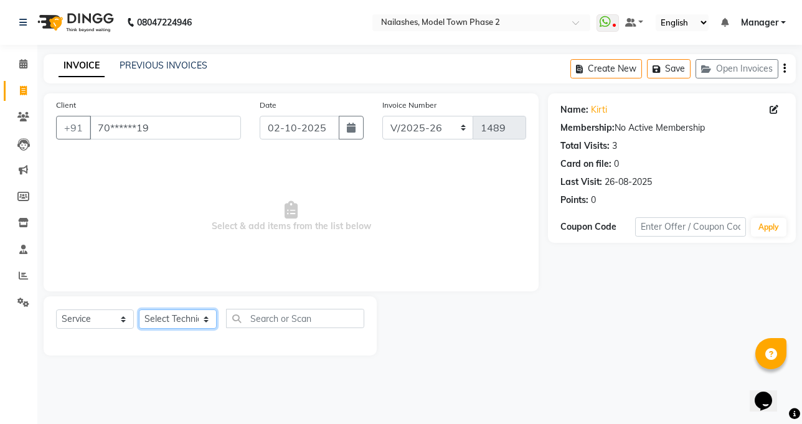
click at [199, 318] on select "Select Technician [PERSON_NAME] Manager [PERSON_NAME] Sumit [PERSON_NAME]" at bounding box center [178, 318] width 78 height 19
select select "34505"
click at [139, 309] on select "Select Technician Jaspreet Kaur kajal Manager rohit shaan Sumit taniya" at bounding box center [178, 318] width 78 height 19
click at [181, 283] on div "Client +91 70******19 Date 02-10-2025 Invoice Number BTH/2025-26 RED/2025-26 V/…" at bounding box center [291, 192] width 495 height 198
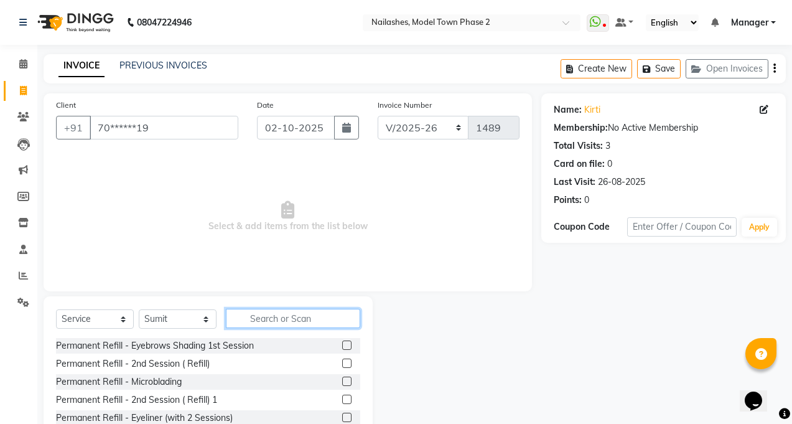
click at [258, 313] on input "text" at bounding box center [293, 318] width 134 height 19
click at [286, 316] on input "text" at bounding box center [293, 318] width 134 height 19
click at [288, 316] on input "text" at bounding box center [293, 318] width 134 height 19
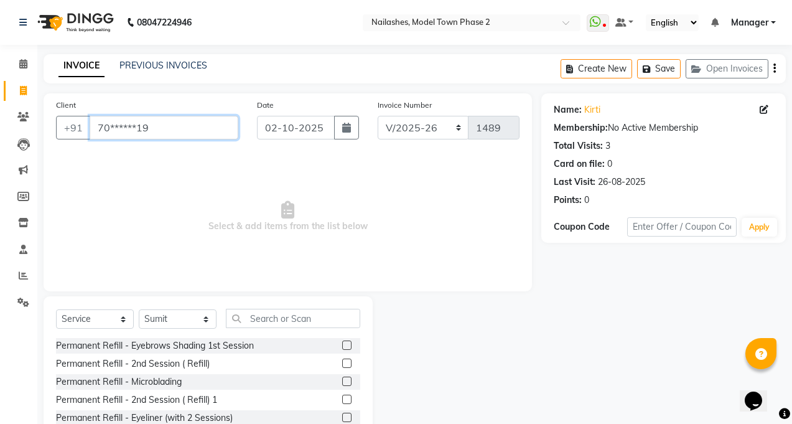
click at [172, 124] on input "70******19" at bounding box center [164, 128] width 149 height 24
type input "7"
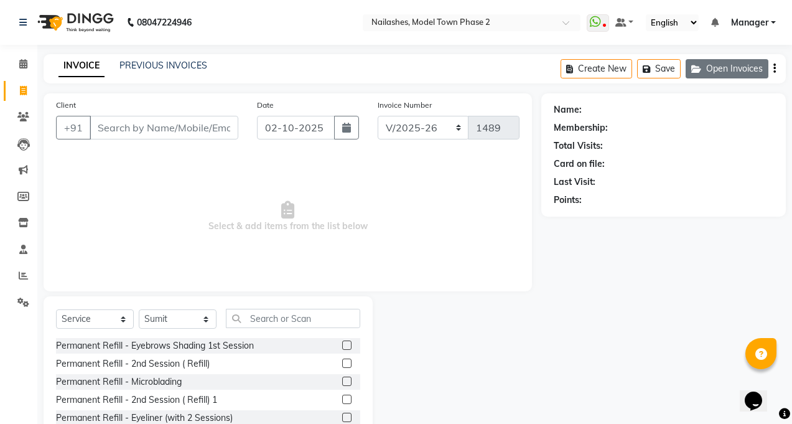
click at [718, 70] on button "Open Invoices" at bounding box center [727, 68] width 83 height 19
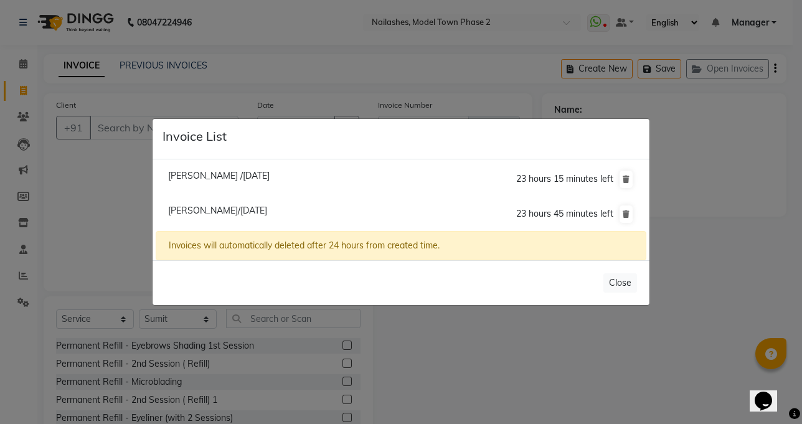
click at [228, 172] on span "Supriti /02 October 2025" at bounding box center [218, 175] width 101 height 11
type input "98******68"
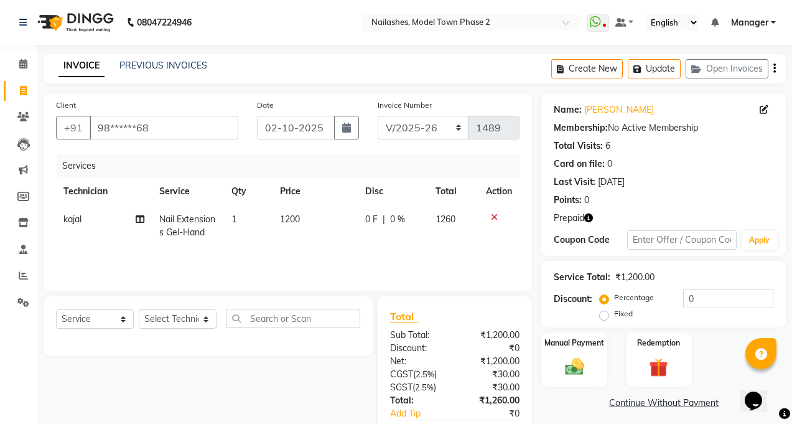
click at [492, 212] on td at bounding box center [499, 225] width 41 height 41
click at [493, 215] on icon at bounding box center [494, 217] width 7 height 9
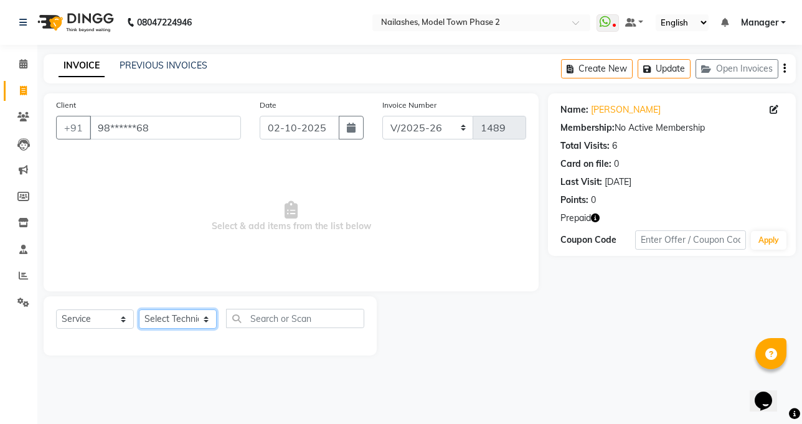
click at [201, 320] on select "Select Technician [PERSON_NAME] Manager [PERSON_NAME] Sumit [PERSON_NAME]" at bounding box center [178, 318] width 78 height 19
click at [209, 316] on select "Select Technician [PERSON_NAME] Manager [PERSON_NAME] Sumit [PERSON_NAME]" at bounding box center [178, 318] width 78 height 19
select select "34505"
click at [139, 309] on select "Select Technician [PERSON_NAME] Manager [PERSON_NAME] Sumit [PERSON_NAME]" at bounding box center [178, 318] width 78 height 19
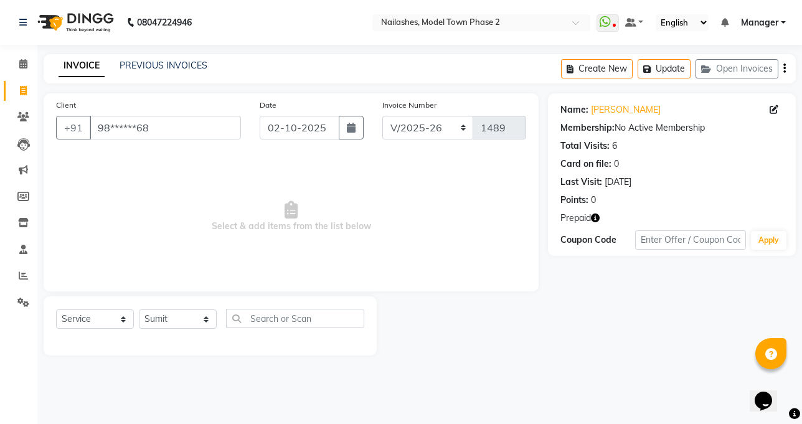
click at [174, 290] on div "Client +91 98******68 Date 02-10-2025 Invoice Number BTH/2025-26 RED/2025-26 V/…" at bounding box center [291, 192] width 495 height 198
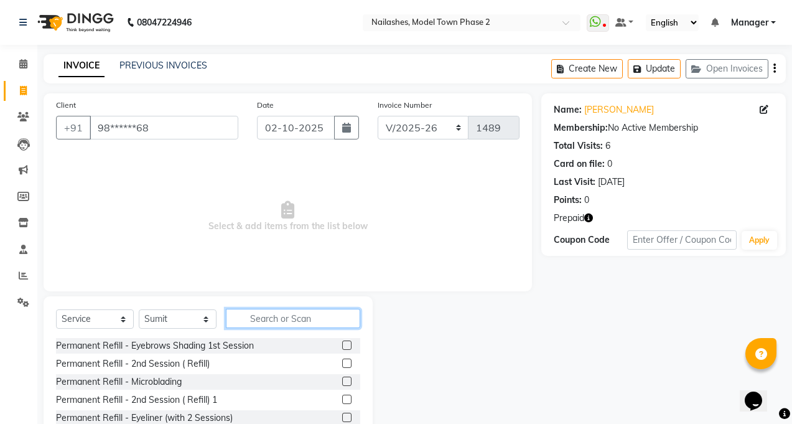
click at [275, 316] on input "text" at bounding box center [293, 318] width 134 height 19
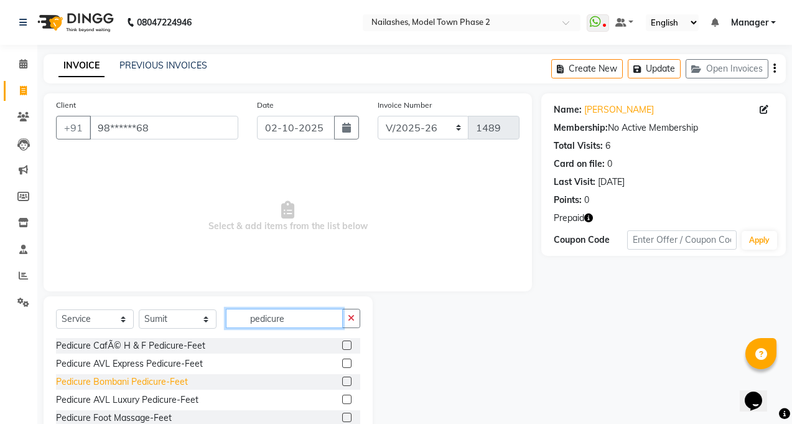
scroll to position [2, 0]
type input "pedicure"
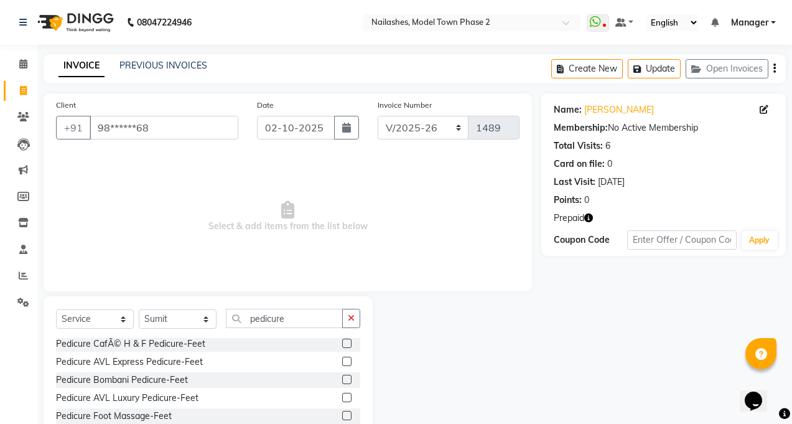
click at [342, 344] on label at bounding box center [346, 343] width 9 height 9
click at [342, 344] on input "checkbox" at bounding box center [346, 344] width 8 height 8
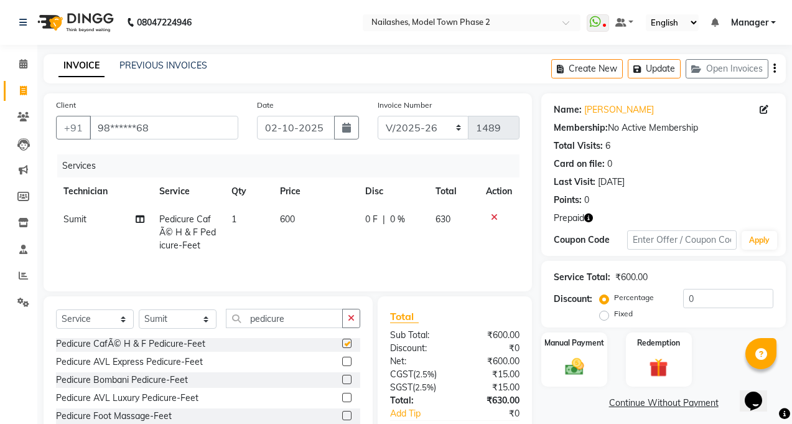
checkbox input "false"
click at [342, 364] on label at bounding box center [346, 363] width 9 height 9
click at [342, 364] on input "checkbox" at bounding box center [346, 364] width 8 height 8
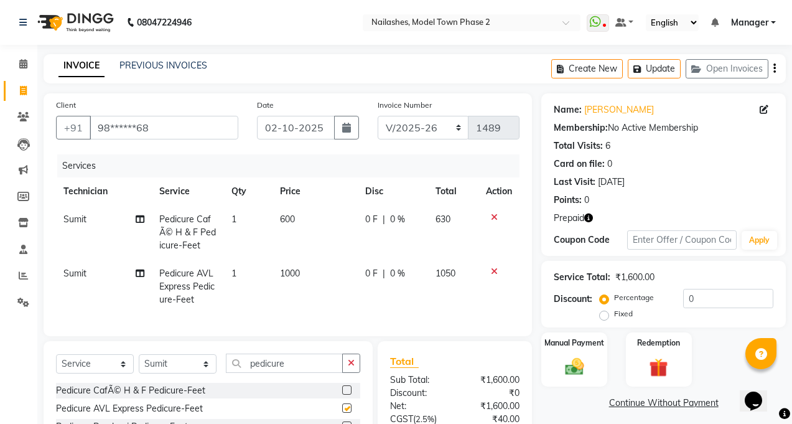
checkbox input "false"
click at [492, 215] on icon at bounding box center [494, 217] width 7 height 9
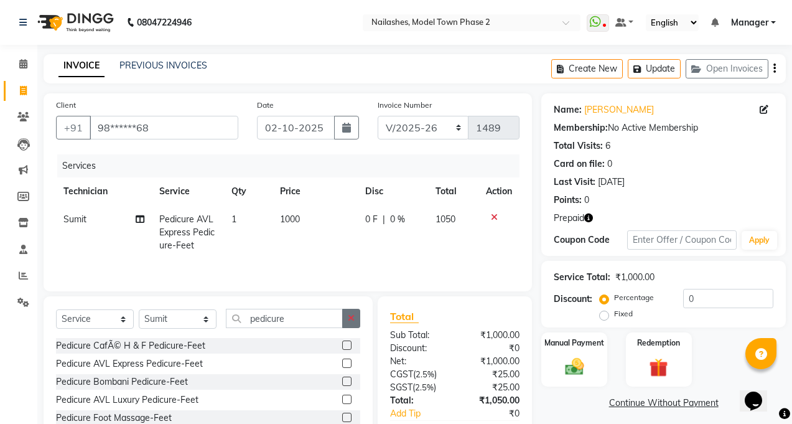
click at [354, 314] on icon "button" at bounding box center [351, 318] width 7 height 9
click at [343, 314] on input "pedicure" at bounding box center [284, 318] width 117 height 19
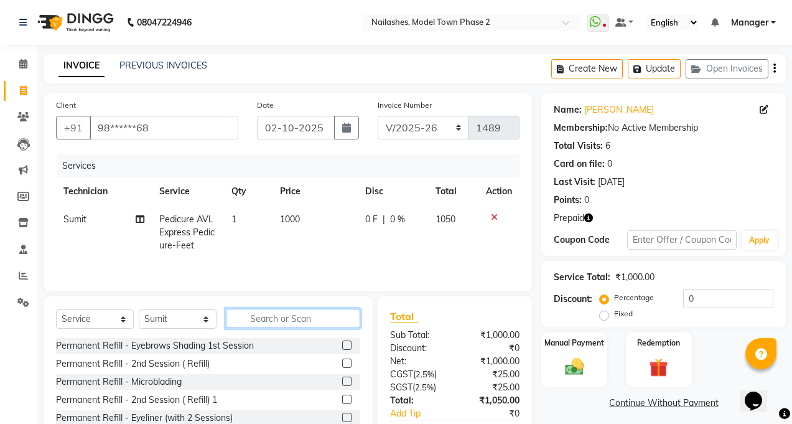
click at [335, 321] on input "text" at bounding box center [293, 318] width 134 height 19
type input "nail pain"
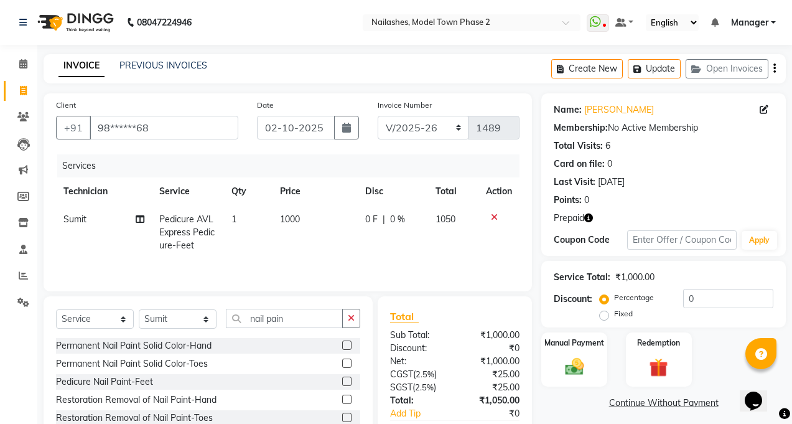
click at [348, 345] on label at bounding box center [346, 344] width 9 height 9
click at [348, 345] on input "checkbox" at bounding box center [346, 346] width 8 height 8
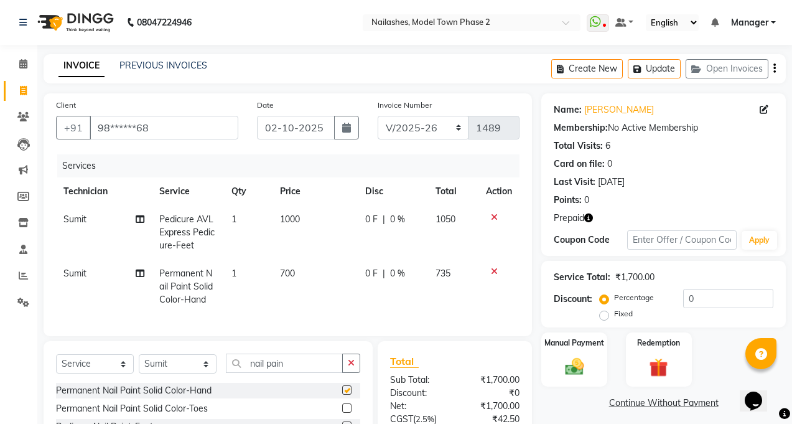
checkbox input "false"
click at [296, 275] on td "700" at bounding box center [316, 287] width 86 height 54
select select "34505"
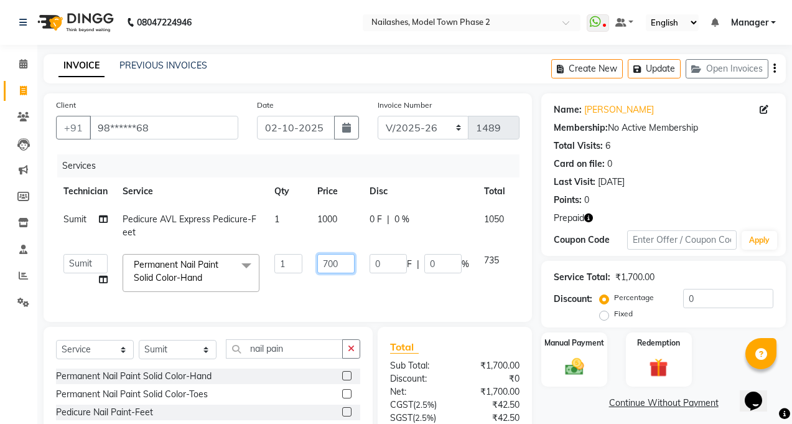
click at [327, 265] on input "700" at bounding box center [335, 263] width 37 height 19
type input "500"
click at [391, 296] on td "0 F | 0 %" at bounding box center [419, 272] width 115 height 53
select select "34505"
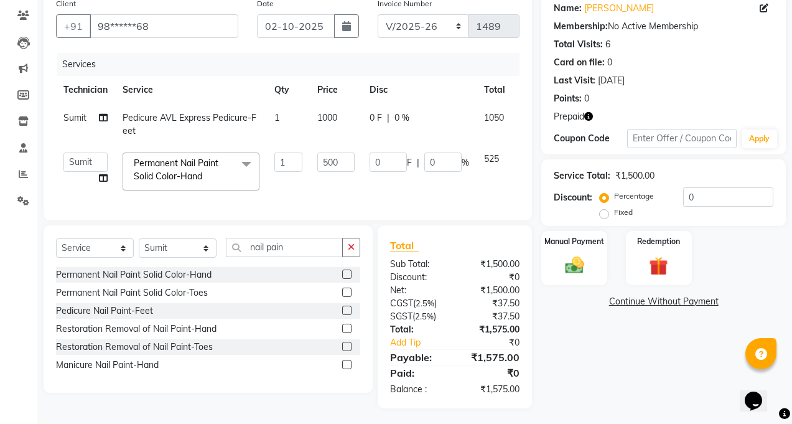
scroll to position [114, 0]
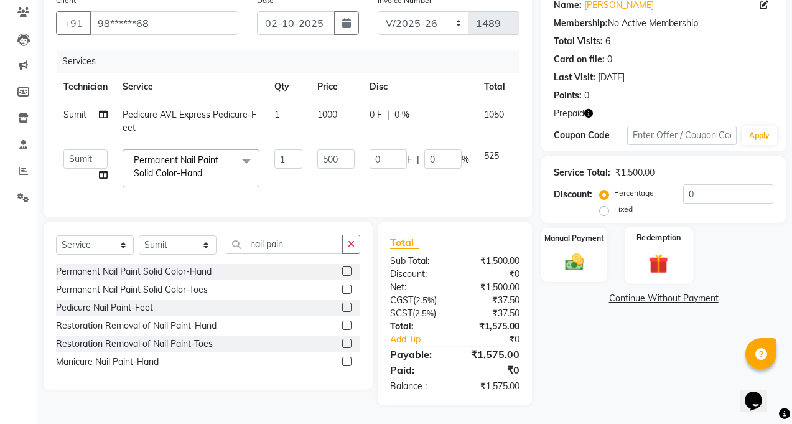
click at [672, 235] on div "Redemption" at bounding box center [659, 255] width 68 height 57
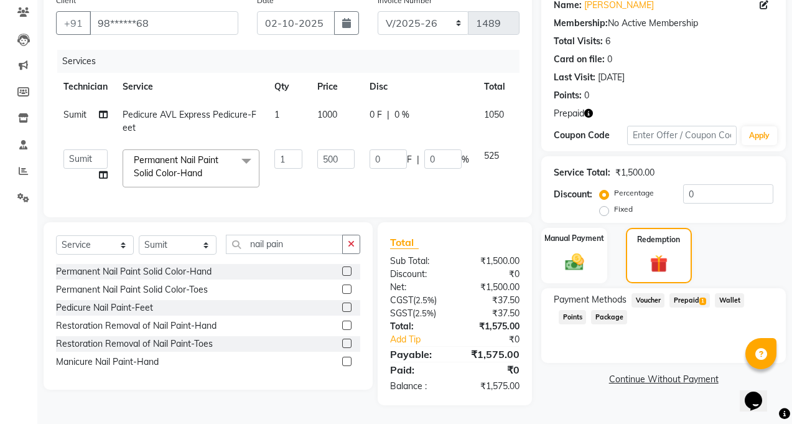
click at [693, 293] on span "Prepaid 1" at bounding box center [690, 300] width 40 height 14
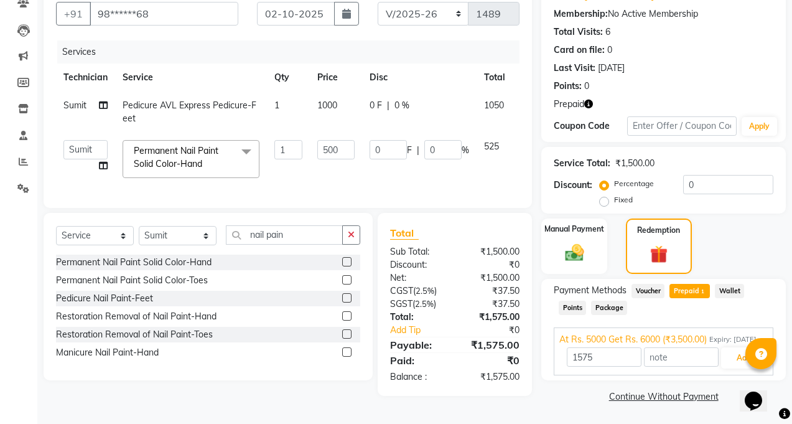
scroll to position [128, 0]
click at [734, 355] on button "Add" at bounding box center [743, 357] width 45 height 21
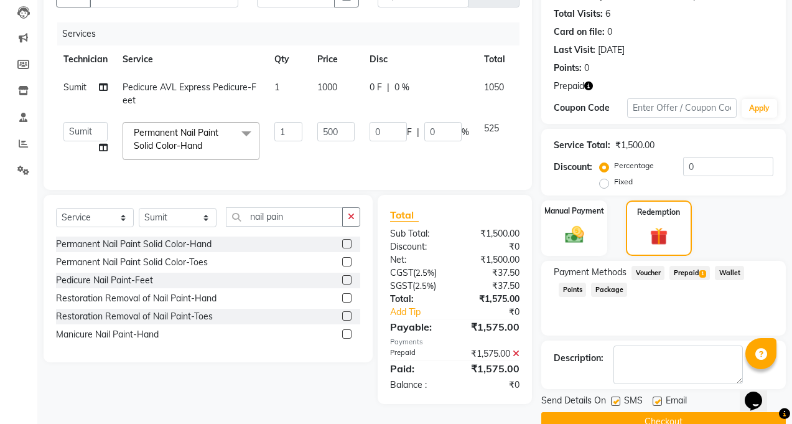
scroll to position [158, 0]
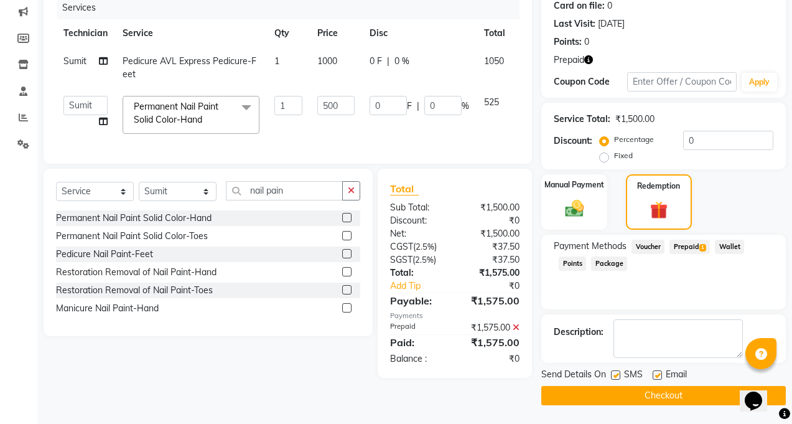
click at [617, 377] on label at bounding box center [615, 374] width 9 height 9
click at [617, 377] on input "checkbox" at bounding box center [615, 376] width 8 height 8
checkbox input "false"
click at [657, 373] on label at bounding box center [657, 374] width 9 height 9
click at [657, 373] on input "checkbox" at bounding box center [657, 376] width 8 height 8
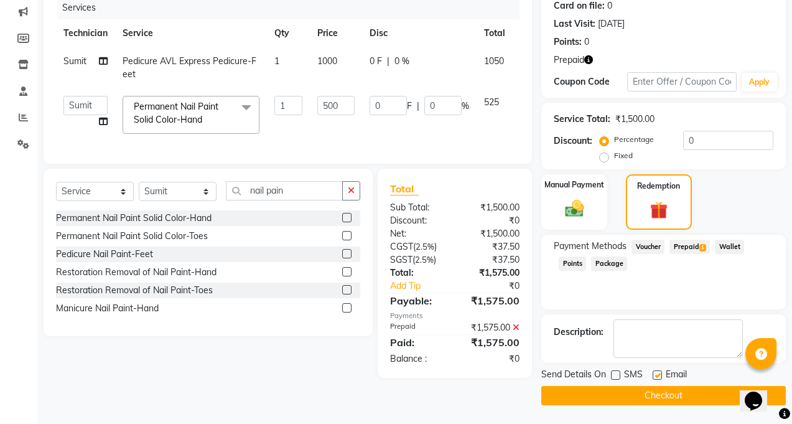
checkbox input "false"
click at [643, 399] on button "Checkout" at bounding box center [664, 395] width 245 height 19
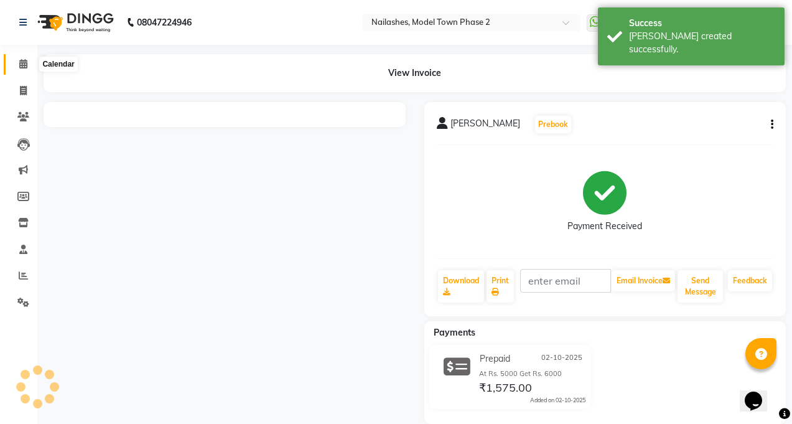
click at [26, 59] on span at bounding box center [23, 64] width 22 height 14
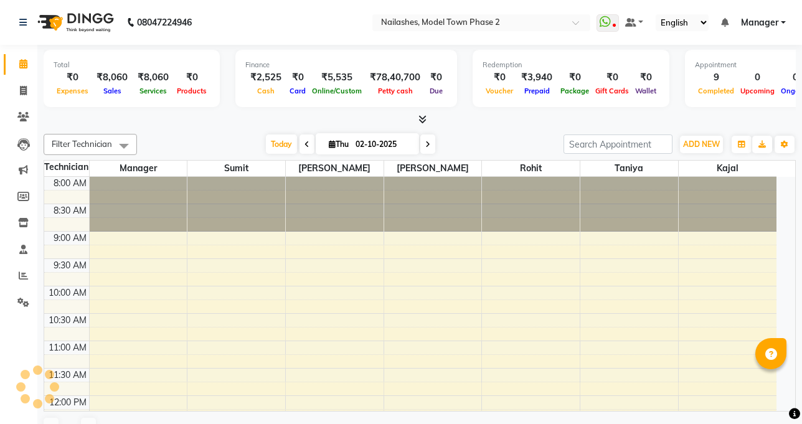
select select "en"
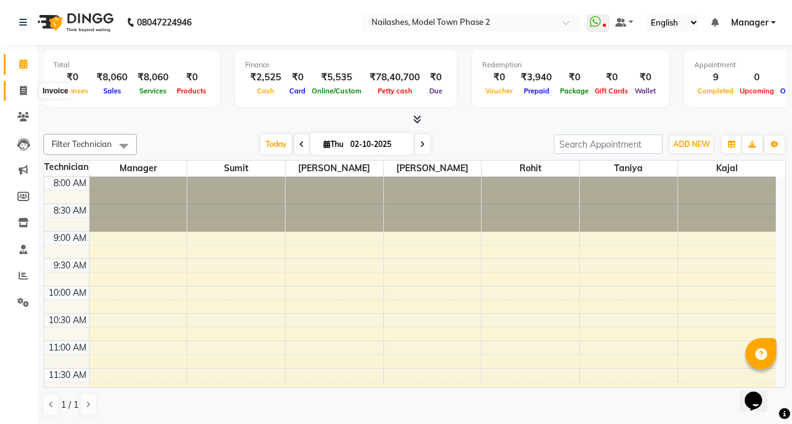
click at [26, 89] on icon at bounding box center [23, 90] width 7 height 9
select select "service"
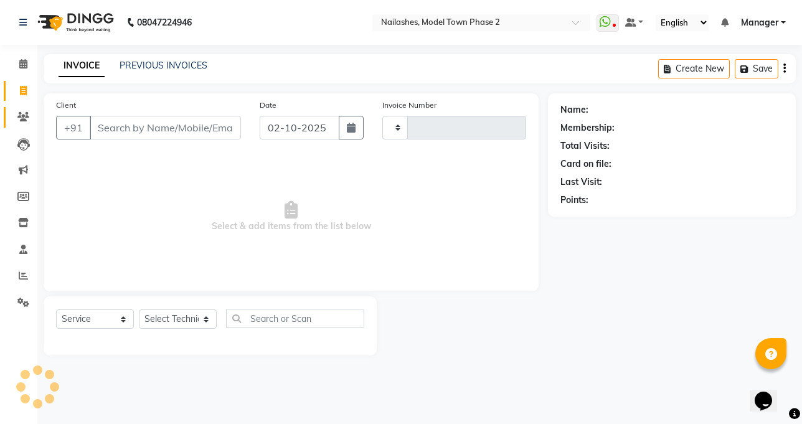
type input "1490"
select select "3840"
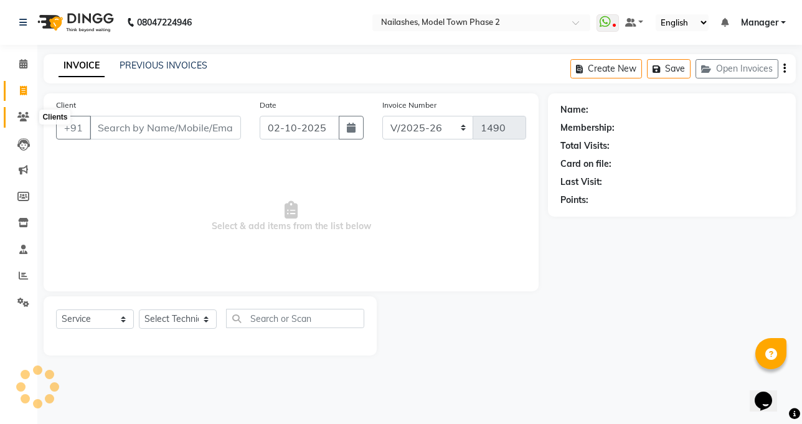
click at [26, 116] on icon at bounding box center [23, 116] width 12 height 9
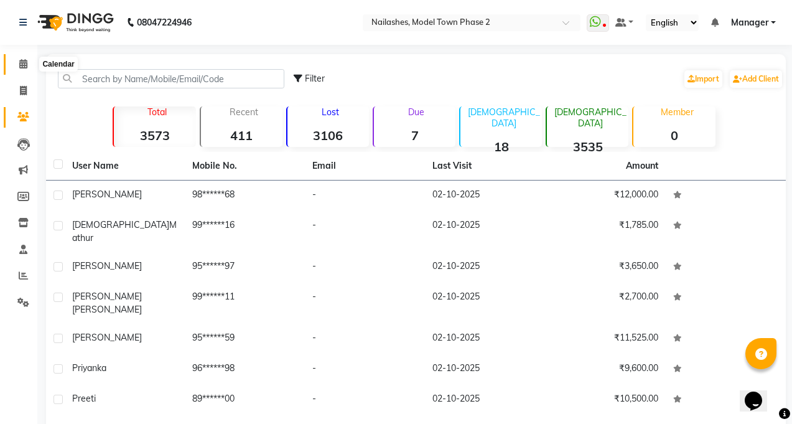
click at [29, 68] on span at bounding box center [23, 64] width 22 height 14
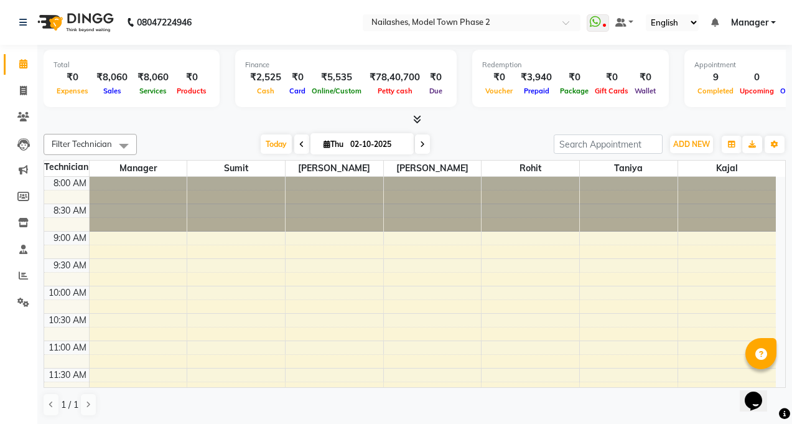
click at [415, 120] on icon at bounding box center [417, 119] width 8 height 9
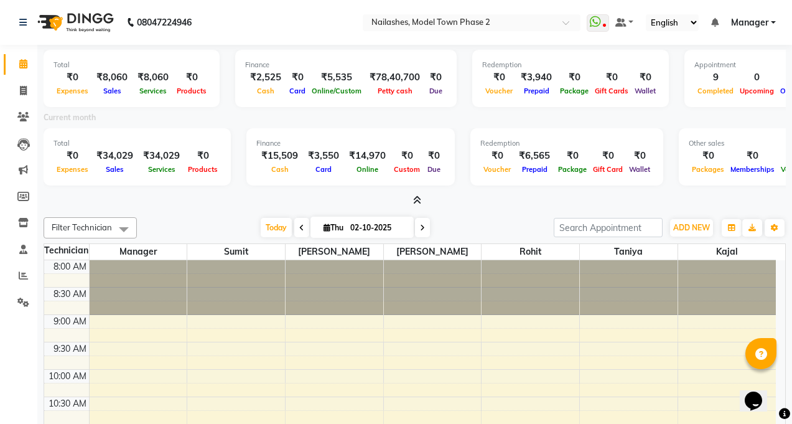
click at [417, 197] on icon at bounding box center [417, 199] width 8 height 9
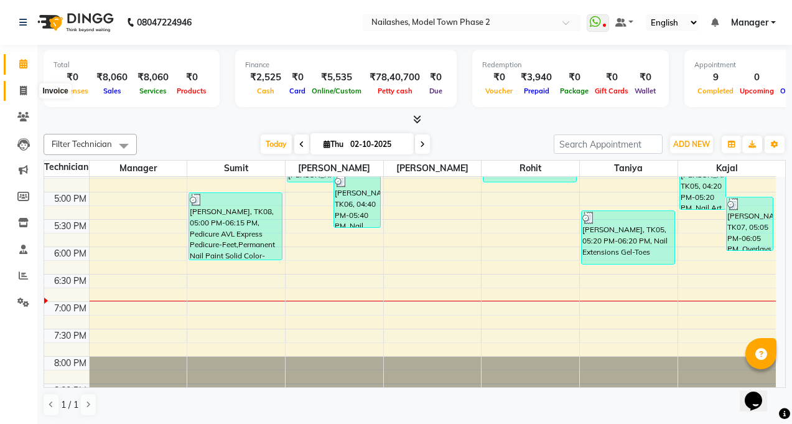
click at [12, 95] on span at bounding box center [23, 91] width 22 height 14
drag, startPoint x: 12, startPoint y: 95, endPoint x: 22, endPoint y: 90, distance: 10.6
click at [12, 95] on span at bounding box center [23, 91] width 22 height 14
click at [20, 90] on icon at bounding box center [23, 90] width 7 height 9
select select "service"
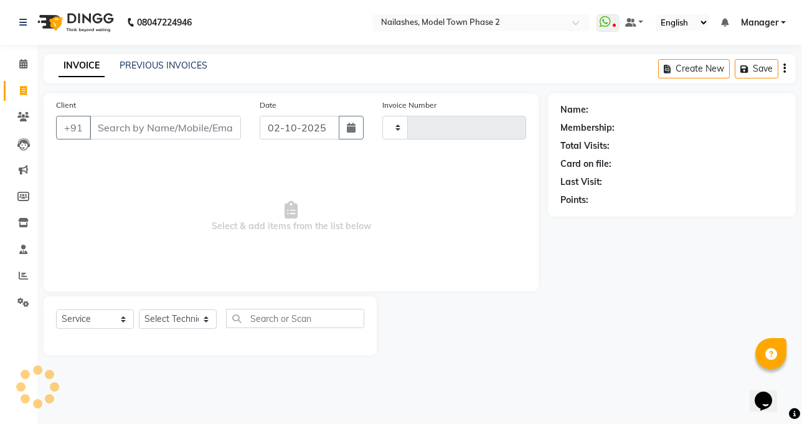
click at [113, 123] on input "Client" at bounding box center [165, 128] width 151 height 24
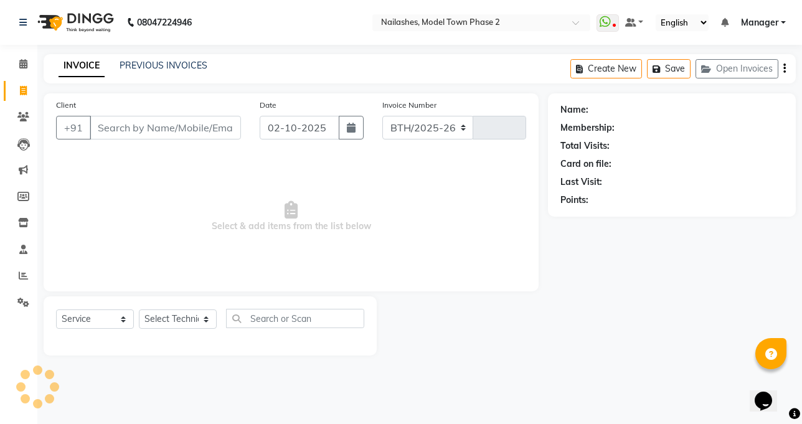
select select "3840"
type input "1490"
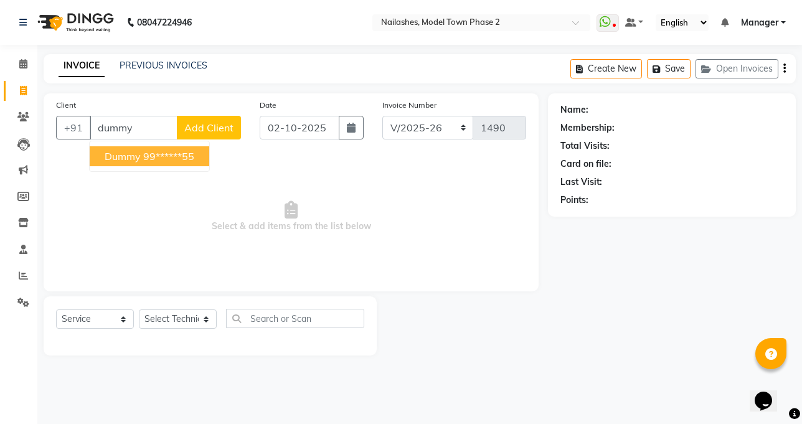
click at [121, 153] on span "Dummy" at bounding box center [123, 156] width 36 height 12
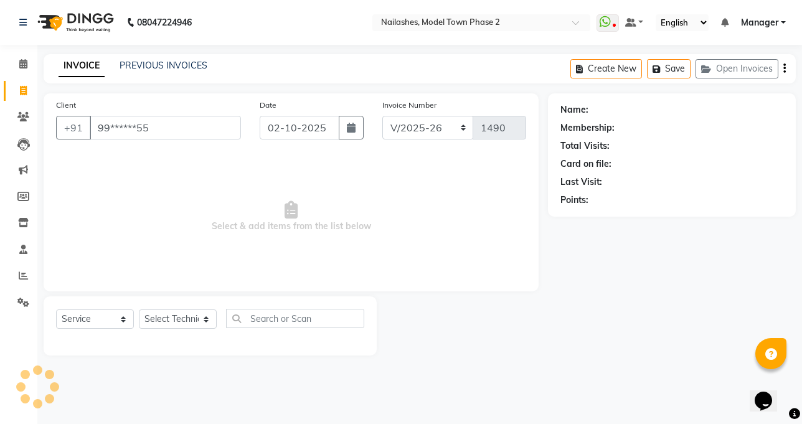
type input "99******55"
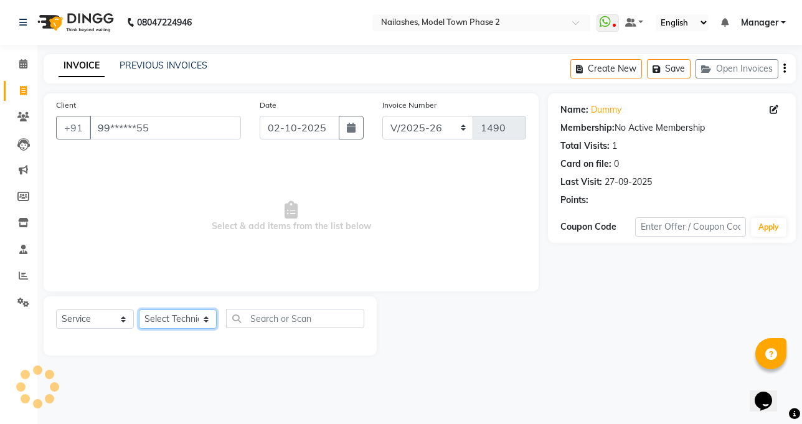
click at [177, 312] on select "Select Technician [PERSON_NAME] Manager [PERSON_NAME] Sumit [PERSON_NAME]" at bounding box center [178, 318] width 78 height 19
click at [182, 321] on select "Select Technician [PERSON_NAME] Manager [PERSON_NAME] Sumit [PERSON_NAME]" at bounding box center [178, 318] width 78 height 19
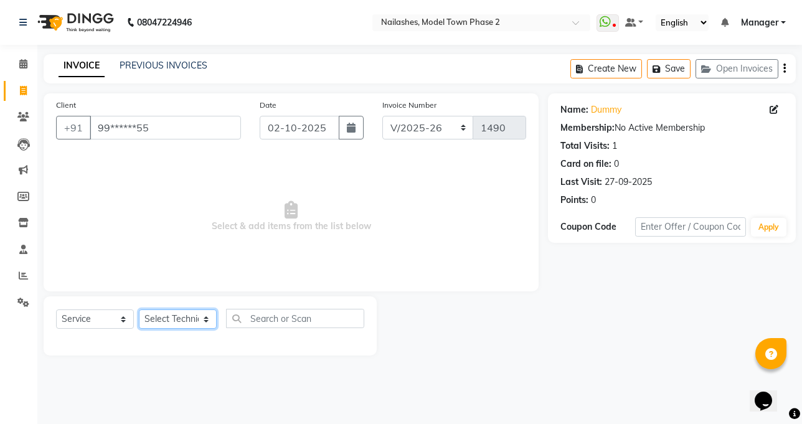
select select "65819"
click at [139, 309] on select "Select Technician [PERSON_NAME] Manager [PERSON_NAME] Sumit [PERSON_NAME]" at bounding box center [178, 318] width 78 height 19
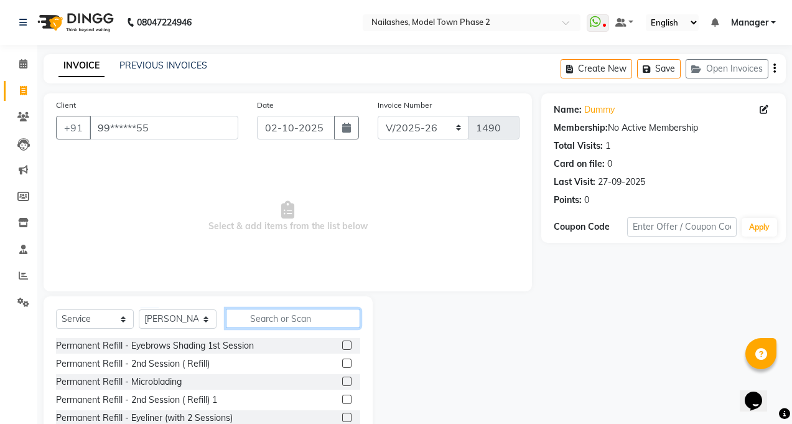
click at [253, 312] on input "text" at bounding box center [293, 318] width 134 height 19
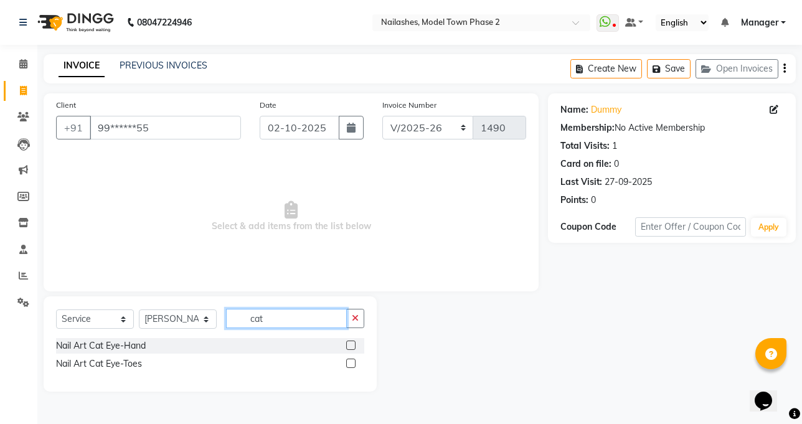
type input "cat"
click at [350, 361] on label at bounding box center [350, 363] width 9 height 9
click at [350, 361] on input "checkbox" at bounding box center [350, 364] width 8 height 8
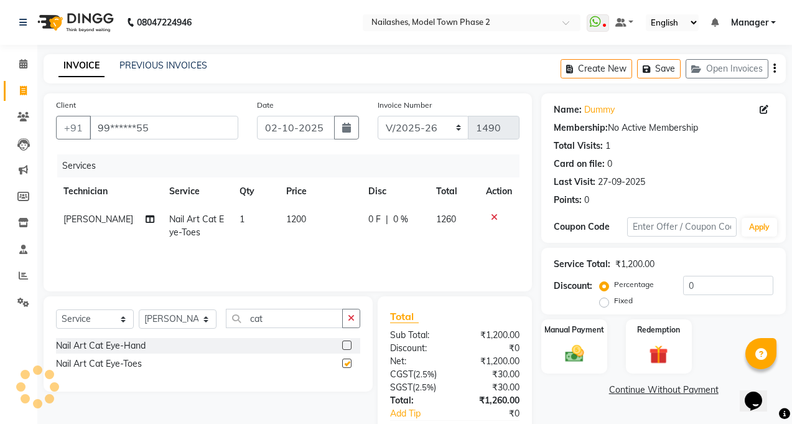
checkbox input "false"
click at [304, 226] on td "1200" at bounding box center [320, 225] width 82 height 41
select select "65819"
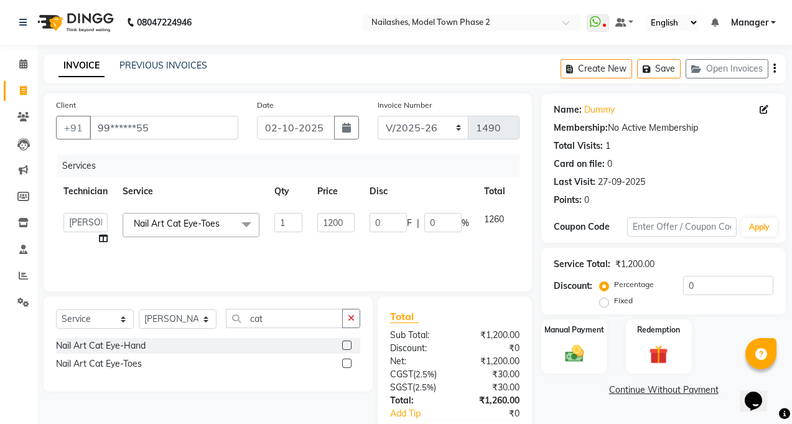
click at [334, 250] on td "1200" at bounding box center [336, 228] width 52 height 47
click at [357, 316] on button "button" at bounding box center [351, 318] width 18 height 19
click at [343, 316] on input "cat" at bounding box center [284, 318] width 117 height 19
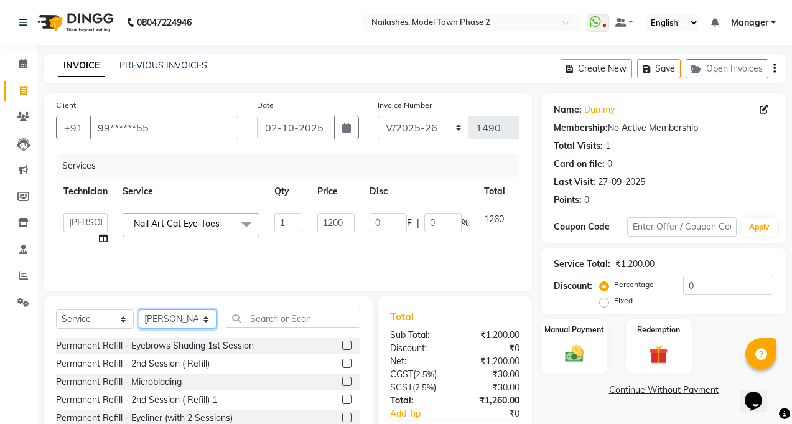
click at [204, 319] on select "Select Technician [PERSON_NAME] Manager [PERSON_NAME] Sumit [PERSON_NAME]" at bounding box center [178, 318] width 78 height 19
select select "85506"
click at [139, 309] on select "Select Technician [PERSON_NAME] Manager [PERSON_NAME] Sumit [PERSON_NAME]" at bounding box center [178, 318] width 78 height 19
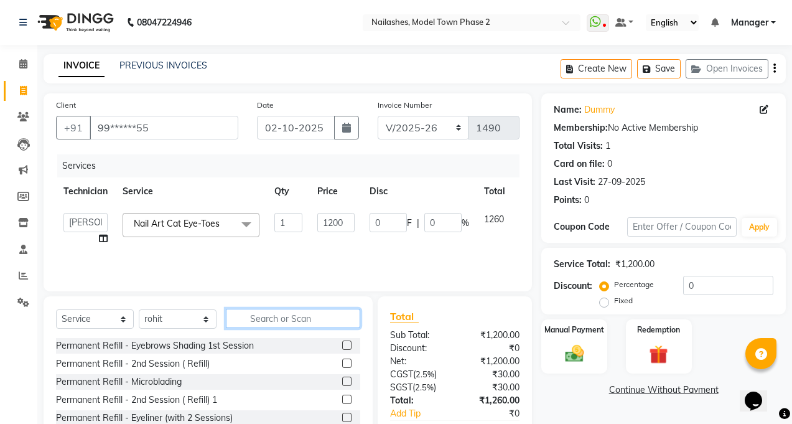
click at [298, 320] on input "text" at bounding box center [293, 318] width 134 height 19
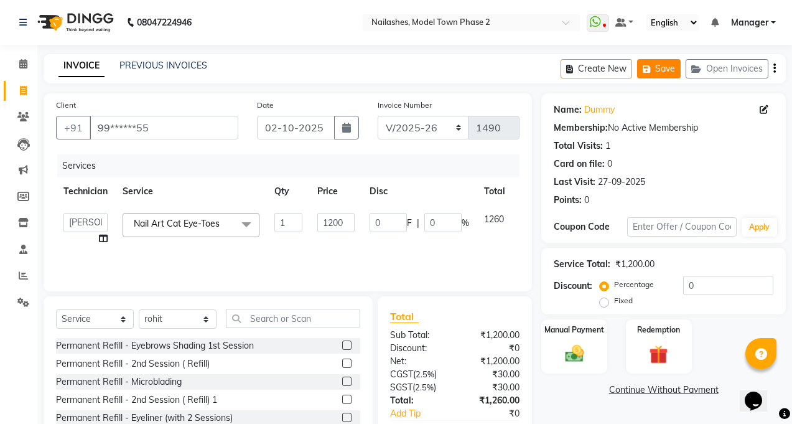
click at [653, 72] on icon "button" at bounding box center [649, 69] width 12 height 9
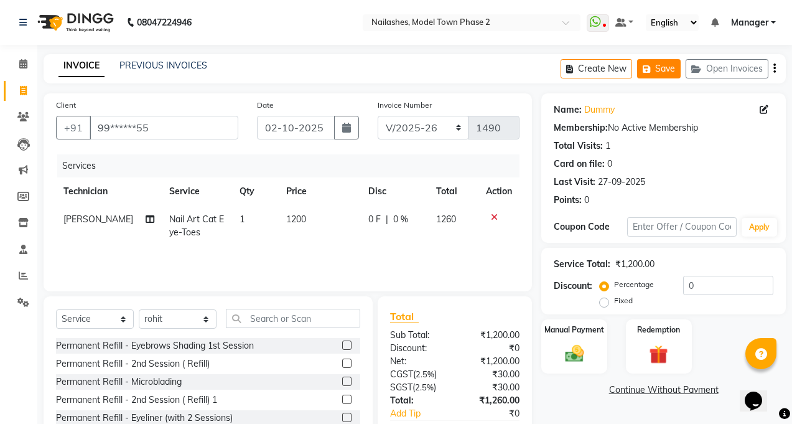
click at [675, 72] on button "Save" at bounding box center [659, 68] width 44 height 19
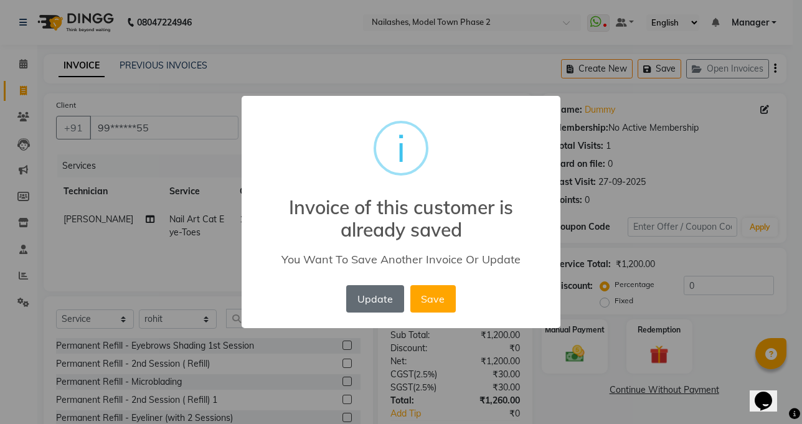
click at [368, 294] on button "Update" at bounding box center [374, 298] width 57 height 27
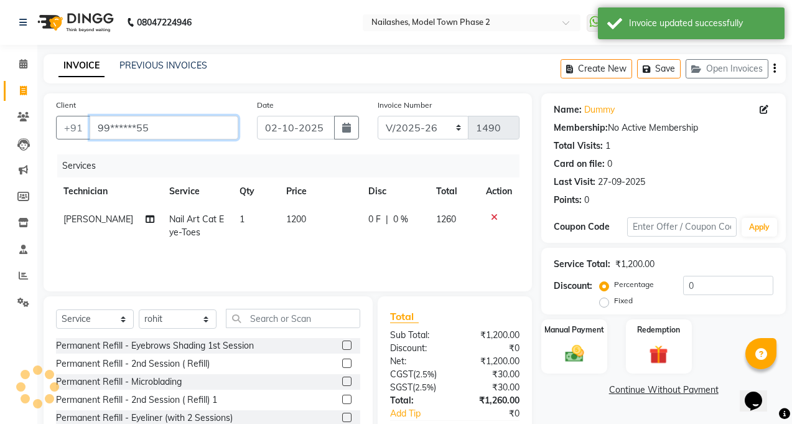
click at [171, 132] on input "99******55" at bounding box center [164, 128] width 149 height 24
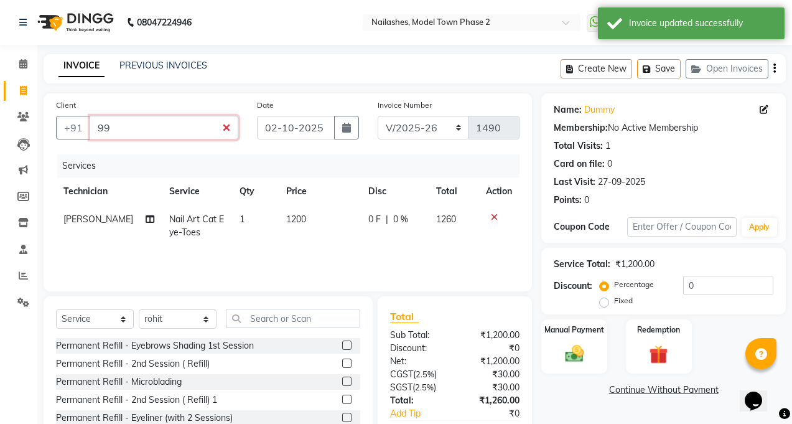
type input "9"
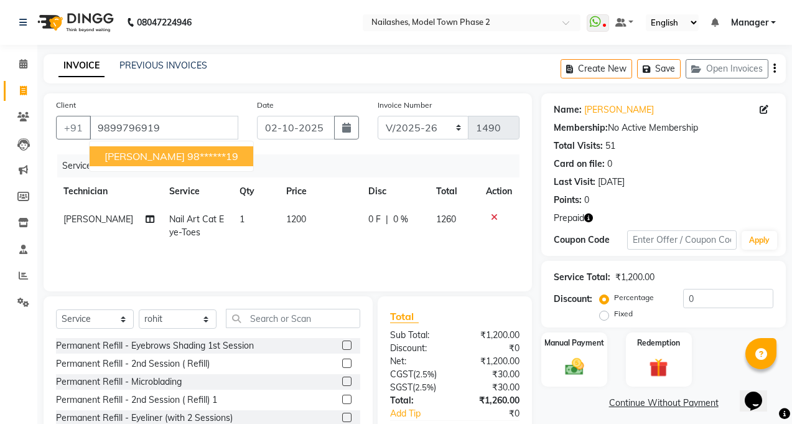
click at [187, 152] on ngb-highlight "98******19" at bounding box center [212, 156] width 51 height 12
type input "98******19"
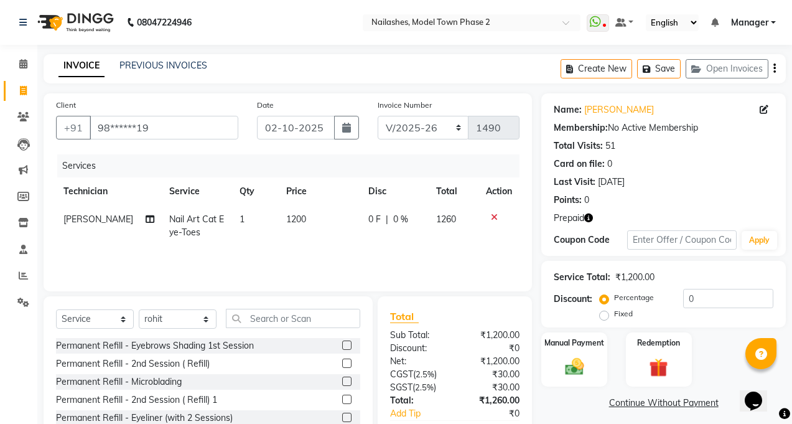
click at [492, 215] on icon at bounding box center [494, 217] width 7 height 9
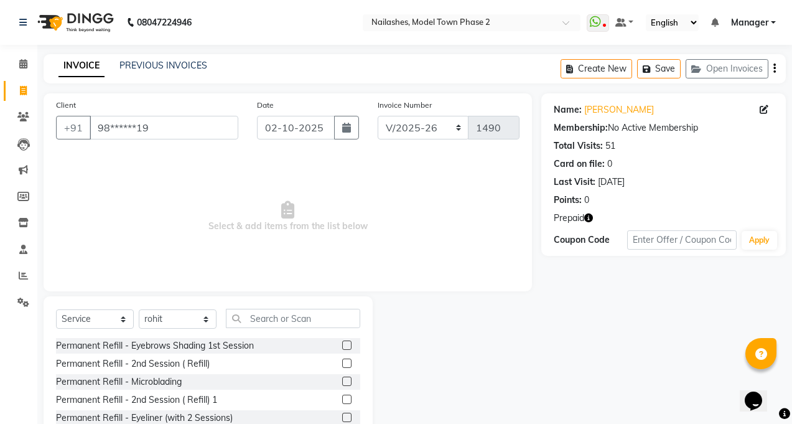
click at [592, 213] on icon "button" at bounding box center [588, 217] width 9 height 9
click at [542, 255] on div "Name: [PERSON_NAME] Membership: No Active Membership Total Visits: 51 Card on f…" at bounding box center [669, 286] width 254 height 387
click at [197, 320] on select "Select Technician Jaspreet Kaur kajal Manager rohit shaan Sumit taniya" at bounding box center [178, 318] width 78 height 19
click at [139, 309] on select "Select Technician [PERSON_NAME] Manager [PERSON_NAME] Sumit [PERSON_NAME]" at bounding box center [178, 318] width 78 height 19
click at [256, 319] on input "text" at bounding box center [293, 318] width 134 height 19
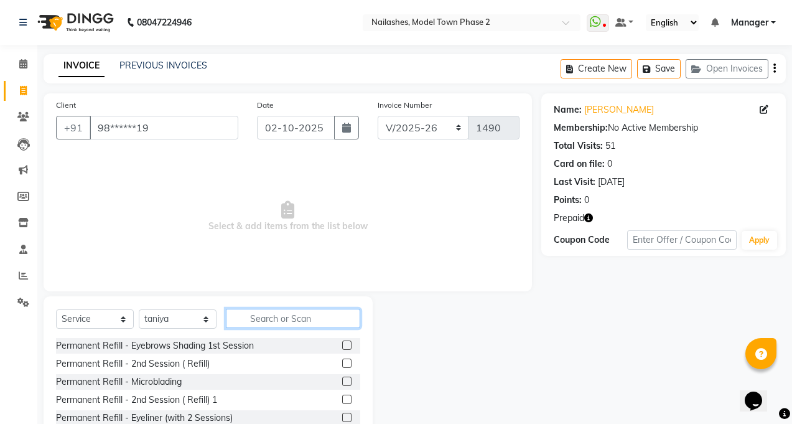
click at [256, 319] on input "text" at bounding box center [293, 318] width 134 height 19
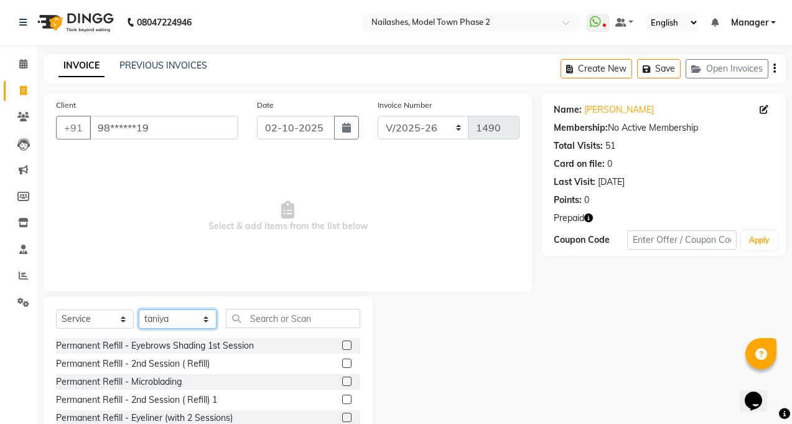
click at [202, 316] on select "Select Technician [PERSON_NAME] Manager [PERSON_NAME] Sumit [PERSON_NAME]" at bounding box center [178, 318] width 78 height 19
select select "87816"
click at [139, 309] on select "Select Technician [PERSON_NAME] Manager [PERSON_NAME] Sumit [PERSON_NAME]" at bounding box center [178, 318] width 78 height 19
drag, startPoint x: 202, startPoint y: 310, endPoint x: 217, endPoint y: 264, distance: 48.4
click at [195, 213] on span "Select & add items from the list below" at bounding box center [288, 216] width 464 height 124
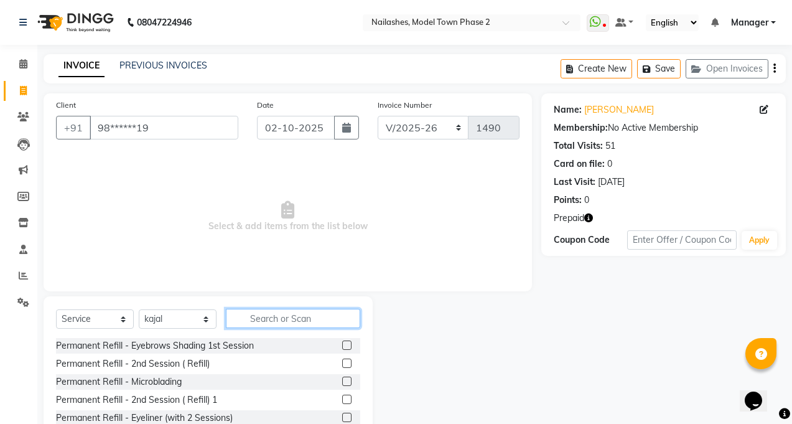
click at [275, 320] on input "text" at bounding box center [293, 318] width 134 height 19
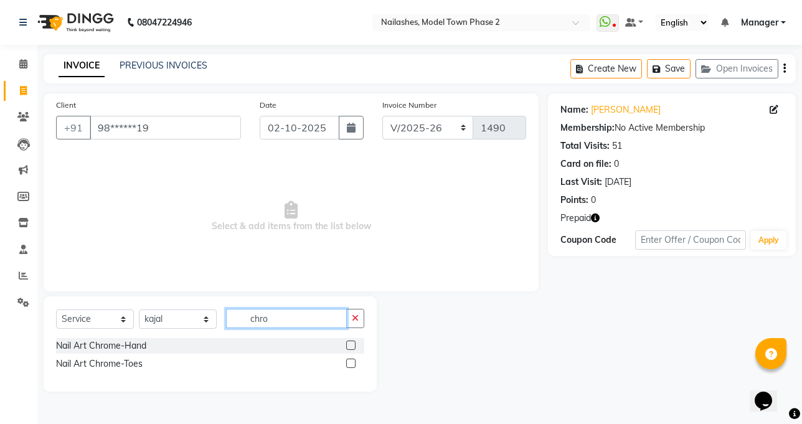
type input "chro"
click at [352, 342] on label at bounding box center [350, 344] width 9 height 9
click at [352, 342] on input "checkbox" at bounding box center [350, 346] width 8 height 8
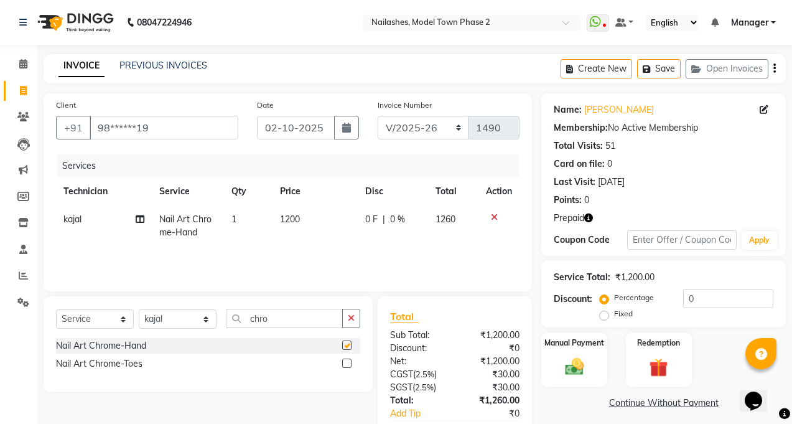
checkbox input "false"
click at [293, 220] on span "1200" at bounding box center [290, 218] width 20 height 11
select select "87816"
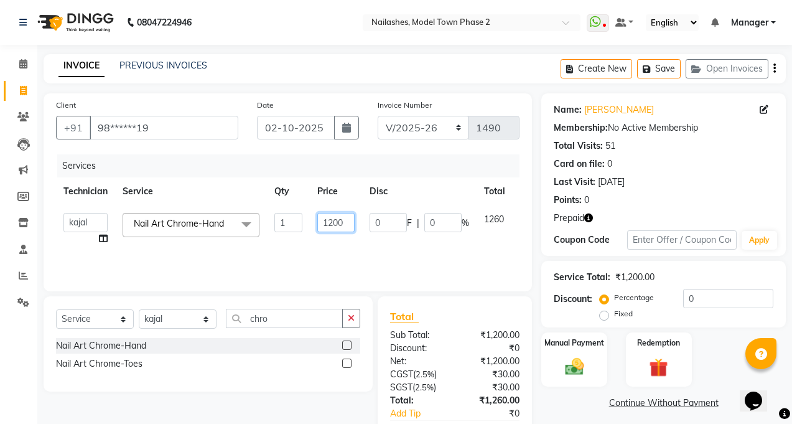
click at [349, 220] on input "1200" at bounding box center [335, 222] width 37 height 19
type input "1300"
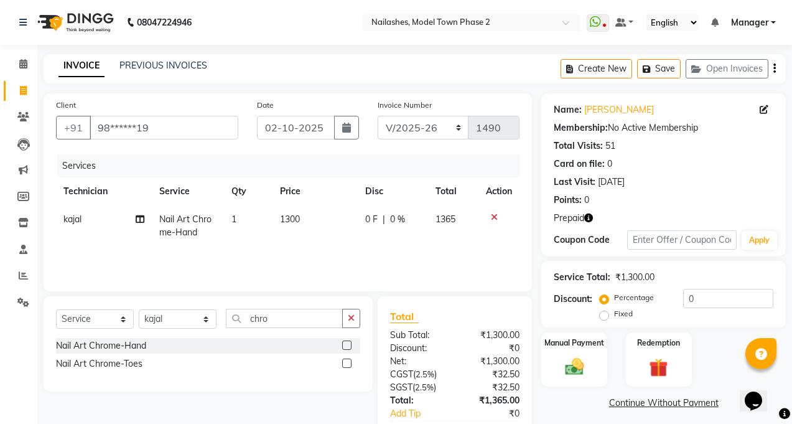
click at [335, 250] on div "Services Technician Service Qty Price Disc Total Action kajal Nail Art Chrome-H…" at bounding box center [288, 216] width 464 height 124
click at [349, 315] on icon "button" at bounding box center [351, 318] width 7 height 9
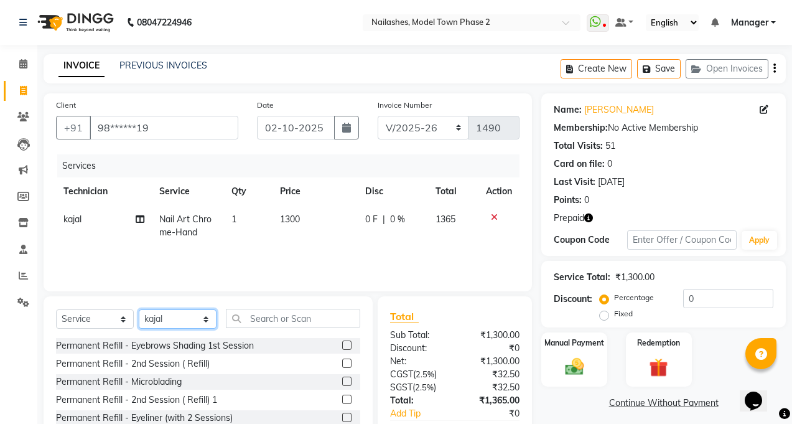
click at [200, 316] on select "Select Technician [PERSON_NAME] Manager [PERSON_NAME] Sumit [PERSON_NAME]" at bounding box center [178, 318] width 78 height 19
select select "86355"
click at [139, 309] on select "Select Technician [PERSON_NAME] Manager [PERSON_NAME] Sumit [PERSON_NAME]" at bounding box center [178, 318] width 78 height 19
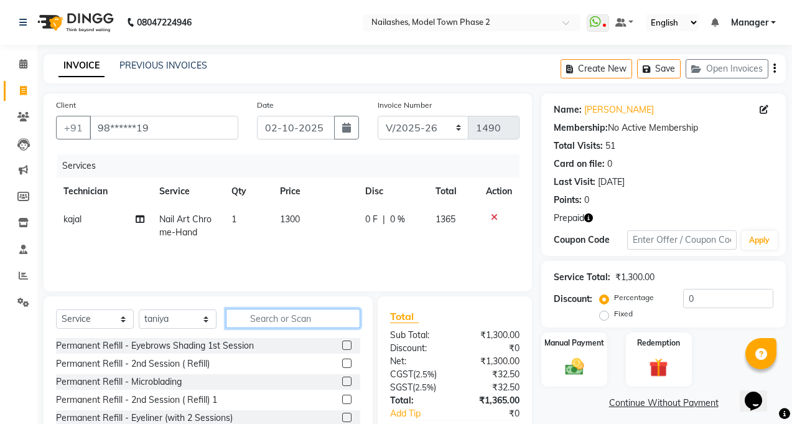
click at [306, 318] on input "text" at bounding box center [293, 318] width 134 height 19
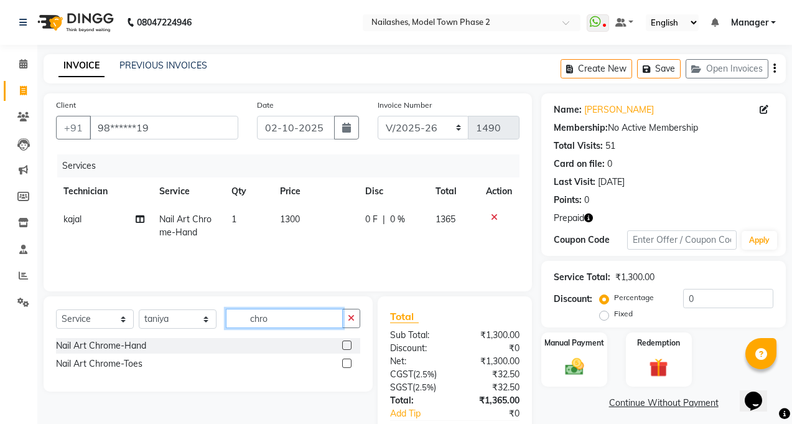
type input "chro"
click at [346, 361] on label at bounding box center [346, 363] width 9 height 9
click at [346, 361] on input "checkbox" at bounding box center [346, 364] width 8 height 8
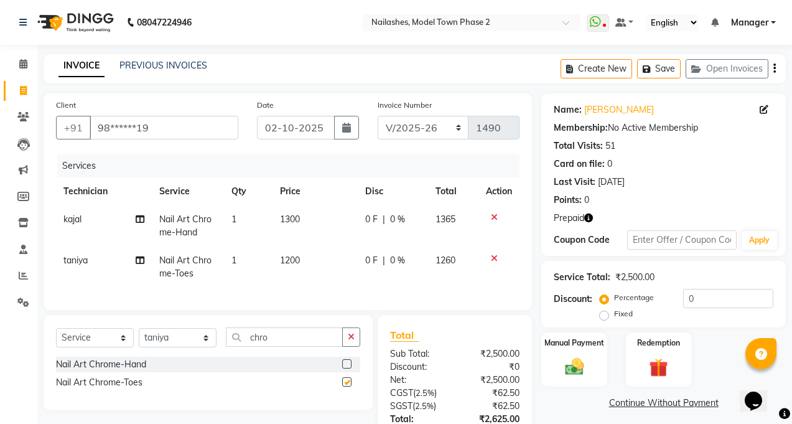
checkbox input "false"
click at [297, 264] on span "1200" at bounding box center [290, 260] width 20 height 11
select select "86355"
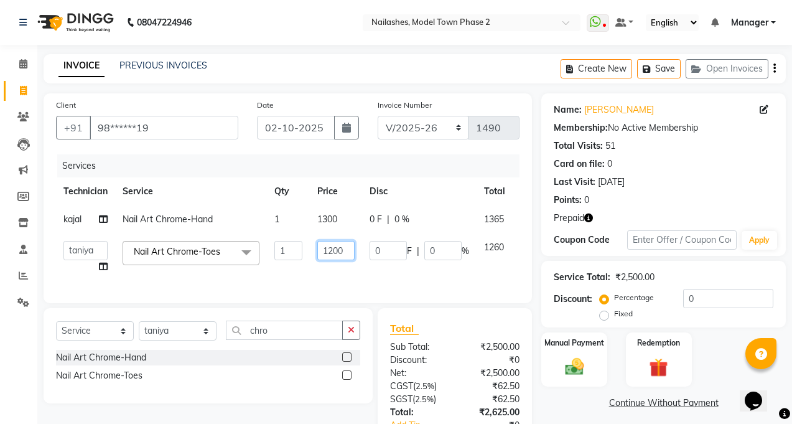
click at [347, 251] on input "1200" at bounding box center [335, 250] width 37 height 19
type input "1"
type input "800"
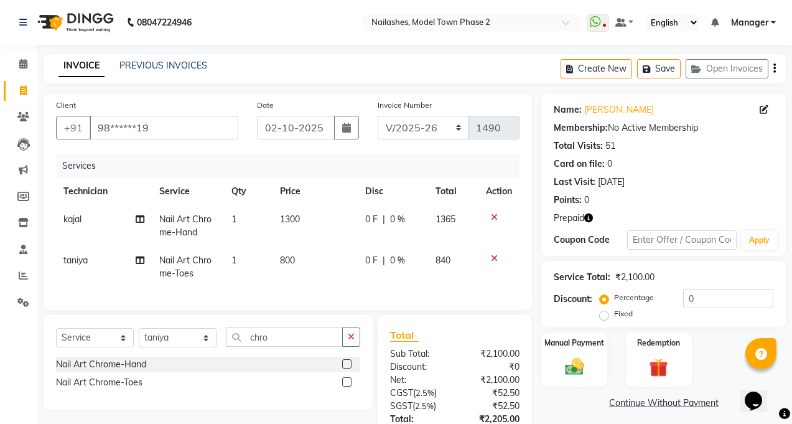
click at [323, 284] on div "Services Technician Service Qty Price Disc Total Action kajal Nail Art Chrome-H…" at bounding box center [288, 225] width 464 height 143
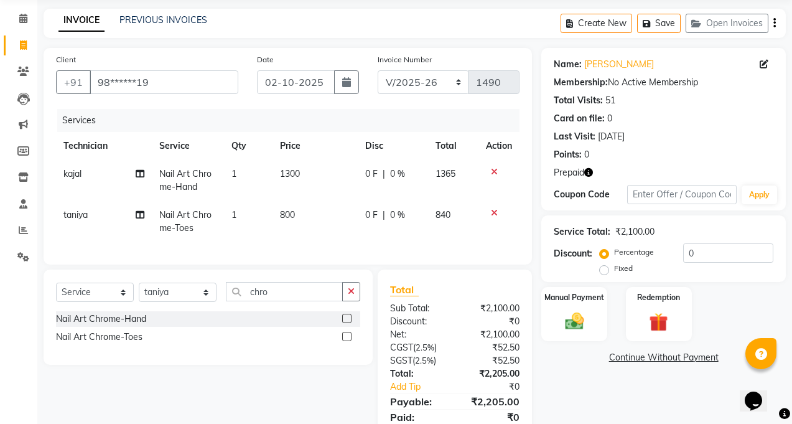
scroll to position [102, 0]
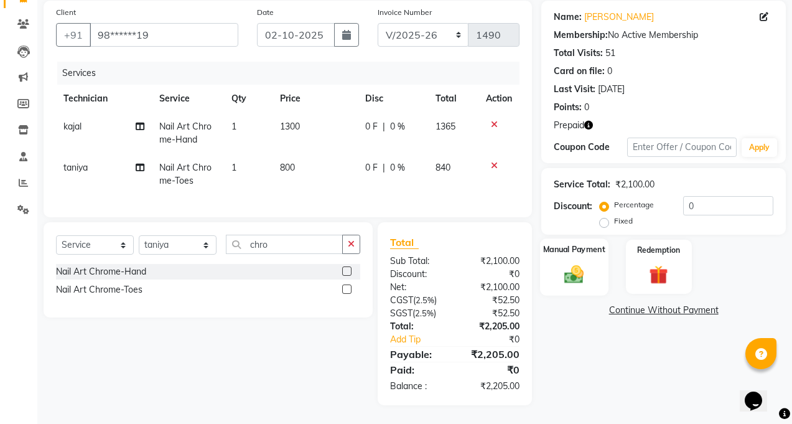
click at [571, 263] on img at bounding box center [575, 274] width 32 height 22
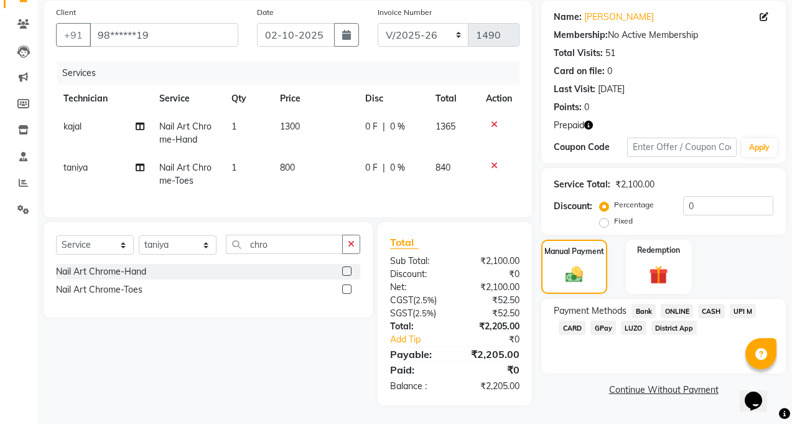
click at [592, 121] on icon "button" at bounding box center [588, 125] width 9 height 9
click at [516, 177] on td at bounding box center [499, 174] width 41 height 41
click at [647, 251] on div "Redemption" at bounding box center [659, 266] width 68 height 57
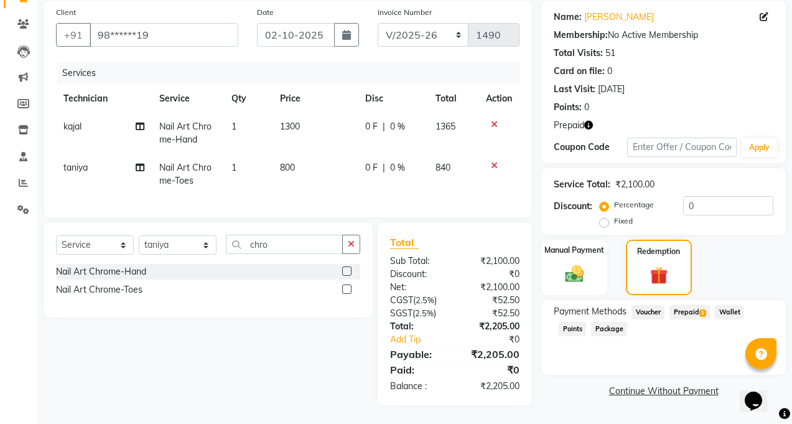
click at [682, 305] on span "Prepaid 1" at bounding box center [690, 312] width 40 height 14
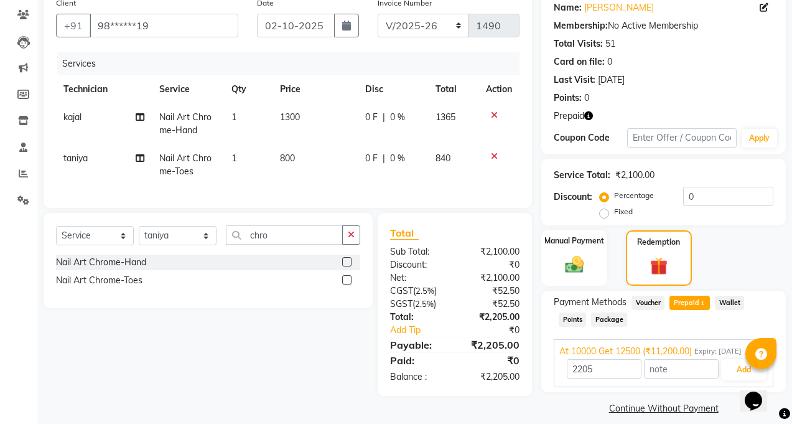
scroll to position [115, 0]
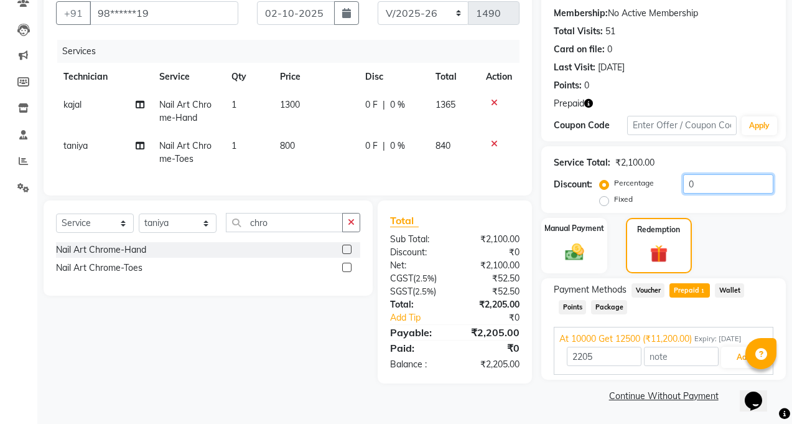
click at [697, 188] on input "0" at bounding box center [728, 183] width 90 height 19
click at [589, 106] on icon "button" at bounding box center [588, 103] width 9 height 9
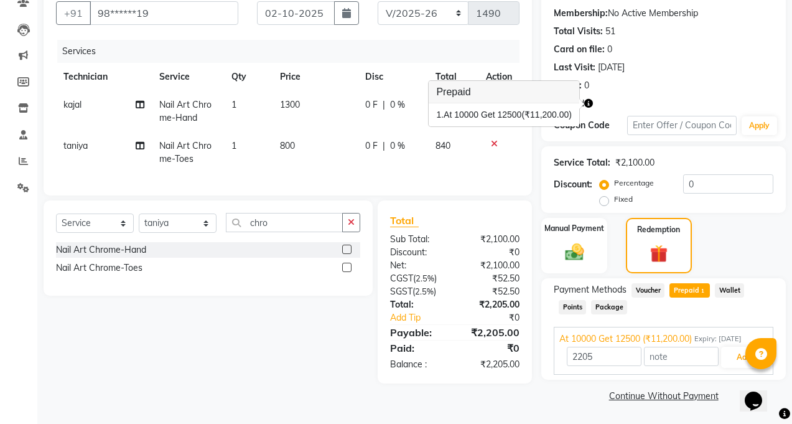
click at [614, 202] on label "Fixed" at bounding box center [623, 199] width 19 height 11
click at [606, 202] on input "Fixed" at bounding box center [607, 199] width 9 height 9
radio input "true"
type input "11200"
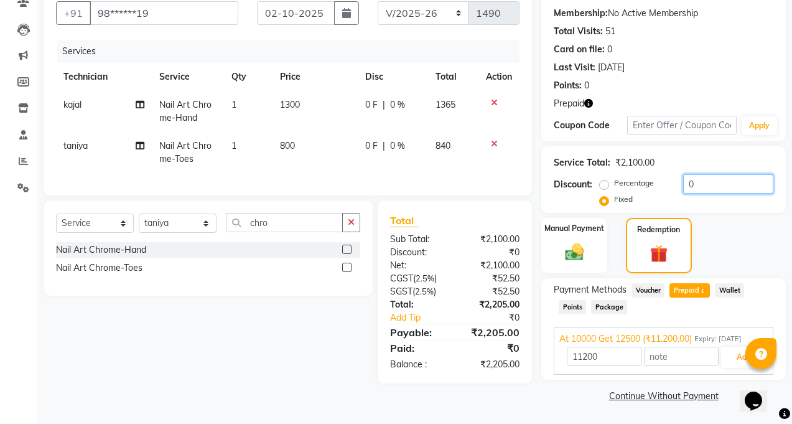
click at [700, 185] on input "0" at bounding box center [728, 183] width 90 height 19
click at [735, 351] on button "Add" at bounding box center [743, 357] width 45 height 21
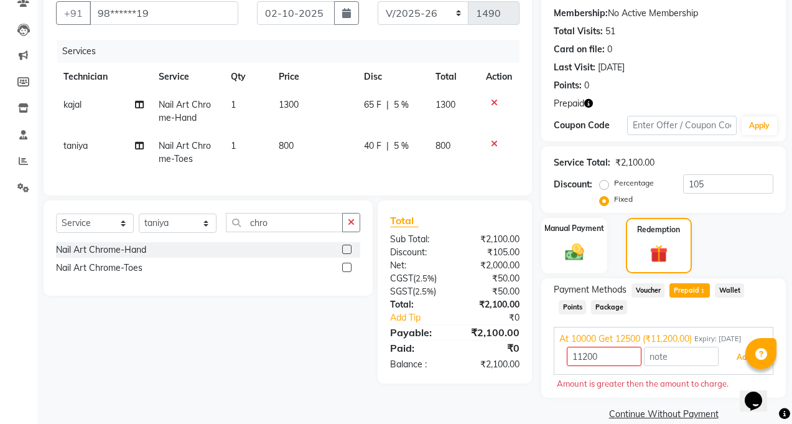
scroll to position [133, 0]
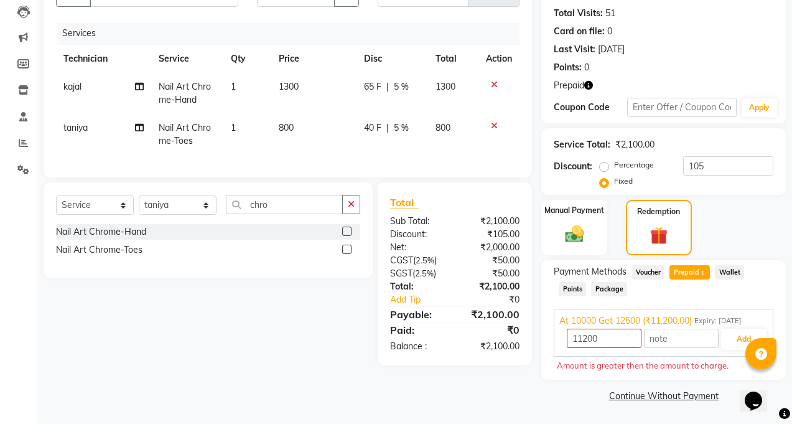
click at [746, 296] on div "Payment Methods Voucher Prepaid 1 Wallet Points Package" at bounding box center [664, 282] width 220 height 34
click at [580, 225] on img at bounding box center [575, 234] width 32 height 22
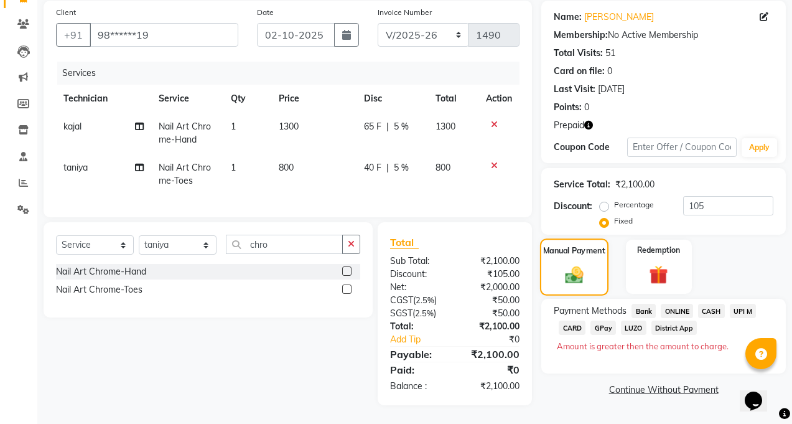
scroll to position [102, 0]
click at [670, 277] on img at bounding box center [659, 275] width 32 height 24
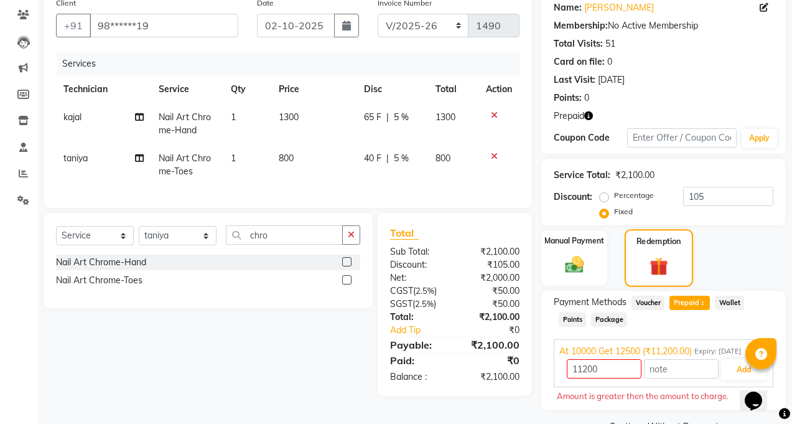
scroll to position [133, 0]
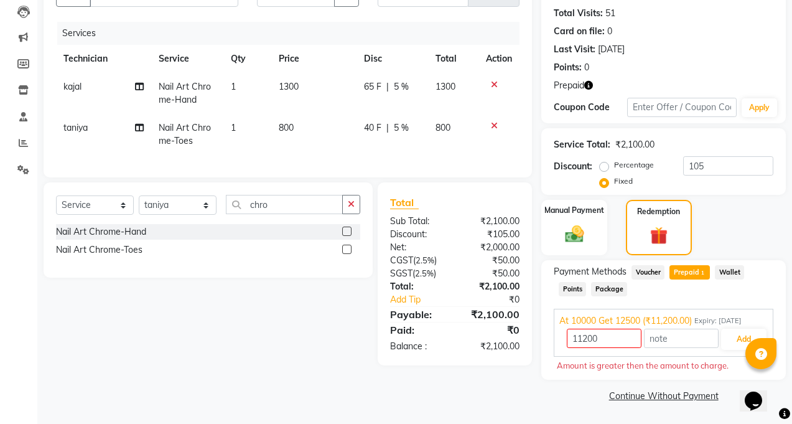
click at [762, 246] on div "Manual Payment Redemption" at bounding box center [663, 227] width 263 height 55
click at [572, 289] on span "Points" at bounding box center [572, 289] width 27 height 14
click at [572, 289] on div "Name: Vandita Membership: No Active Membership Total Visits: 51 Card on file: 0…" at bounding box center [669, 183] width 254 height 444
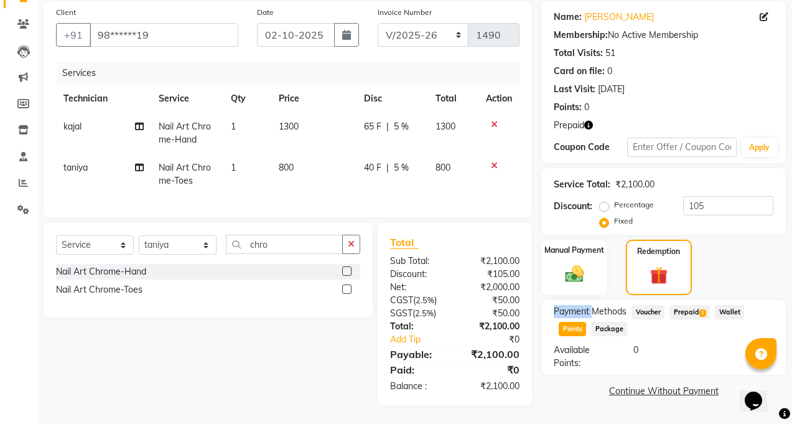
scroll to position [102, 0]
click at [642, 305] on span "Voucher" at bounding box center [648, 312] width 33 height 14
click at [683, 305] on span "Prepaid 1" at bounding box center [690, 312] width 40 height 14
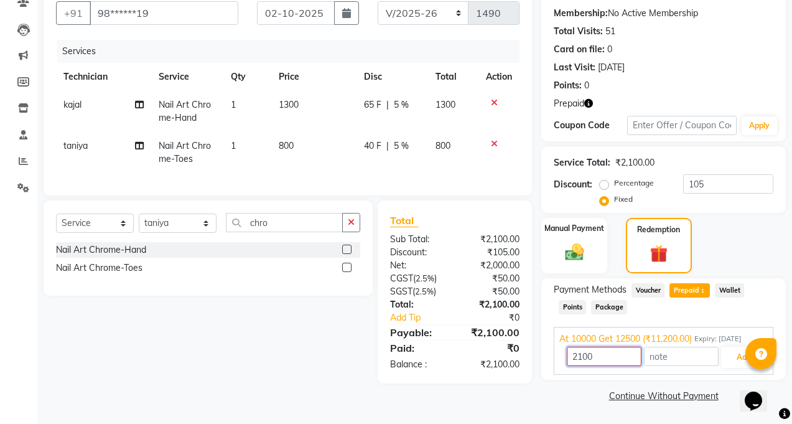
click at [616, 355] on input "2100" at bounding box center [604, 356] width 75 height 19
click at [735, 360] on button "Add" at bounding box center [743, 357] width 45 height 21
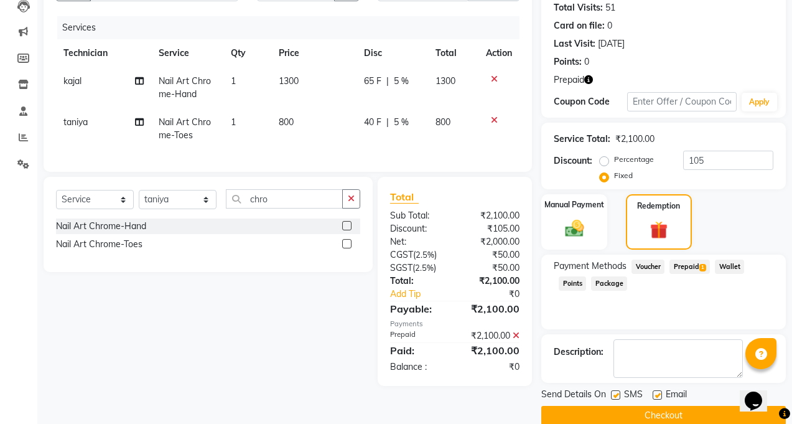
scroll to position [158, 0]
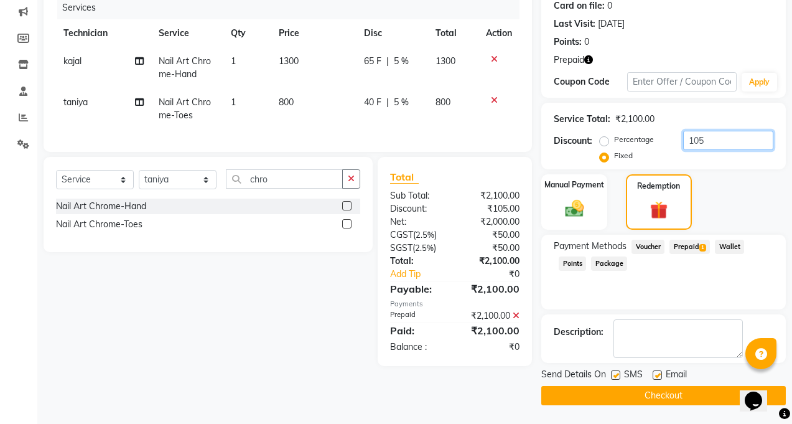
click at [720, 147] on input "105" at bounding box center [728, 140] width 90 height 19
type input "1"
click at [518, 320] on icon at bounding box center [516, 315] width 7 height 9
click at [518, 268] on div "₹2,205.00" at bounding box center [492, 261] width 74 height 13
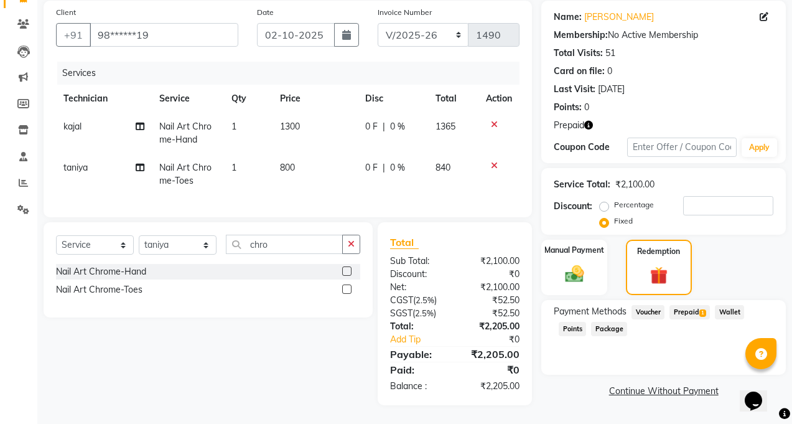
scroll to position [102, 0]
click at [689, 305] on span "Prepaid 1" at bounding box center [690, 312] width 40 height 14
click at [689, 305] on div "Payment Methods Voucher Prepaid 1 Wallet Points Package" at bounding box center [664, 322] width 220 height 34
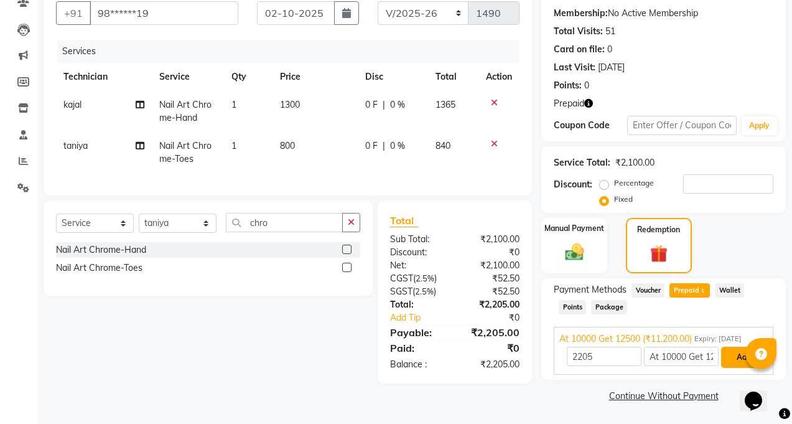
click at [729, 352] on button "Add" at bounding box center [743, 357] width 45 height 21
click at [729, 352] on div "Payment Methods Voucher Prepaid 1 Wallet Points Package At 10000 Get 12500 (₹11…" at bounding box center [664, 328] width 245 height 101
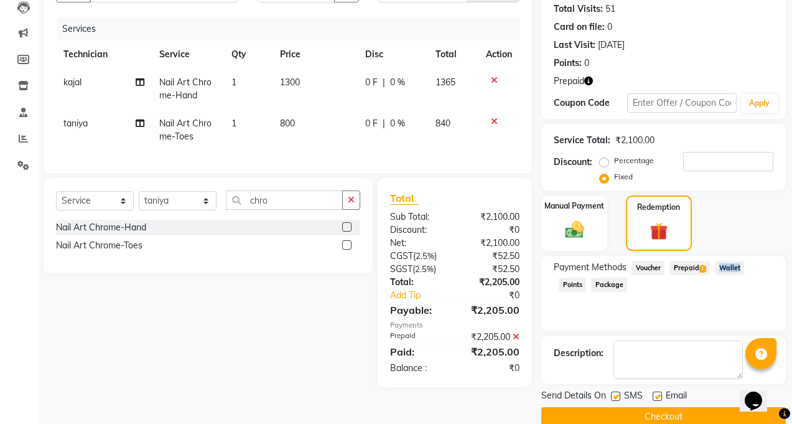
scroll to position [158, 0]
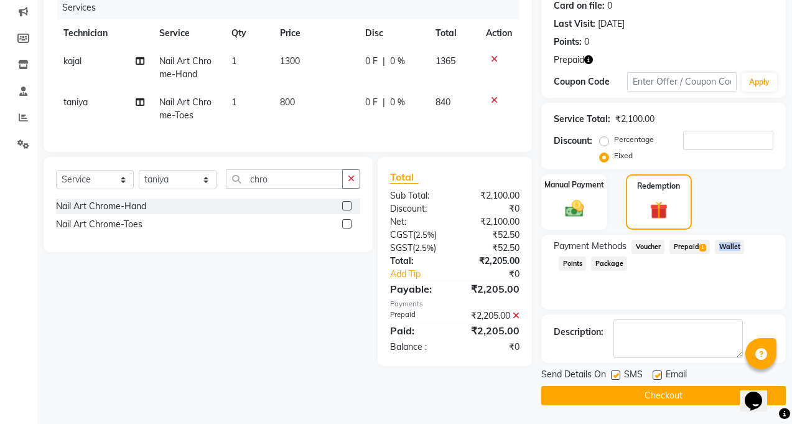
click at [635, 401] on button "Checkout" at bounding box center [664, 395] width 245 height 19
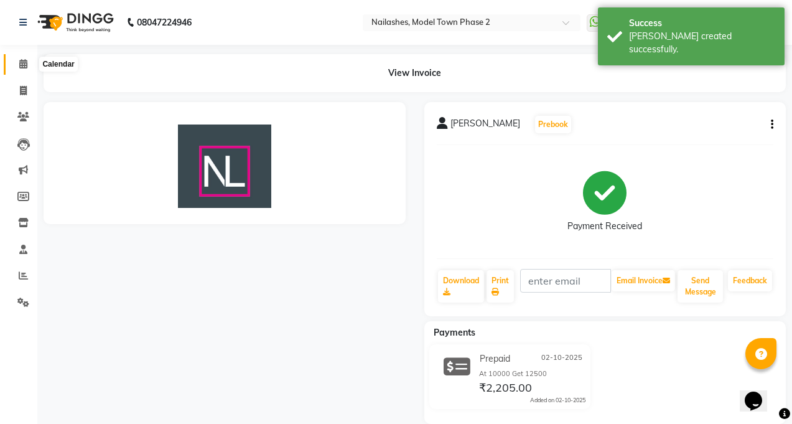
click at [26, 62] on icon at bounding box center [23, 63] width 8 height 9
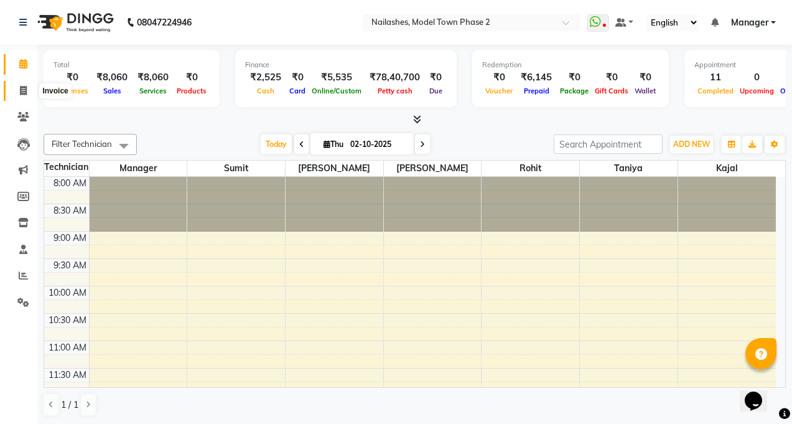
click at [25, 86] on icon at bounding box center [23, 90] width 7 height 9
select select "service"
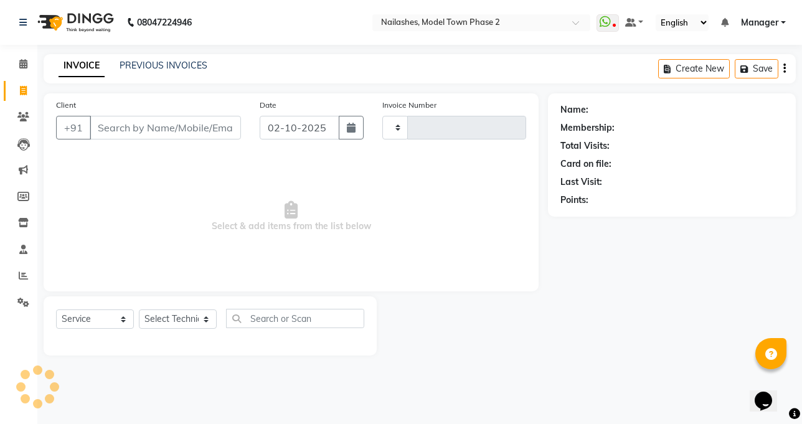
type input "1491"
select select "3840"
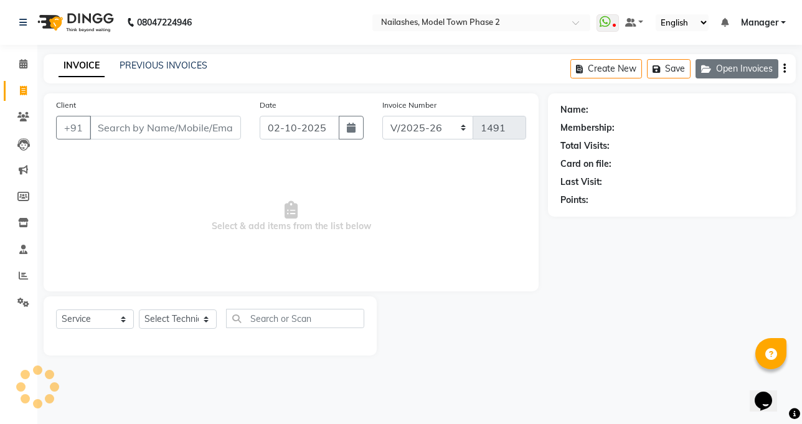
click at [738, 72] on button "Open Invoices" at bounding box center [736, 68] width 83 height 19
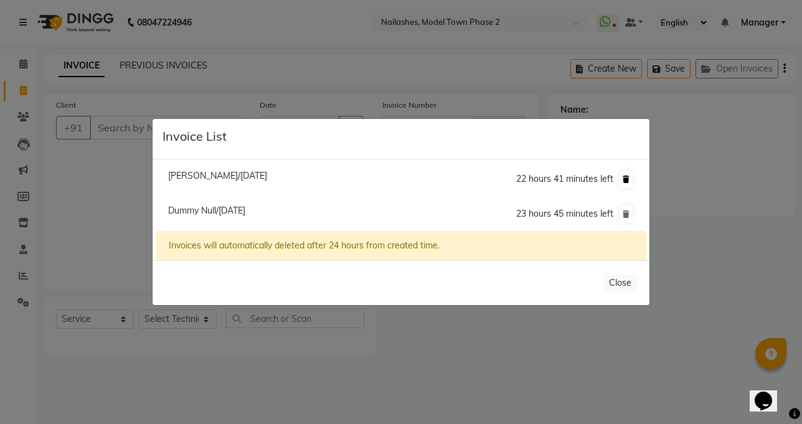
click at [627, 179] on icon at bounding box center [625, 179] width 7 height 7
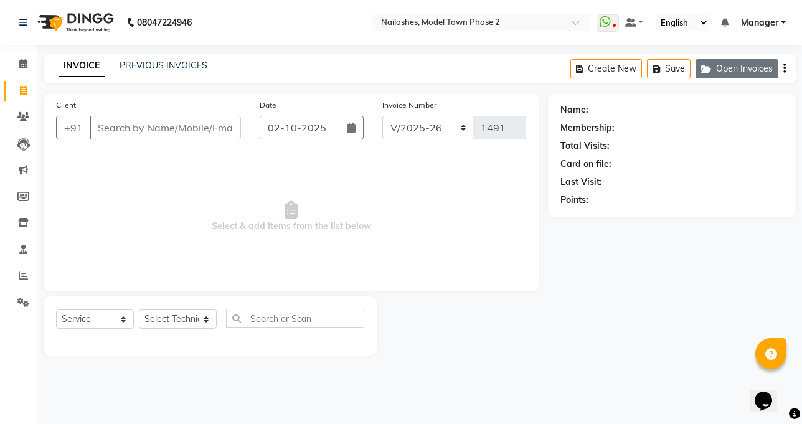
click at [734, 69] on button "Open Invoices" at bounding box center [736, 68] width 83 height 19
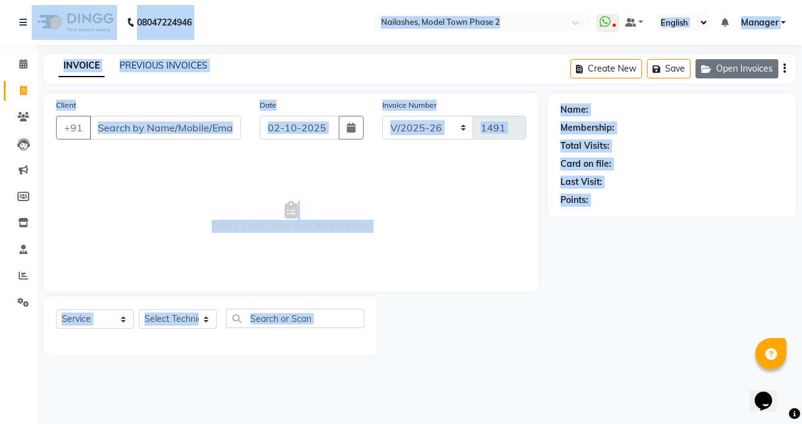
click at [748, 77] on button "Open Invoices" at bounding box center [736, 68] width 83 height 19
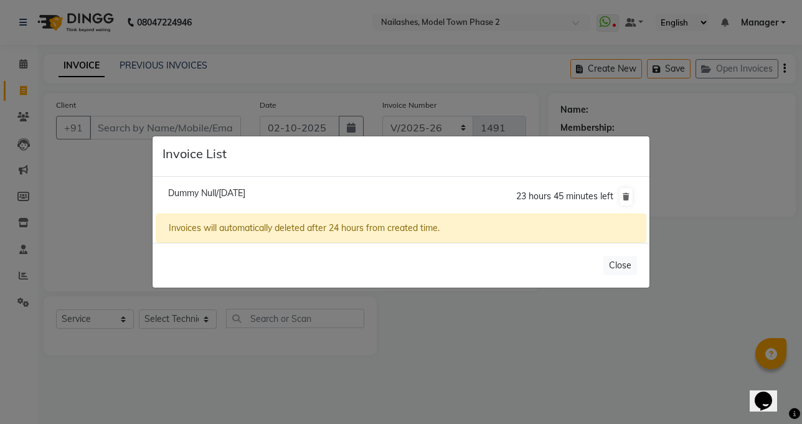
click at [245, 187] on span "Dummy Null/[DATE]" at bounding box center [206, 192] width 77 height 11
type input "99******55"
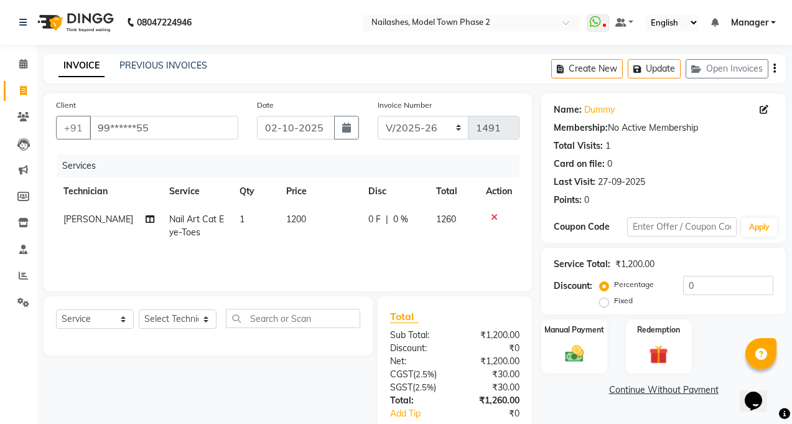
click at [300, 221] on span "1200" at bounding box center [296, 218] width 20 height 11
select select "65819"
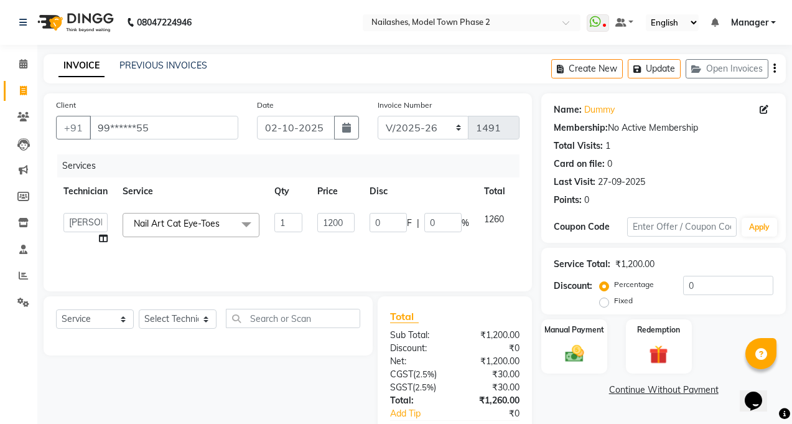
click at [336, 225] on td "1200" at bounding box center [336, 228] width 52 height 47
select select "65819"
click at [338, 227] on input "1200" at bounding box center [335, 222] width 37 height 19
click at [334, 222] on input "1200" at bounding box center [335, 222] width 37 height 19
type input "1000"
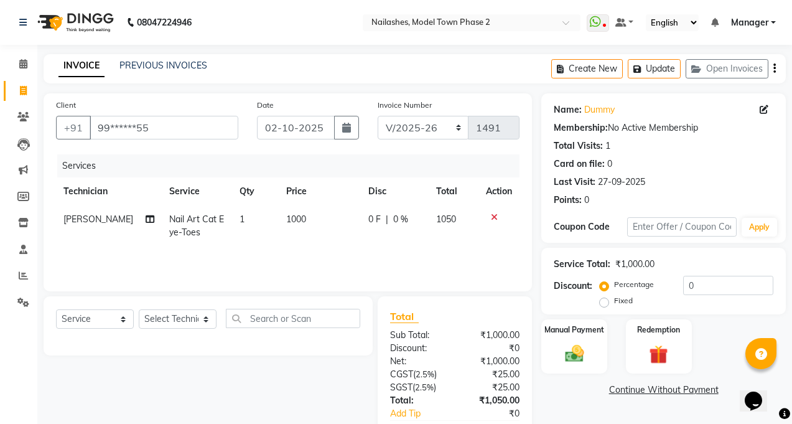
click at [354, 246] on td "1000" at bounding box center [320, 225] width 82 height 41
select select "65819"
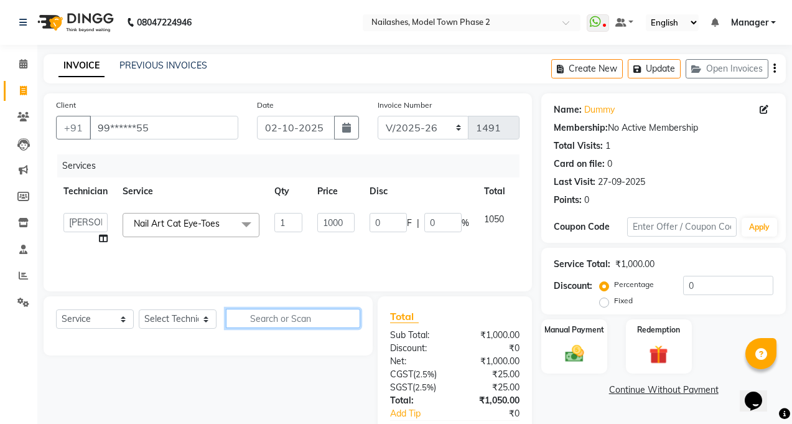
click at [321, 316] on input "text" at bounding box center [293, 318] width 134 height 19
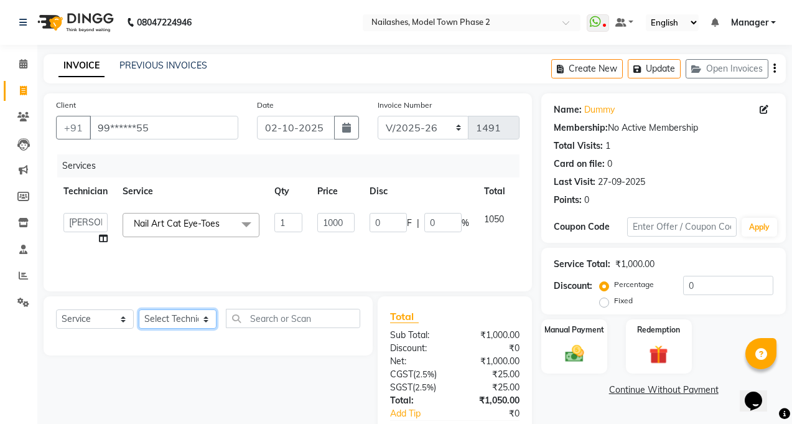
click at [200, 312] on select "Select Technician [PERSON_NAME] Manager [PERSON_NAME] Sumit [PERSON_NAME]" at bounding box center [178, 318] width 78 height 19
select select "85506"
click at [139, 309] on select "Select Technician [PERSON_NAME] Manager [PERSON_NAME] Sumit [PERSON_NAME]" at bounding box center [178, 318] width 78 height 19
drag, startPoint x: 195, startPoint y: 309, endPoint x: 266, endPoint y: 293, distance: 72.8
click at [189, 258] on div "Services Technician Service Qty Price Disc Total Action [PERSON_NAME] kajal Man…" at bounding box center [288, 216] width 464 height 124
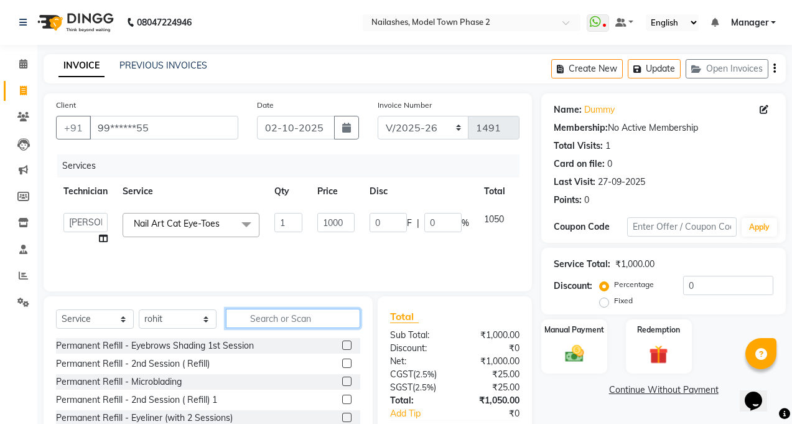
click at [281, 318] on input "text" at bounding box center [293, 318] width 134 height 19
type input "n"
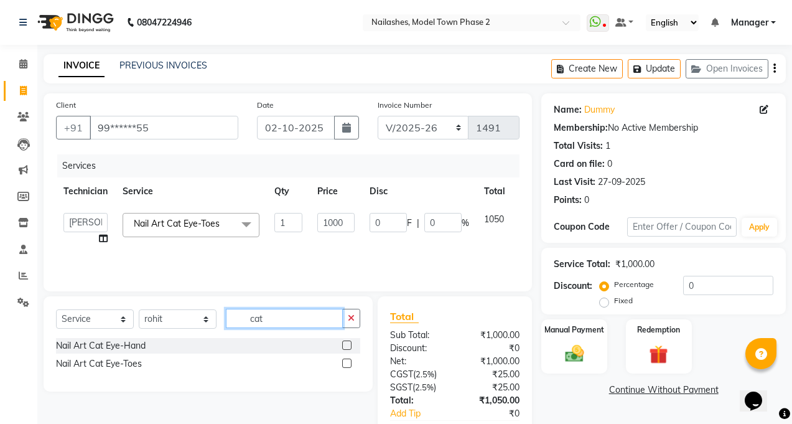
type input "cat"
click at [345, 345] on label at bounding box center [346, 344] width 9 height 9
click at [345, 345] on input "checkbox" at bounding box center [346, 346] width 8 height 8
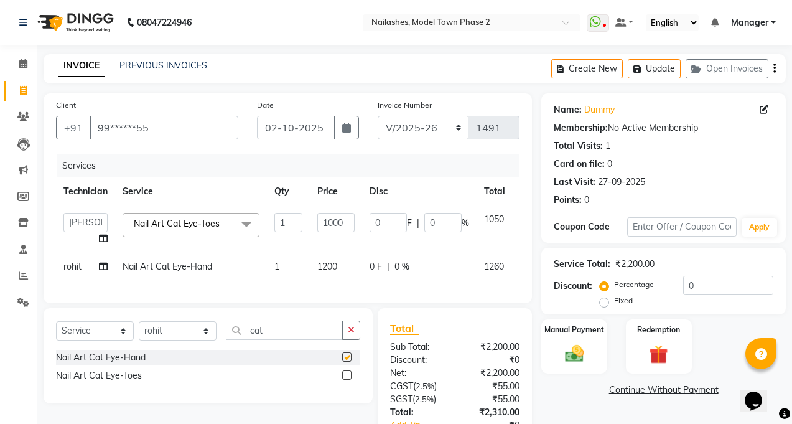
checkbox input "false"
click at [322, 269] on span "1200" at bounding box center [327, 266] width 20 height 11
select select "85506"
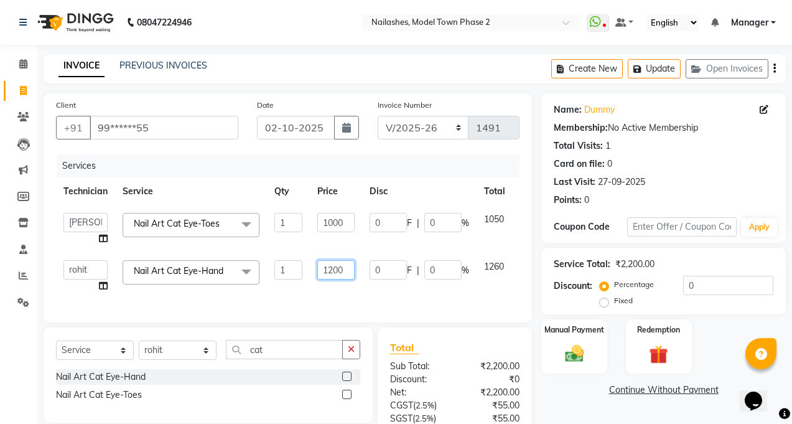
click at [349, 272] on input "1200" at bounding box center [335, 269] width 37 height 19
type input "1"
type input "2200"
click at [352, 301] on div "Client +91 99******55 Date [DATE] Invoice Number BTH/2025-26 RED/2025-26 V/2025…" at bounding box center [288, 207] width 489 height 229
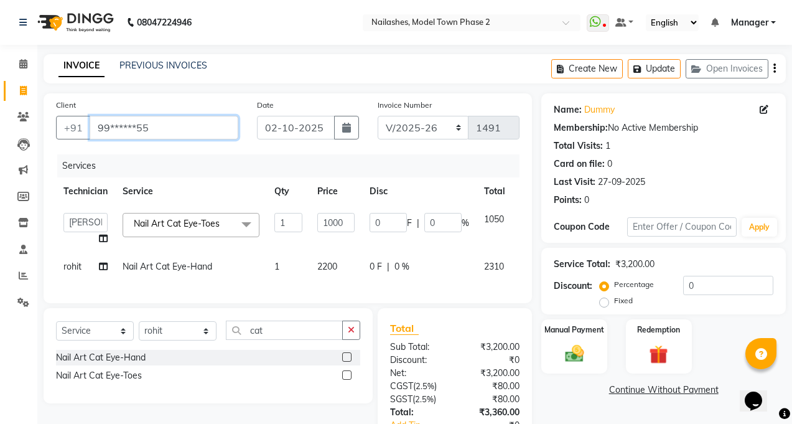
click at [180, 126] on input "99******55" at bounding box center [164, 128] width 149 height 24
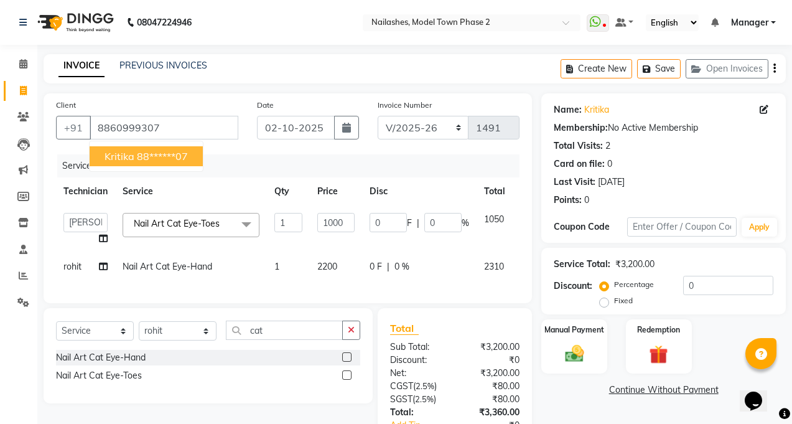
click at [179, 156] on ngb-highlight "88******07" at bounding box center [162, 156] width 51 height 12
type input "88******07"
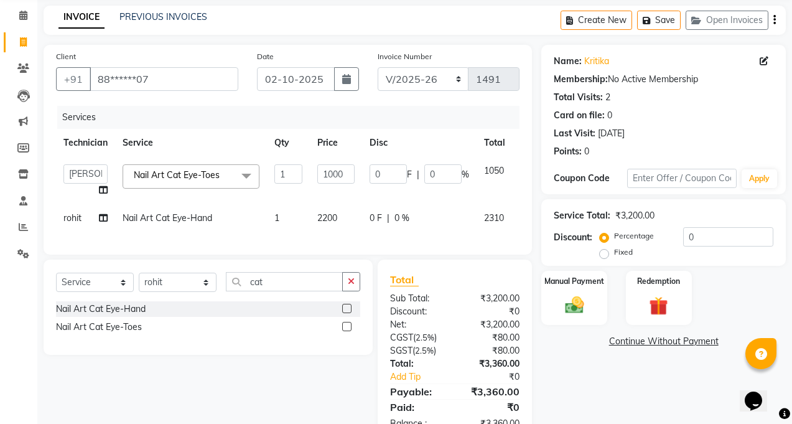
scroll to position [95, 0]
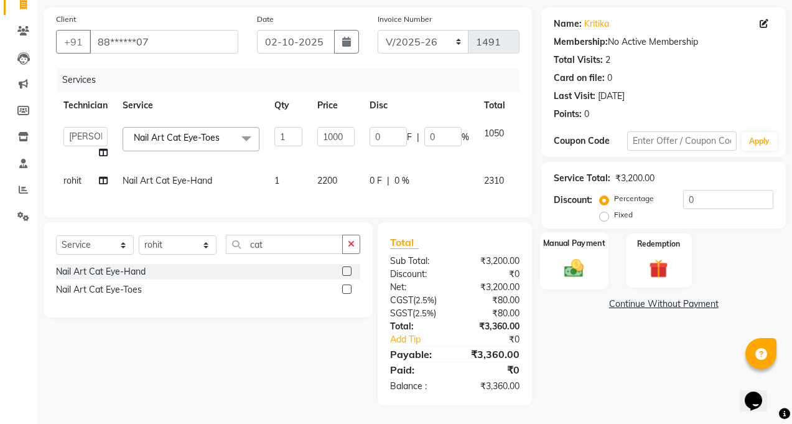
click at [570, 261] on img at bounding box center [575, 267] width 32 height 22
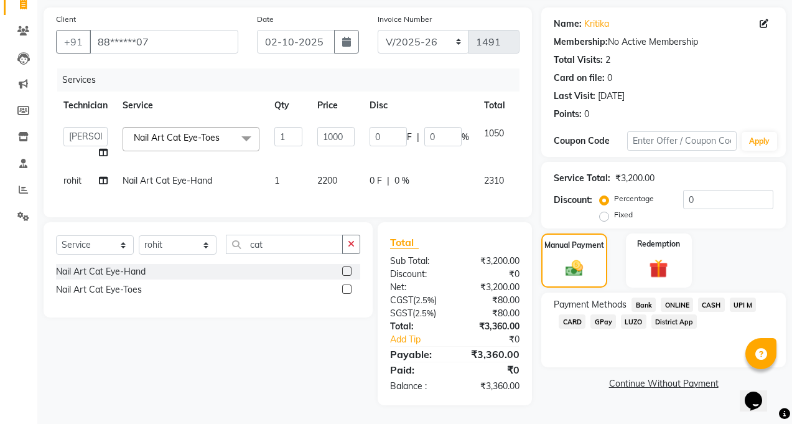
click at [327, 175] on span "2200" at bounding box center [327, 180] width 20 height 11
select select "85506"
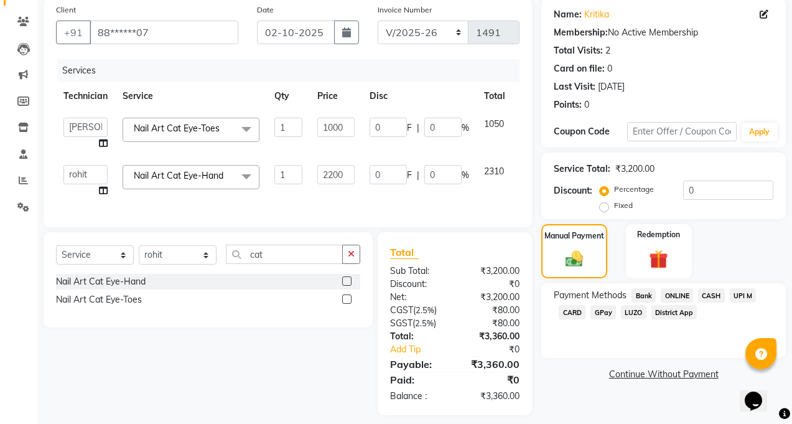
click at [489, 198] on td "2310" at bounding box center [495, 180] width 36 height 47
click at [614, 207] on label "Fixed" at bounding box center [623, 205] width 19 height 11
click at [606, 207] on input "Fixed" at bounding box center [607, 205] width 9 height 9
radio input "true"
click at [614, 207] on label "Fixed" at bounding box center [623, 205] width 19 height 11
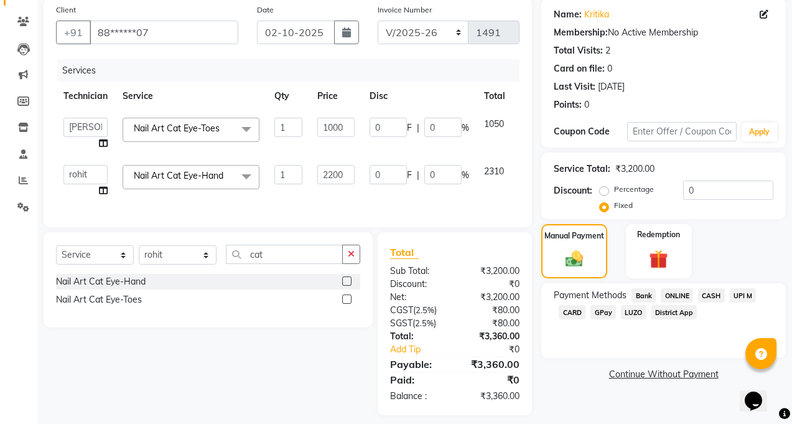
click at [606, 207] on input "Fixed" at bounding box center [607, 205] width 9 height 9
click at [718, 194] on input "0" at bounding box center [728, 190] width 90 height 19
type input "2"
type input "0.63"
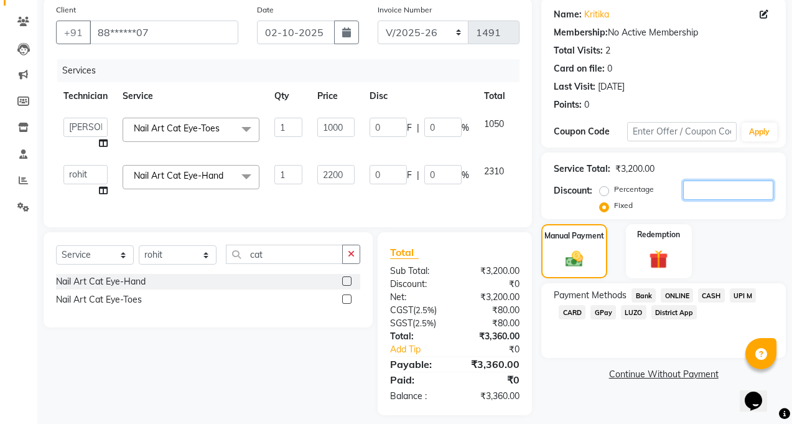
type input "0.06"
type input "1.38"
type input "0.06"
type input "26"
type input "8.13"
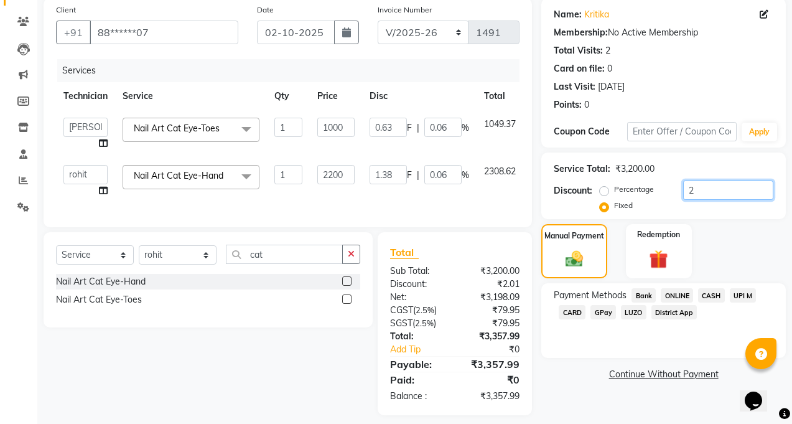
type input "0.81"
type input "17.88"
type input "0.81"
type input "260"
type input "81.25"
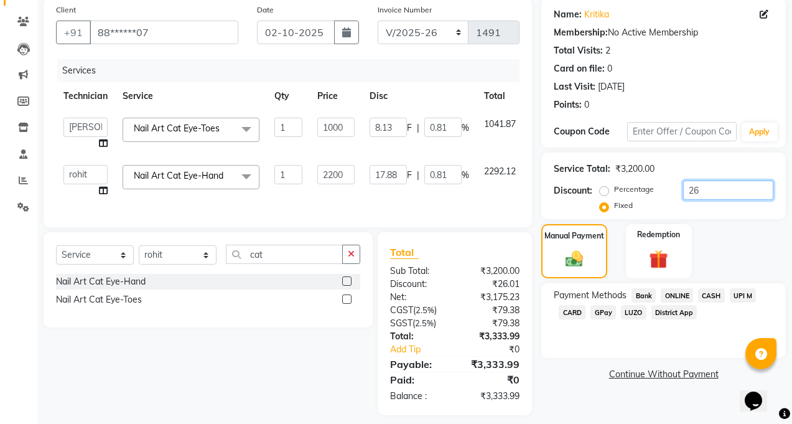
type input "8.13"
type input "178.75"
type input "8.13"
click at [535, 339] on div "Total Sub Total: ₹3,200.00 Discount: ₹260.00 Net: ₹2,952.38 CGST ( 2.5% ) ₹73.8…" at bounding box center [457, 323] width 169 height 183
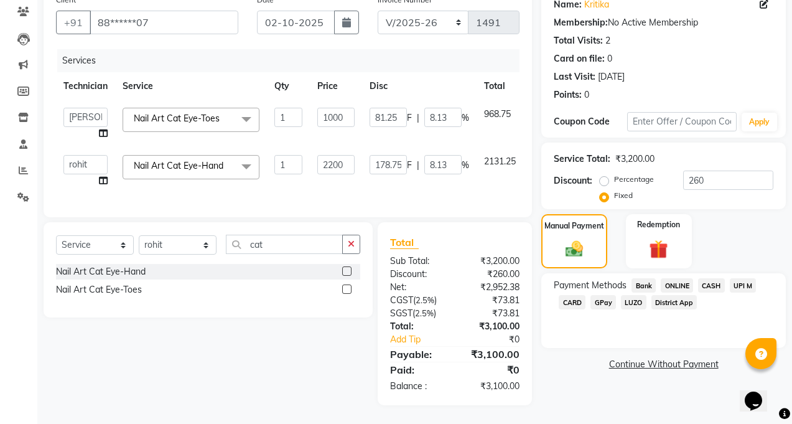
scroll to position [115, 0]
click at [695, 171] on input "260" at bounding box center [728, 180] width 90 height 19
type input "60"
type input "18.75"
type input "1.88"
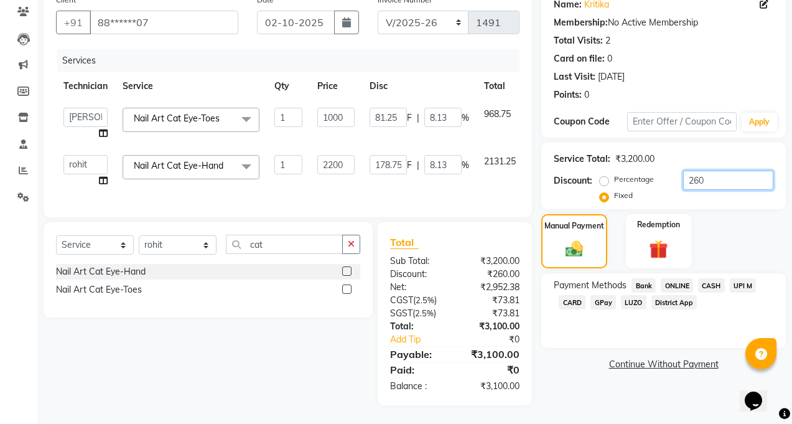
type input "41.25"
type input "1.88"
type input "160"
type input "50"
type input "5"
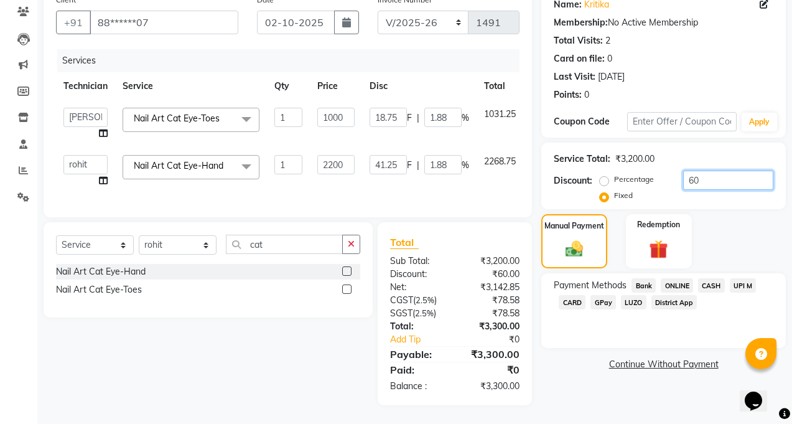
type input "110"
type input "5"
type input "160"
click at [537, 237] on div "Manual Payment Redemption" at bounding box center [663, 241] width 263 height 55
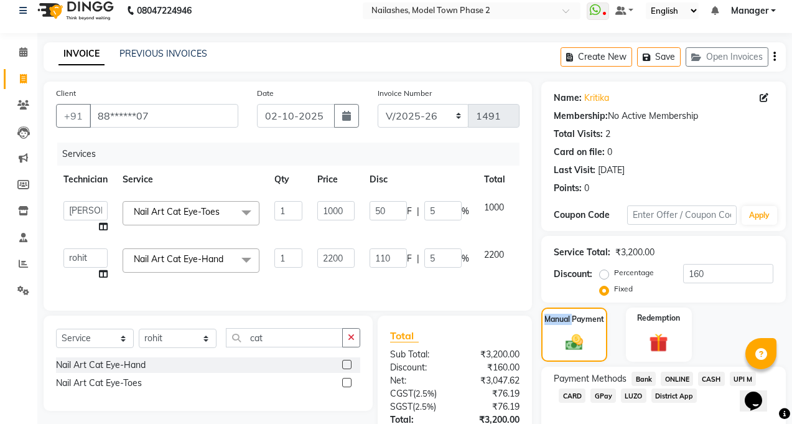
scroll to position [0, 0]
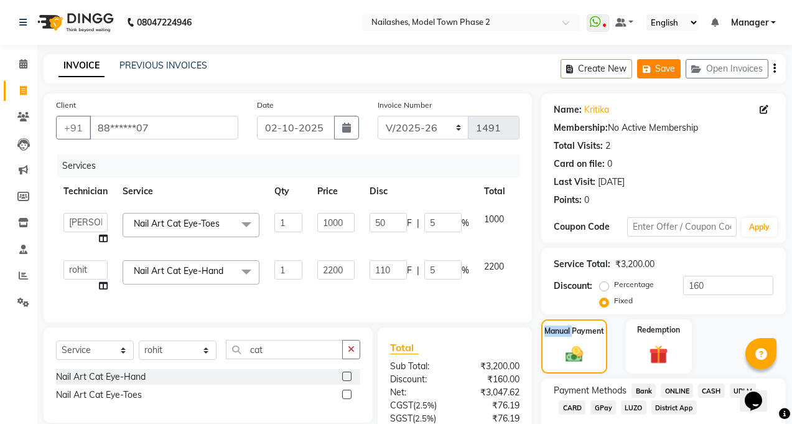
click at [654, 70] on icon "button" at bounding box center [649, 69] width 12 height 9
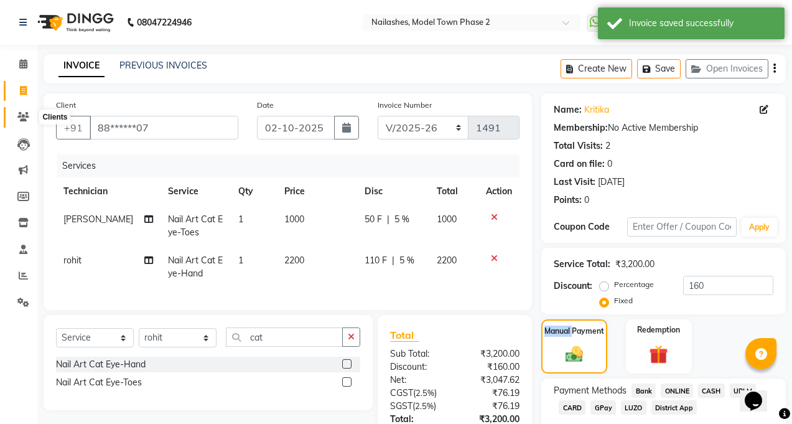
click at [19, 116] on icon at bounding box center [23, 116] width 12 height 9
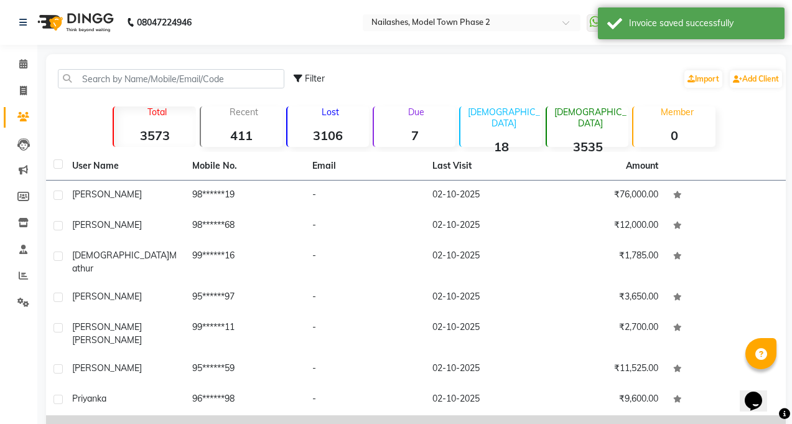
click at [195, 415] on td "89******00" at bounding box center [245, 430] width 120 height 30
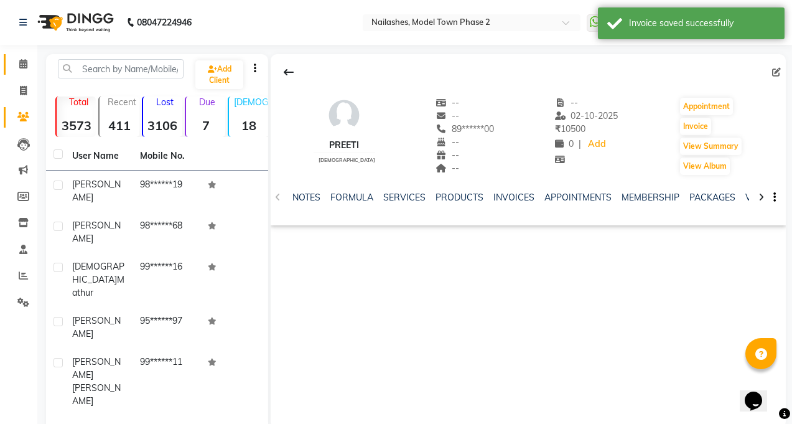
click at [22, 65] on icon at bounding box center [23, 63] width 8 height 9
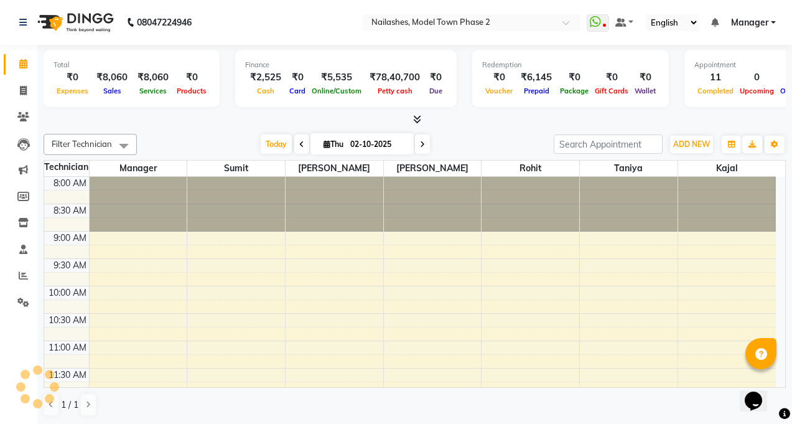
scroll to position [477, 0]
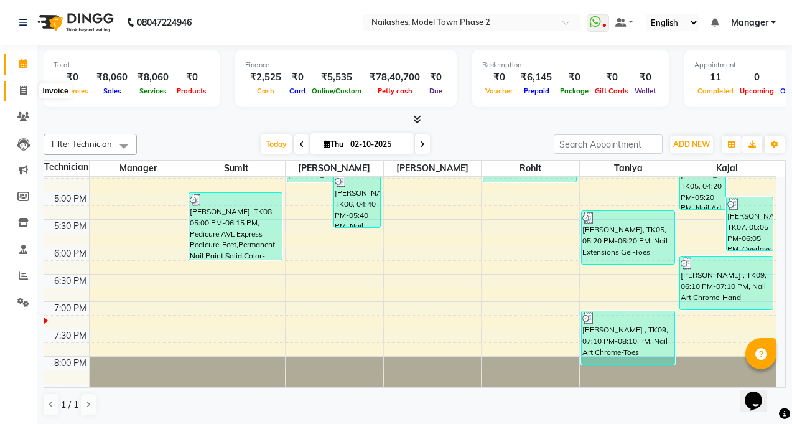
click at [22, 90] on icon at bounding box center [23, 90] width 7 height 9
select select "service"
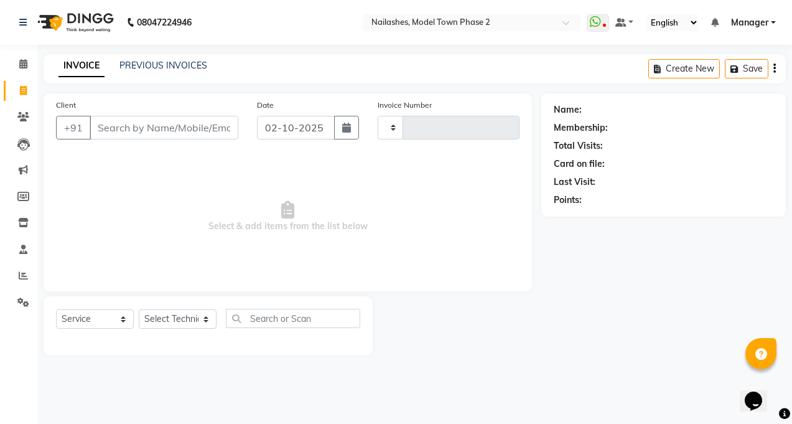
type input "1491"
select select "3840"
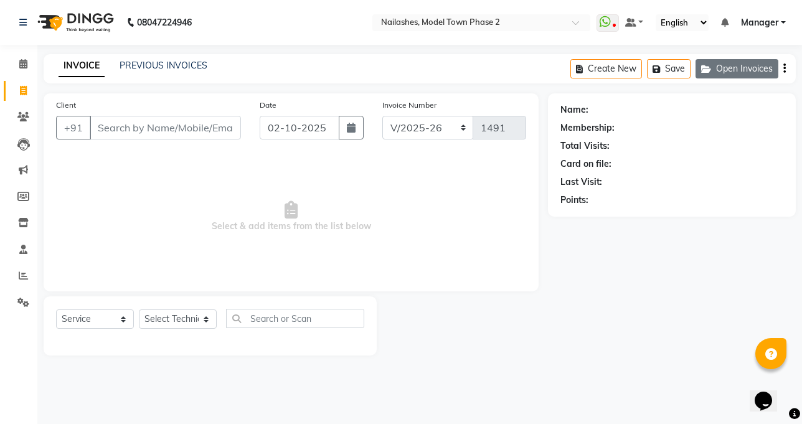
click at [742, 73] on button "Open Invoices" at bounding box center [736, 68] width 83 height 19
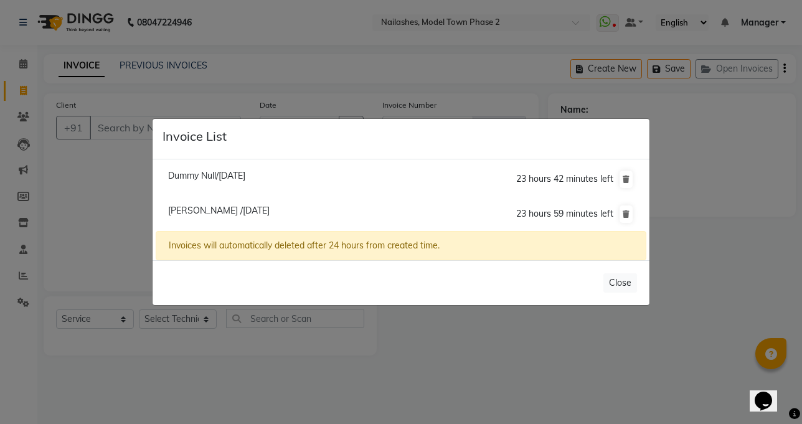
click at [185, 206] on span "Kritika /02 October 2025" at bounding box center [218, 210] width 101 height 11
type input "88******07"
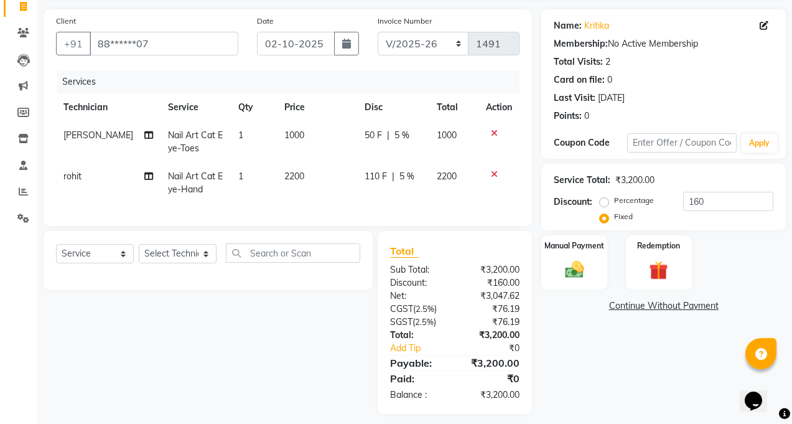
scroll to position [102, 0]
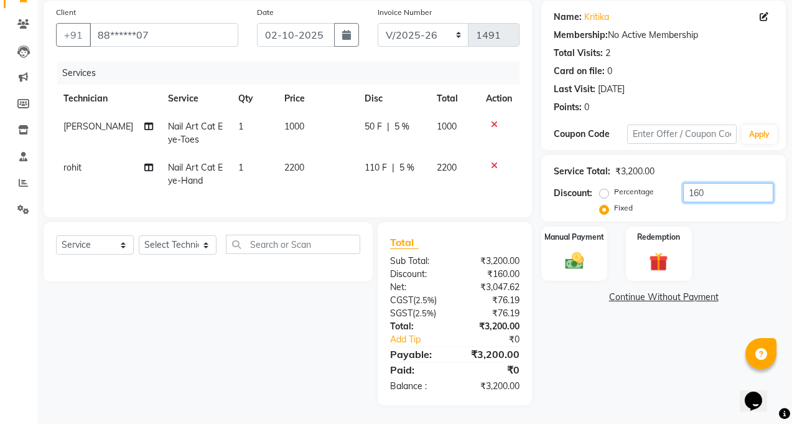
click at [715, 183] on input "160" at bounding box center [728, 192] width 90 height 19
type input "1"
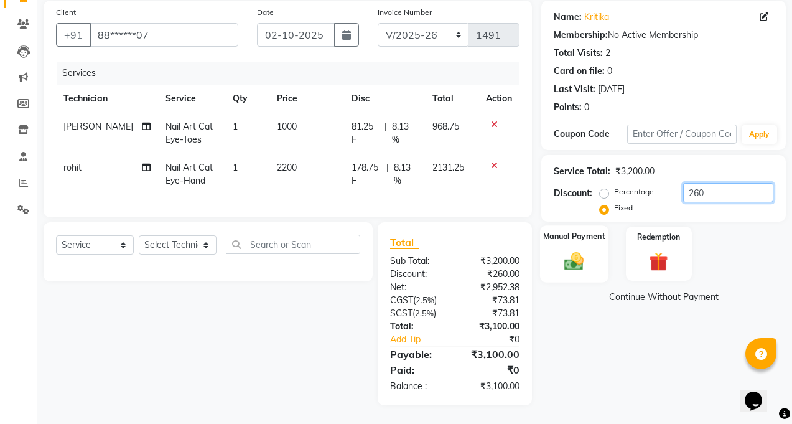
type input "260"
click at [593, 258] on div "Manual Payment" at bounding box center [574, 253] width 68 height 57
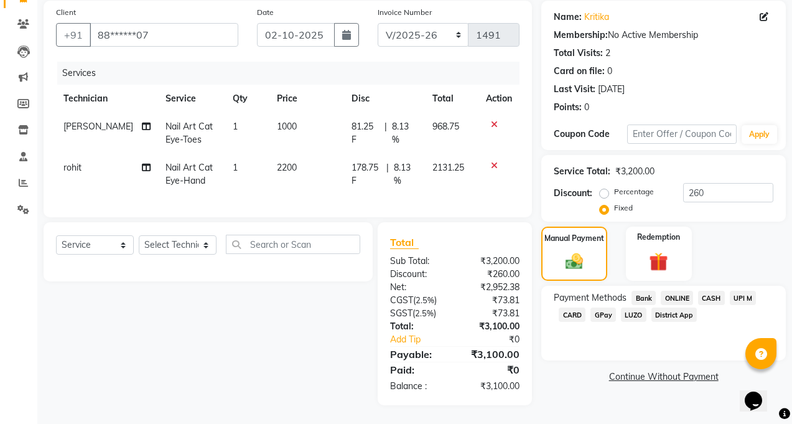
click at [708, 291] on span "CASH" at bounding box center [711, 298] width 27 height 14
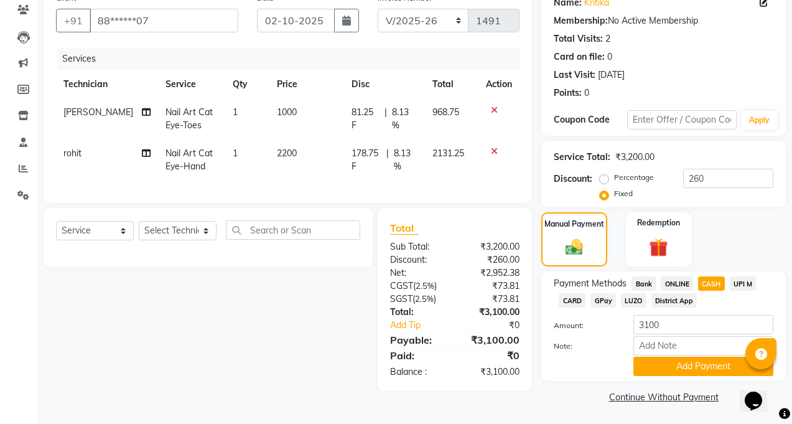
scroll to position [108, 0]
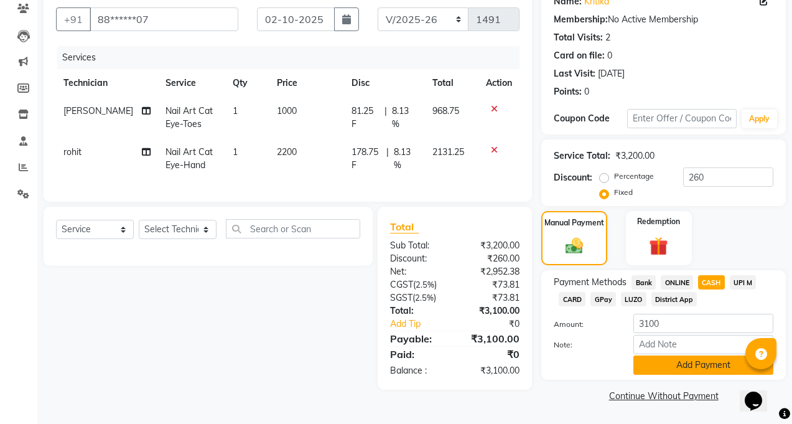
click at [683, 362] on button "Add Payment" at bounding box center [704, 364] width 140 height 19
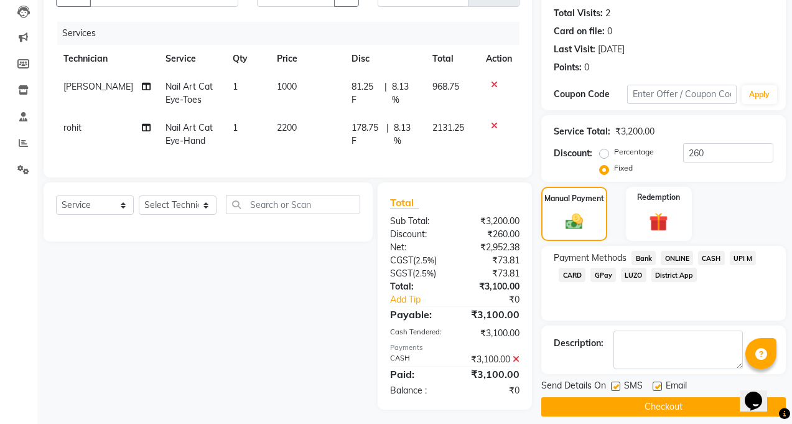
scroll to position [146, 0]
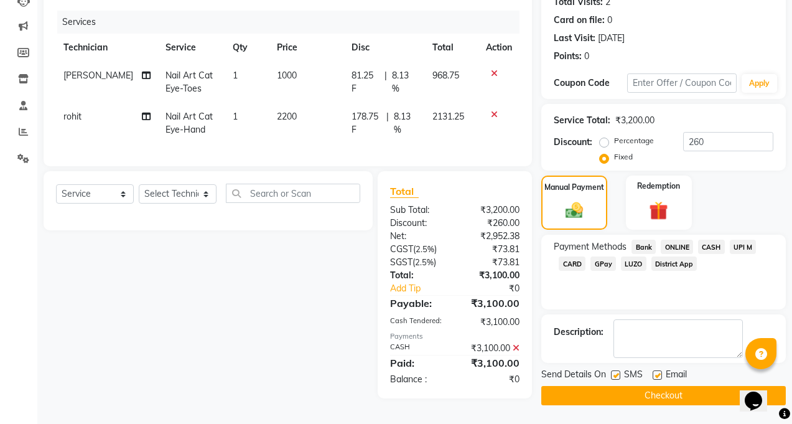
click at [618, 373] on label at bounding box center [615, 374] width 9 height 9
click at [618, 373] on input "checkbox" at bounding box center [615, 376] width 8 height 8
checkbox input "false"
click at [662, 372] on label at bounding box center [657, 374] width 9 height 9
click at [661, 372] on input "checkbox" at bounding box center [657, 376] width 8 height 8
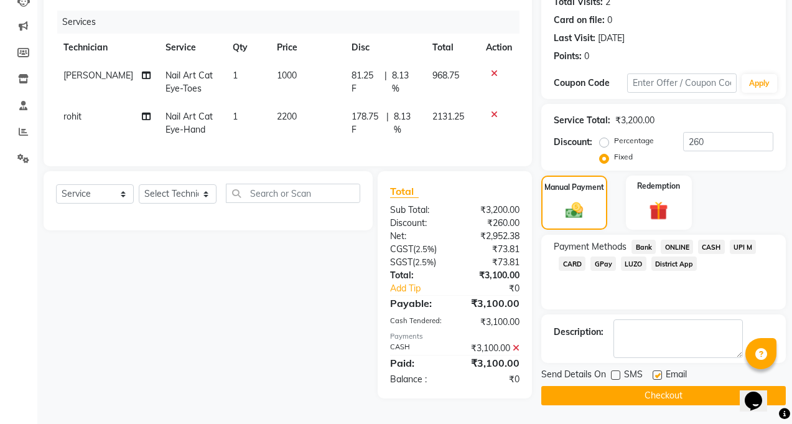
checkbox input "false"
click at [656, 390] on button "Checkout" at bounding box center [664, 395] width 245 height 19
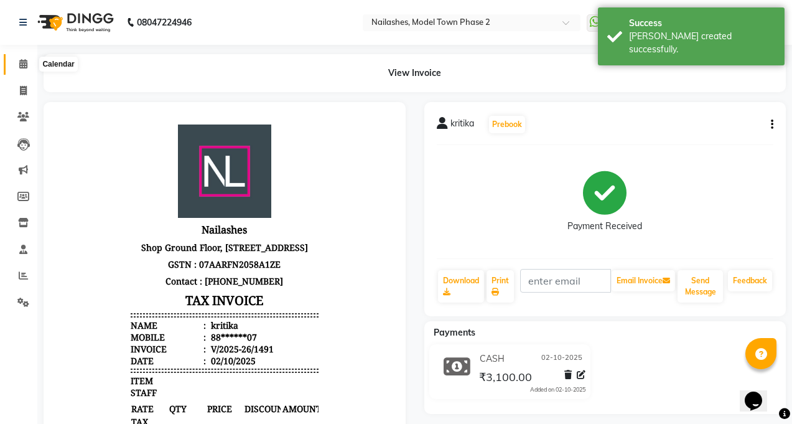
drag, startPoint x: 17, startPoint y: 63, endPoint x: 39, endPoint y: 25, distance: 44.6
click at [17, 63] on span at bounding box center [23, 64] width 22 height 14
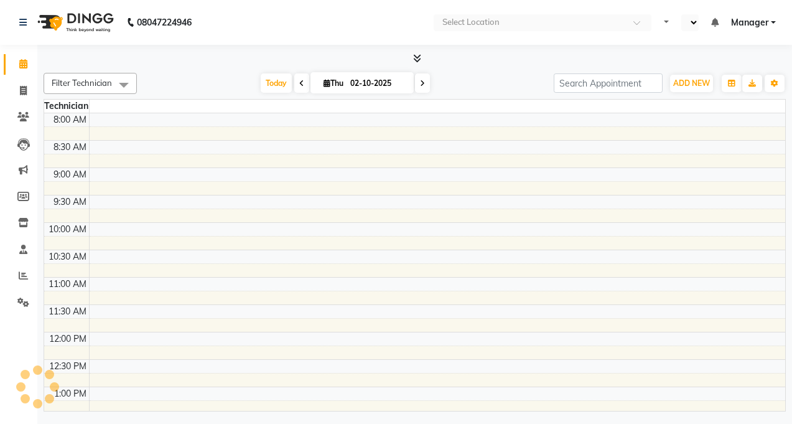
select select "en"
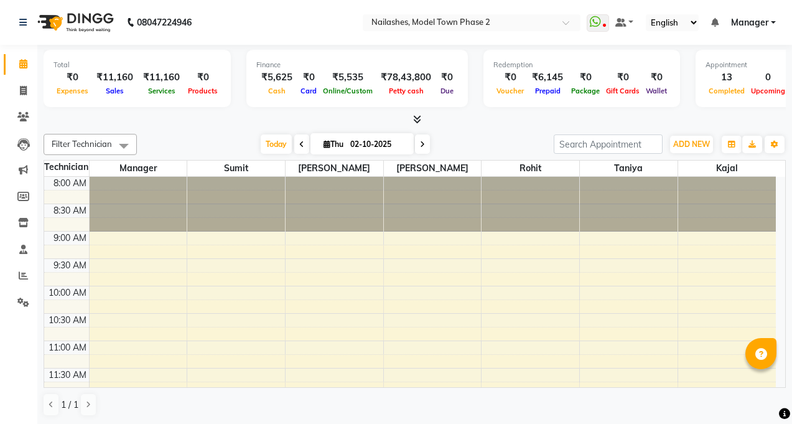
click at [418, 121] on icon at bounding box center [417, 119] width 8 height 9
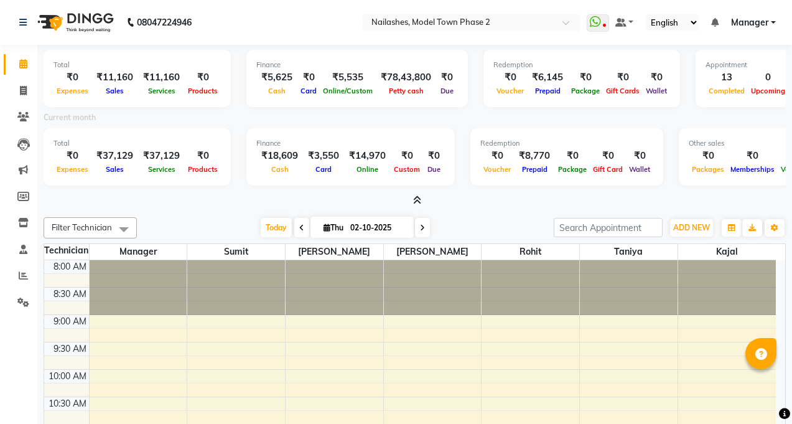
click at [280, 38] on nav "08047224946 Select Location × Nailashes, Model Town Phase 2 WhatsApp Status ✕ S…" at bounding box center [396, 22] width 792 height 45
